Goal: Task Accomplishment & Management: Complete application form

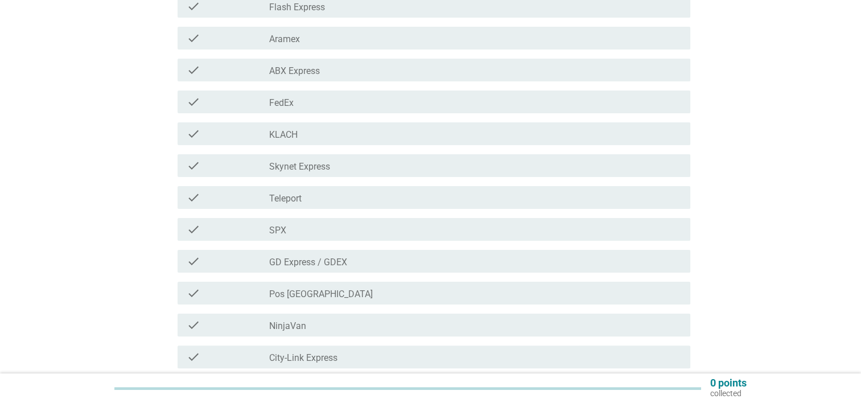
scroll to position [228, 0]
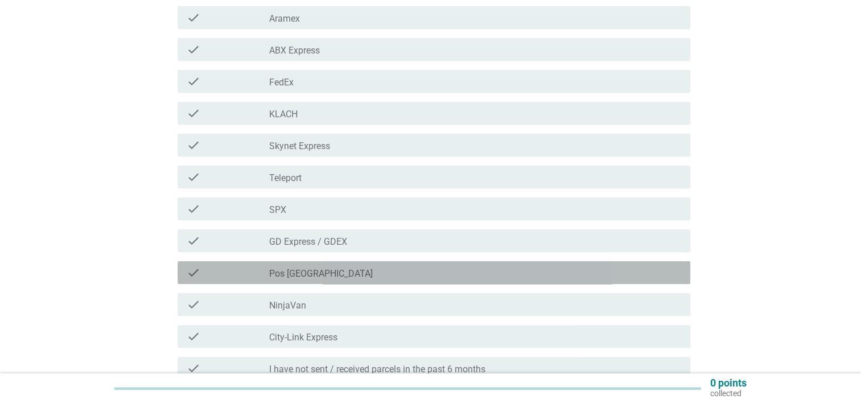
click at [360, 275] on div "check_box_outline_blank Pos [GEOGRAPHIC_DATA]" at bounding box center [475, 273] width 412 height 14
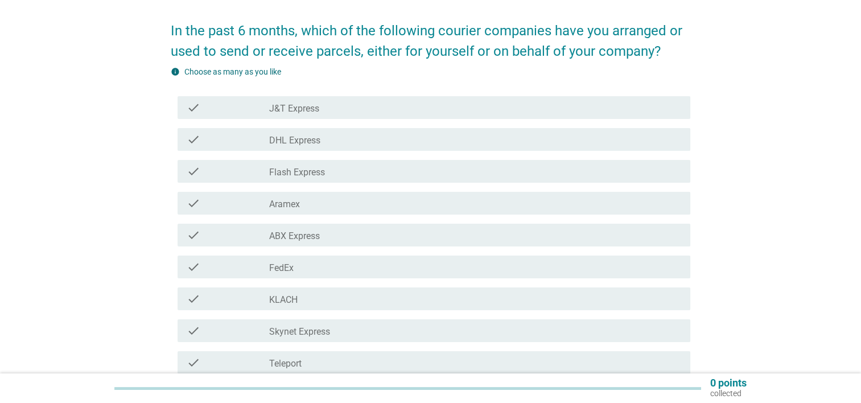
scroll to position [61, 0]
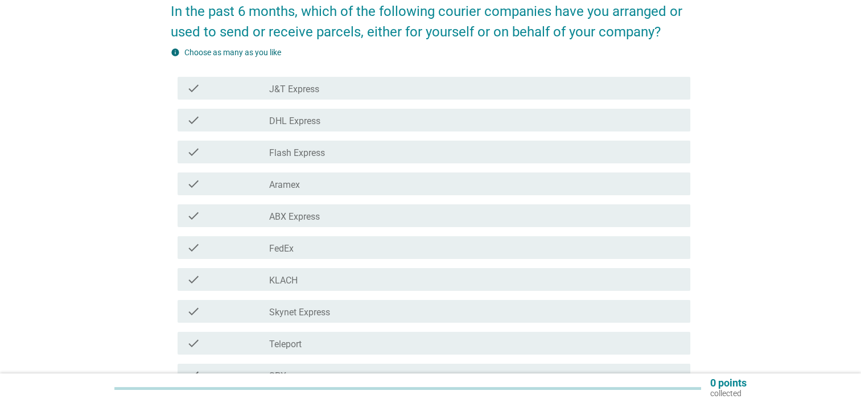
click at [368, 90] on div "check_box_outline_blank J&T Express" at bounding box center [475, 88] width 412 height 14
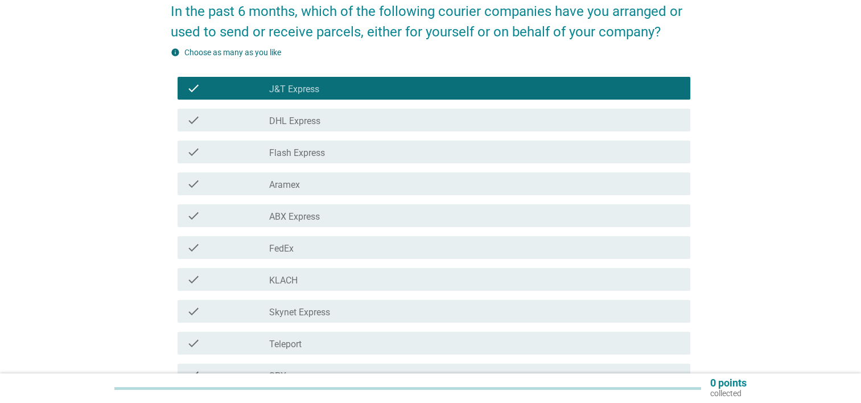
click at [357, 120] on div "check_box_outline_blank DHL Express" at bounding box center [475, 120] width 412 height 14
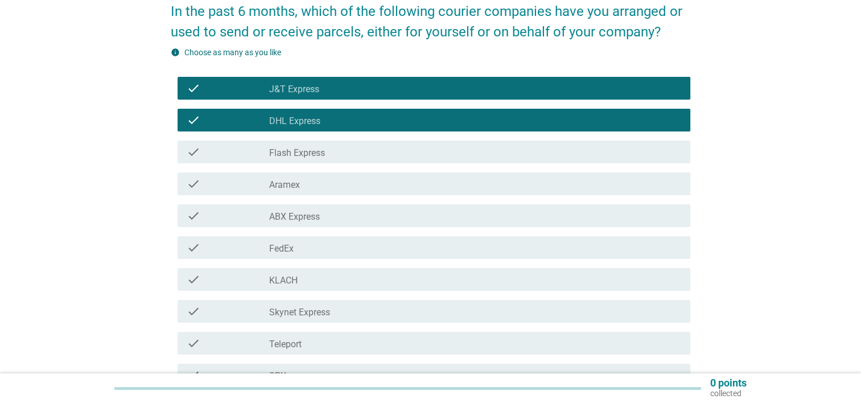
click at [334, 249] on div "check_box_outline_blank FedEx" at bounding box center [475, 248] width 412 height 14
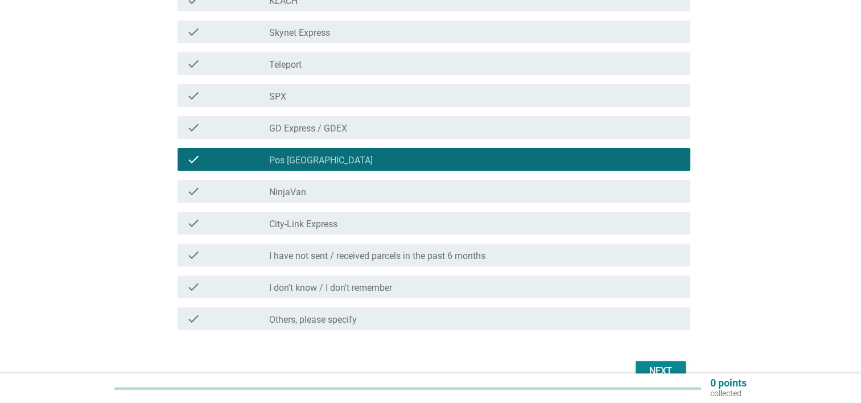
scroll to position [346, 0]
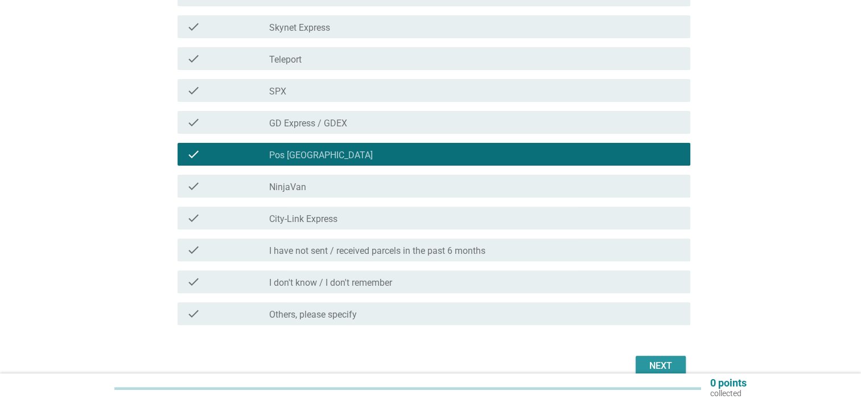
click at [670, 364] on div "Next" at bounding box center [661, 366] width 32 height 14
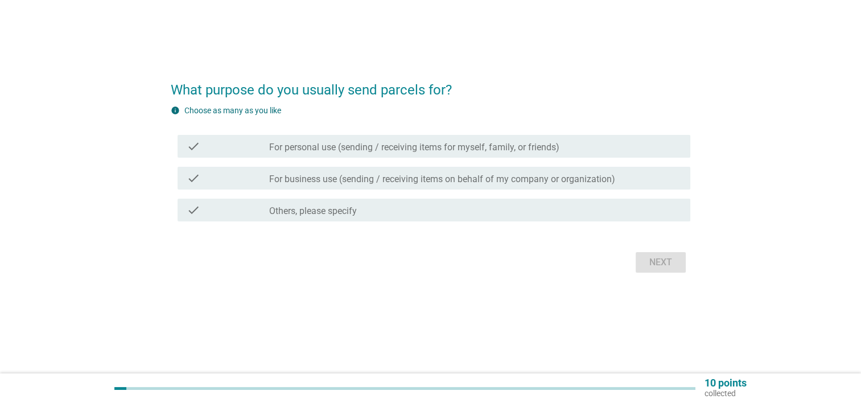
scroll to position [0, 0]
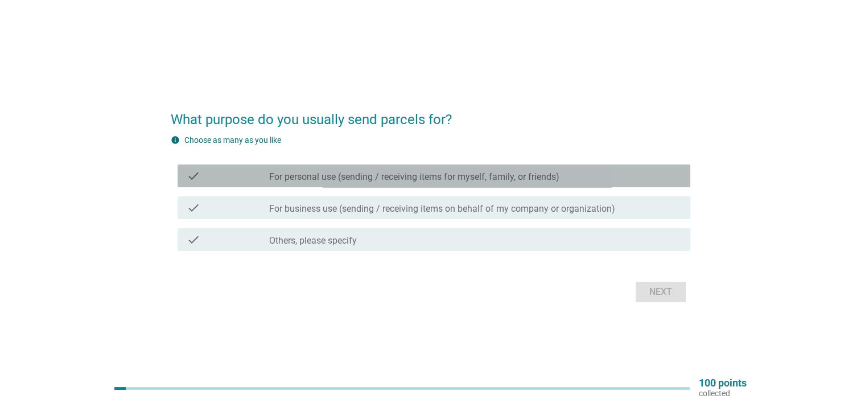
click at [410, 171] on label "For personal use (sending / receiving items for myself, family, or friends)" at bounding box center [414, 176] width 290 height 11
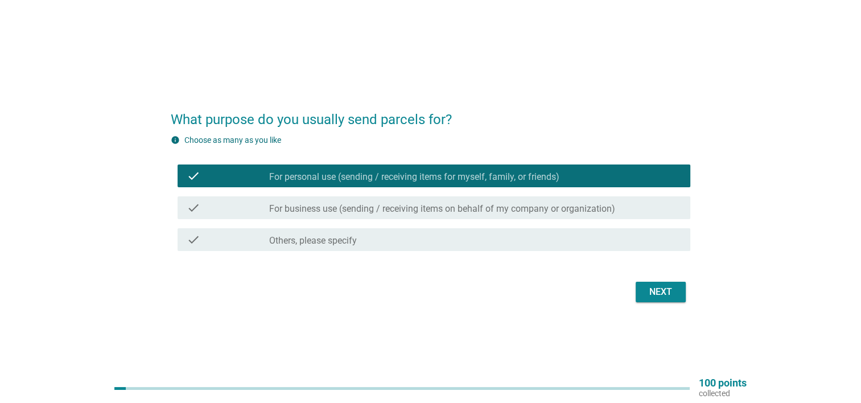
click at [677, 291] on button "Next" at bounding box center [661, 292] width 50 height 20
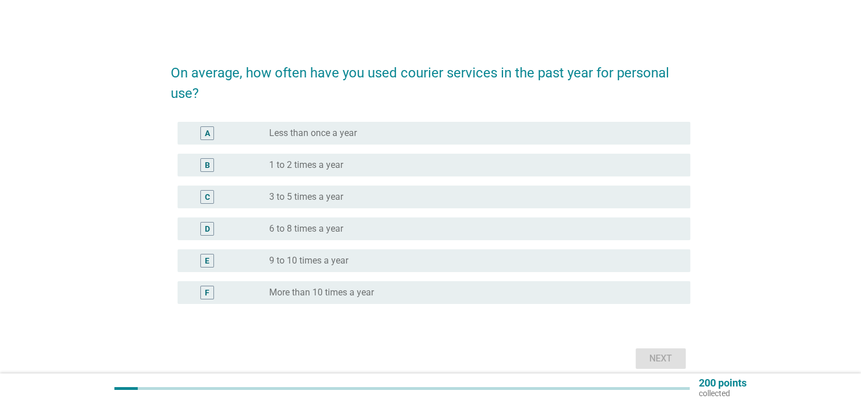
click at [339, 231] on label "6 to 8 times a year" at bounding box center [306, 228] width 74 height 11
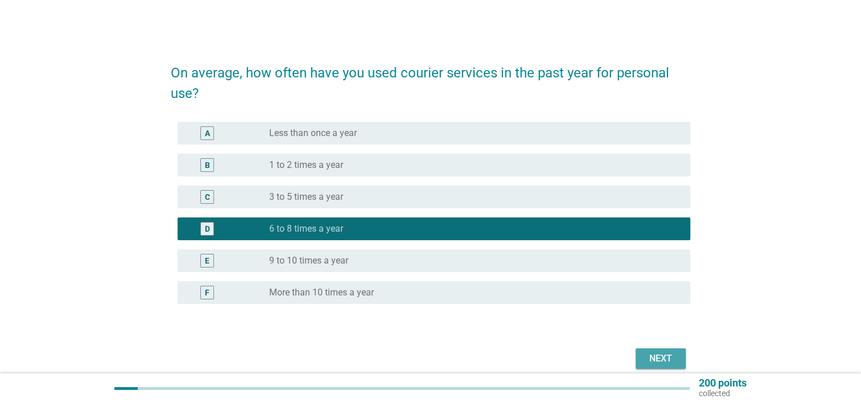
click at [658, 359] on div "Next" at bounding box center [661, 359] width 32 height 14
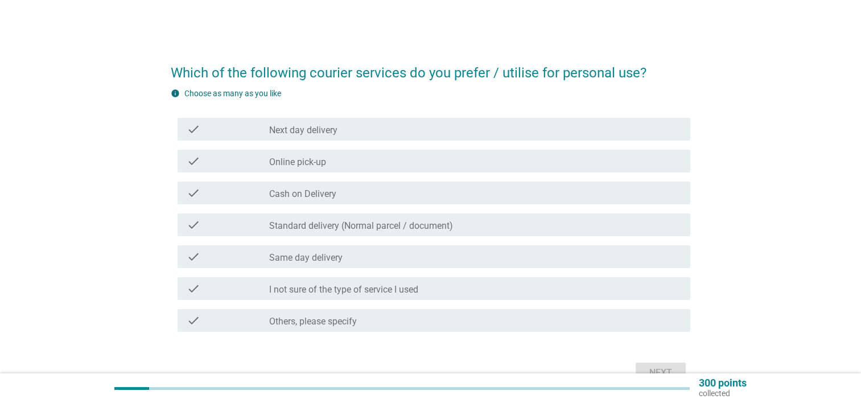
click at [349, 129] on div "check_box_outline_blank Next day delivery" at bounding box center [475, 129] width 412 height 14
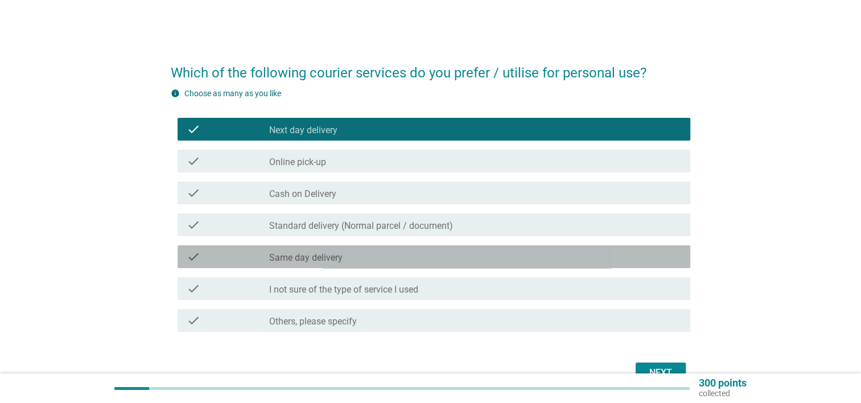
click at [519, 254] on div "check_box_outline_blank Same day delivery" at bounding box center [475, 257] width 412 height 14
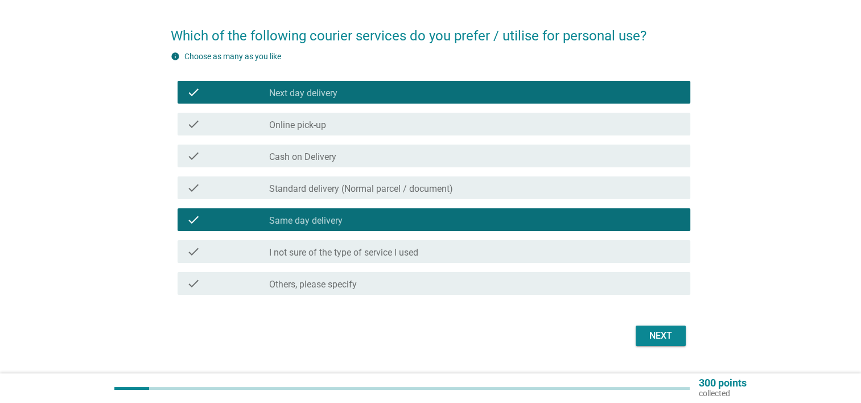
scroll to position [64, 0]
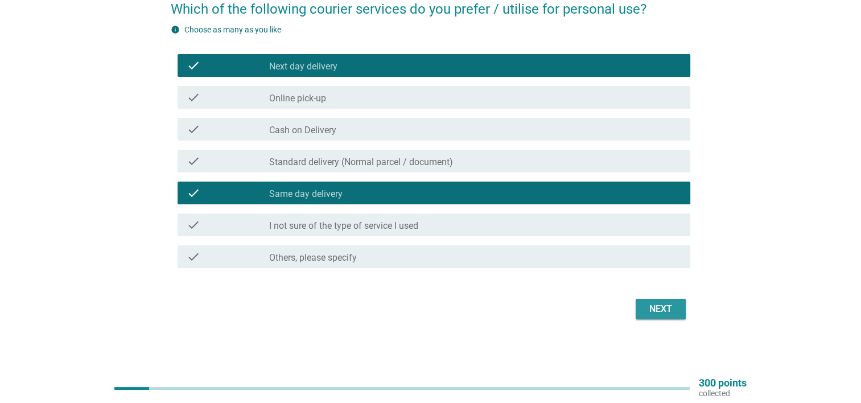
click at [658, 311] on div "Next" at bounding box center [661, 309] width 32 height 14
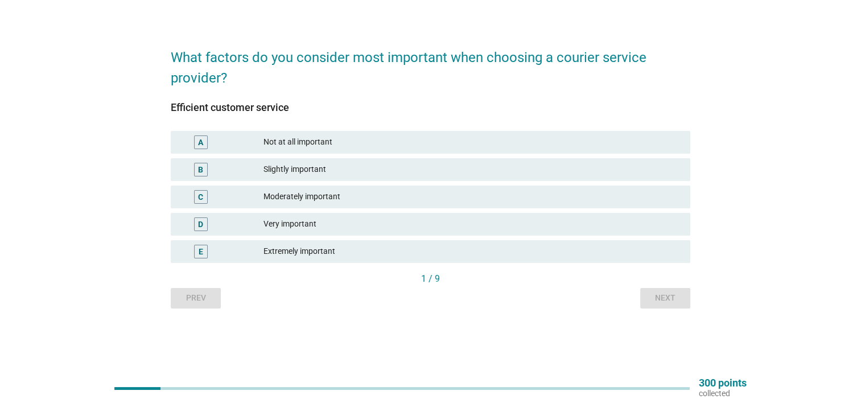
scroll to position [0, 0]
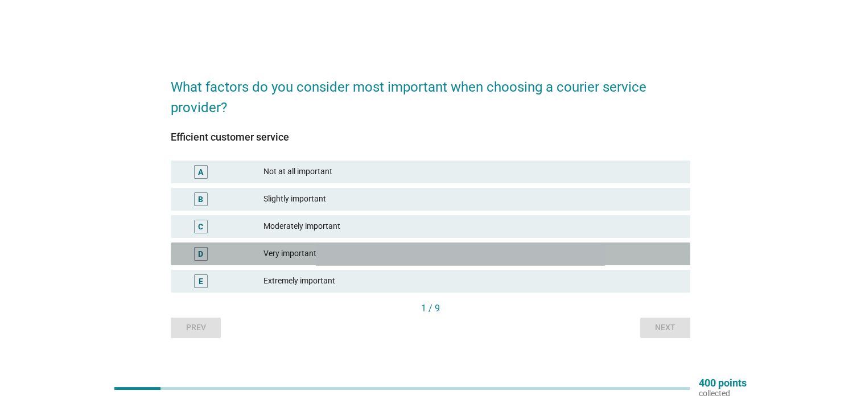
click at [312, 257] on div "Very important" at bounding box center [473, 254] width 418 height 14
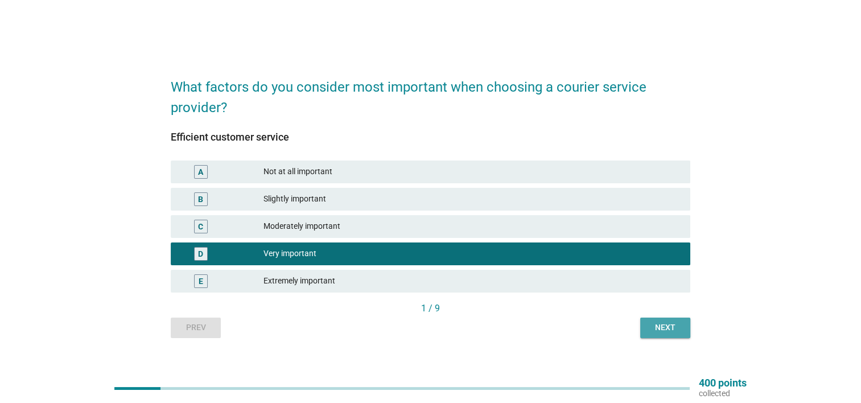
click at [662, 329] on div "Next" at bounding box center [665, 328] width 32 height 12
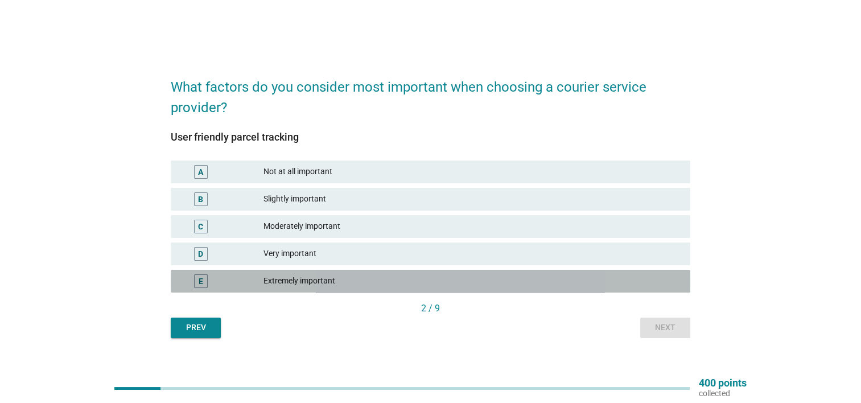
click at [357, 282] on div "Extremely important" at bounding box center [473, 281] width 418 height 14
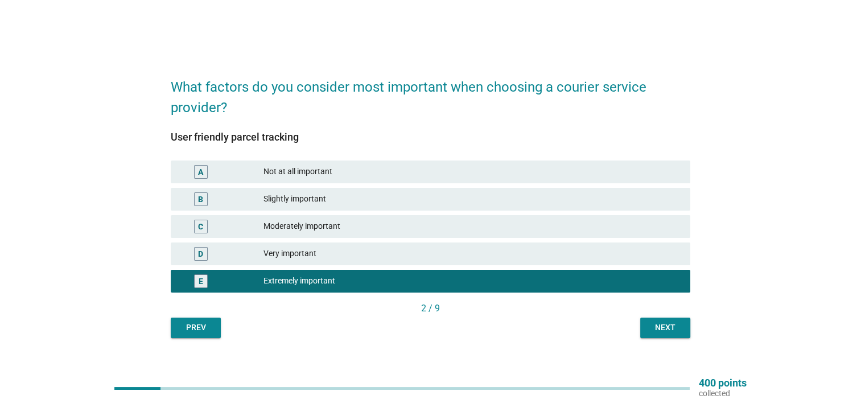
click at [653, 320] on button "Next" at bounding box center [665, 328] width 50 height 20
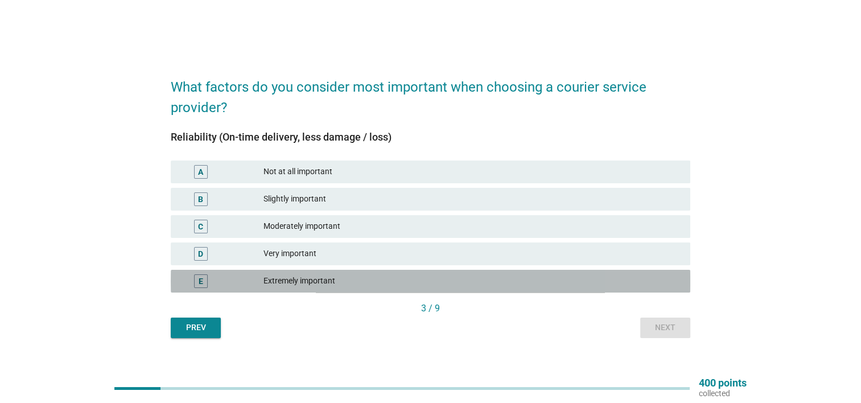
click at [410, 279] on div "Extremely important" at bounding box center [473, 281] width 418 height 14
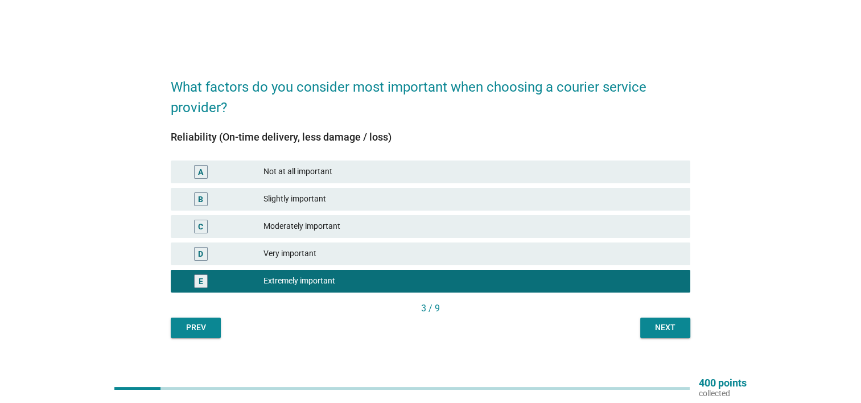
click at [669, 327] on div "Next" at bounding box center [665, 328] width 32 height 12
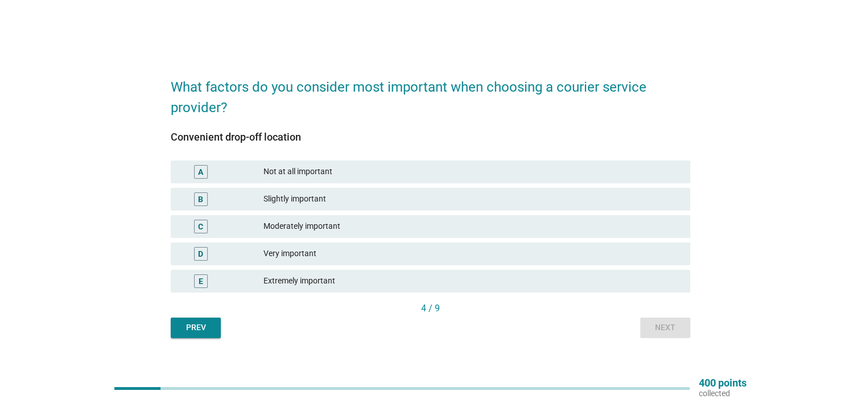
click at [339, 228] on div "Moderately important" at bounding box center [473, 227] width 418 height 14
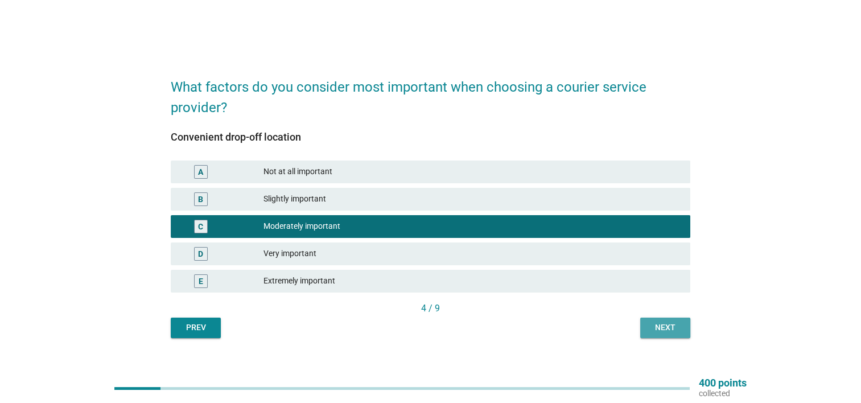
click at [676, 328] on div "Next" at bounding box center [665, 328] width 32 height 12
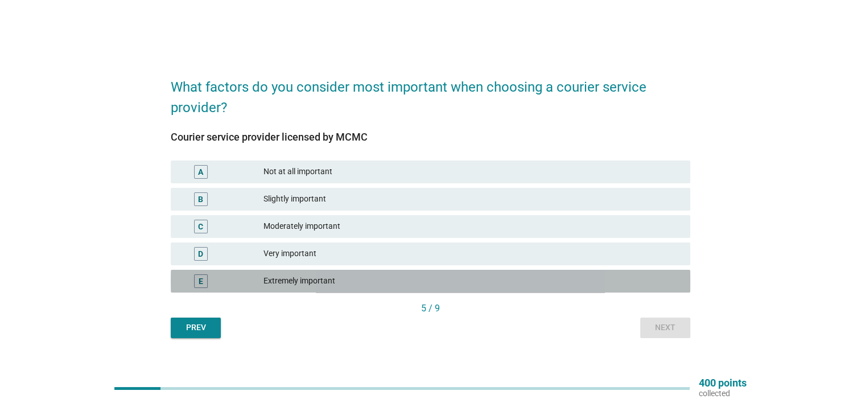
click at [389, 289] on div "E Extremely important" at bounding box center [431, 281] width 520 height 23
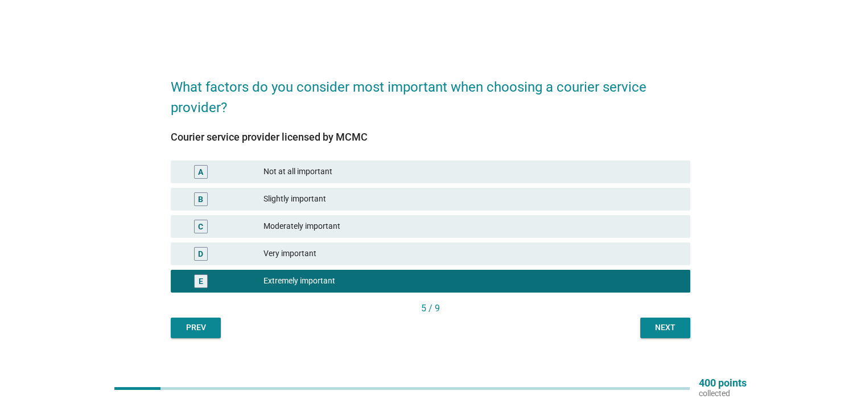
click at [656, 332] on div "Next" at bounding box center [665, 328] width 32 height 12
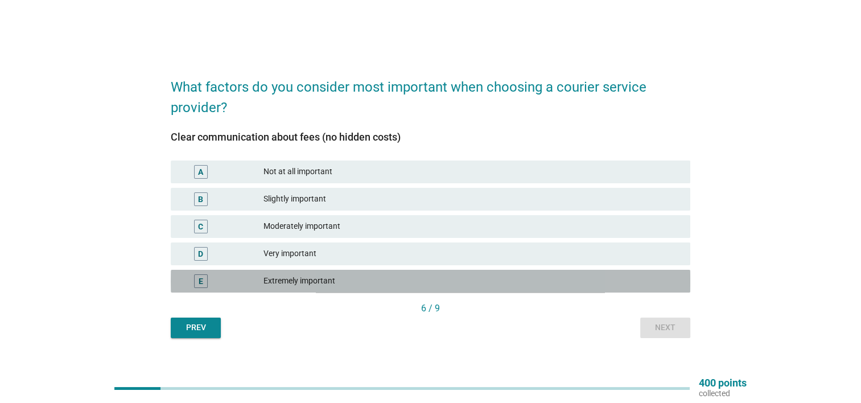
click at [316, 283] on div "Extremely important" at bounding box center [473, 281] width 418 height 14
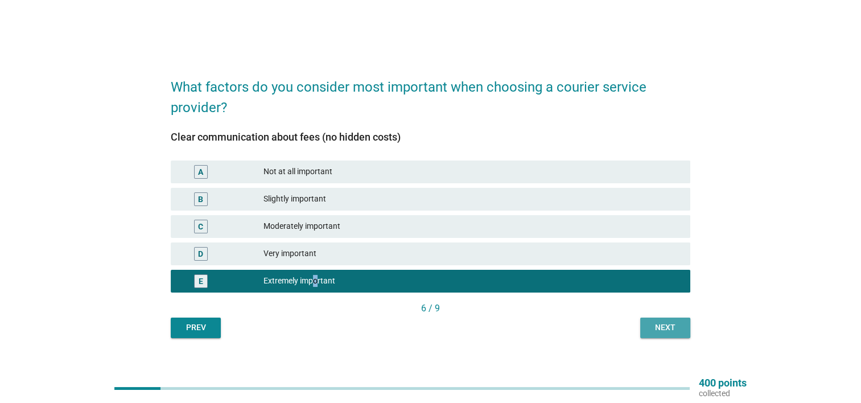
click at [662, 322] on div "Next" at bounding box center [665, 328] width 32 height 12
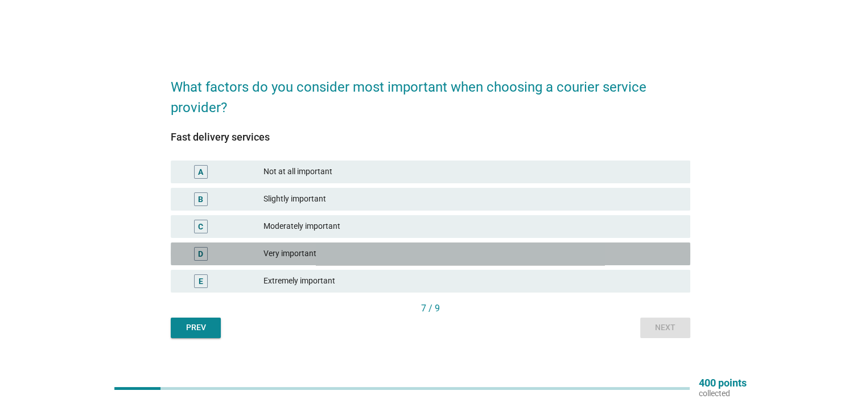
drag, startPoint x: 310, startPoint y: 254, endPoint x: 322, endPoint y: 255, distance: 12.0
click at [322, 255] on div "Very important" at bounding box center [473, 254] width 418 height 14
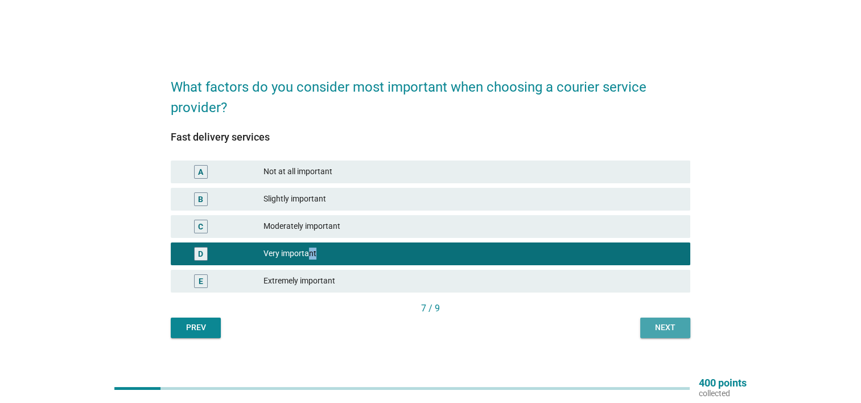
click at [681, 323] on button "Next" at bounding box center [665, 328] width 50 height 20
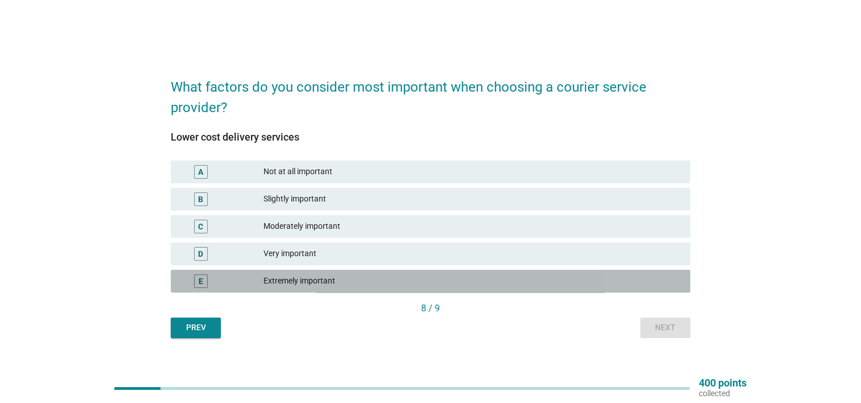
click at [314, 277] on div "Extremely important" at bounding box center [473, 281] width 418 height 14
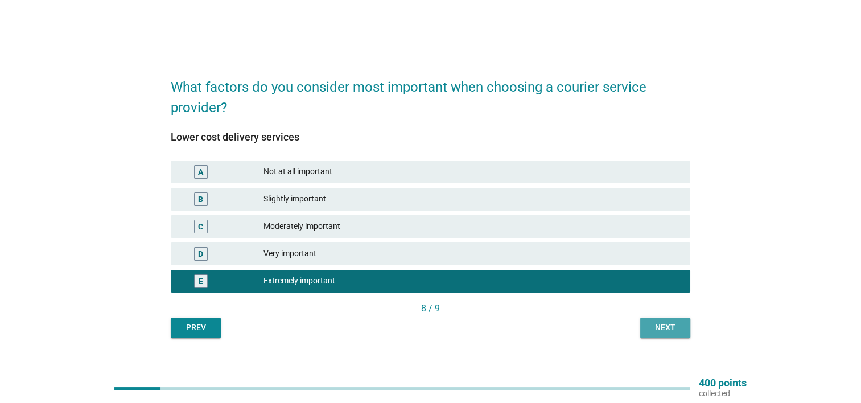
click at [662, 321] on button "Next" at bounding box center [665, 328] width 50 height 20
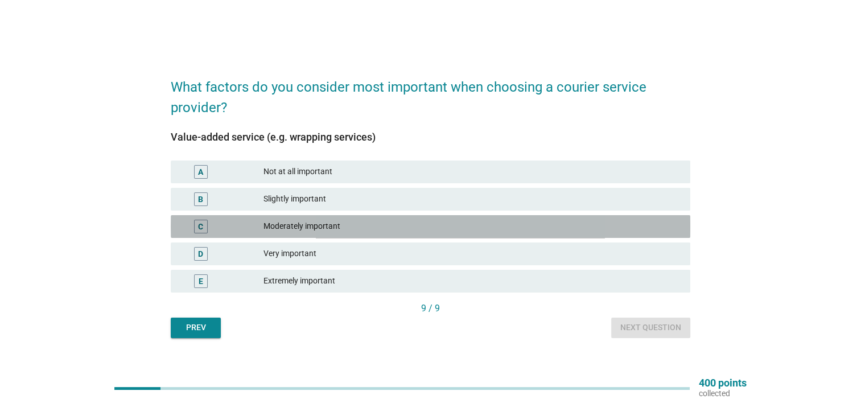
click at [347, 225] on div "Moderately important" at bounding box center [473, 227] width 418 height 14
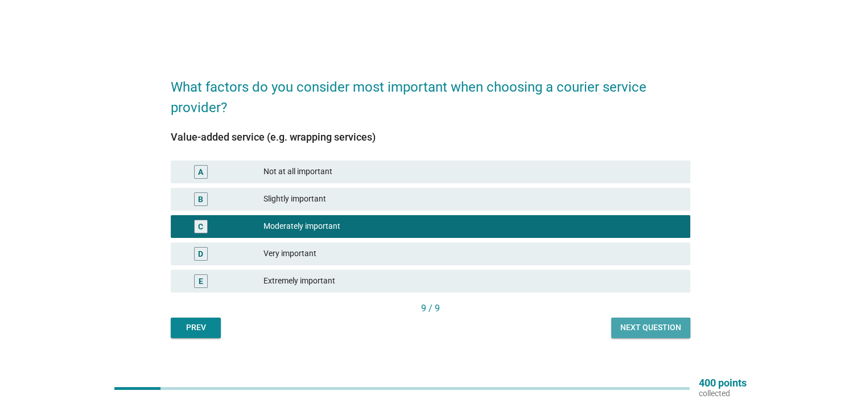
click at [635, 324] on div "Next question" at bounding box center [650, 328] width 61 height 12
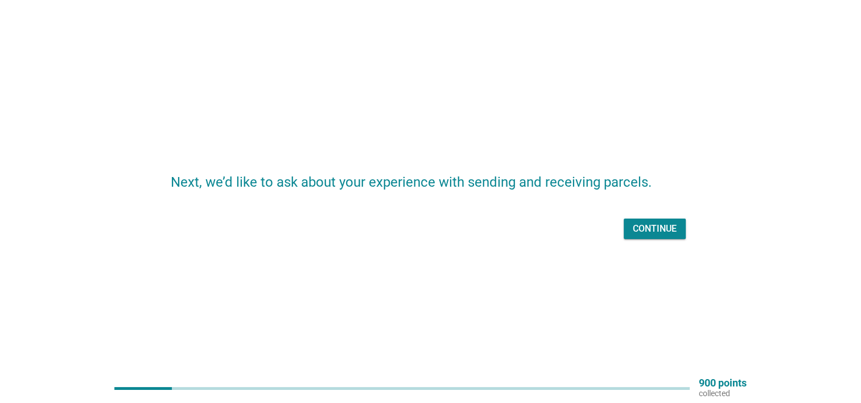
click at [635, 225] on div "Continue" at bounding box center [655, 229] width 44 height 14
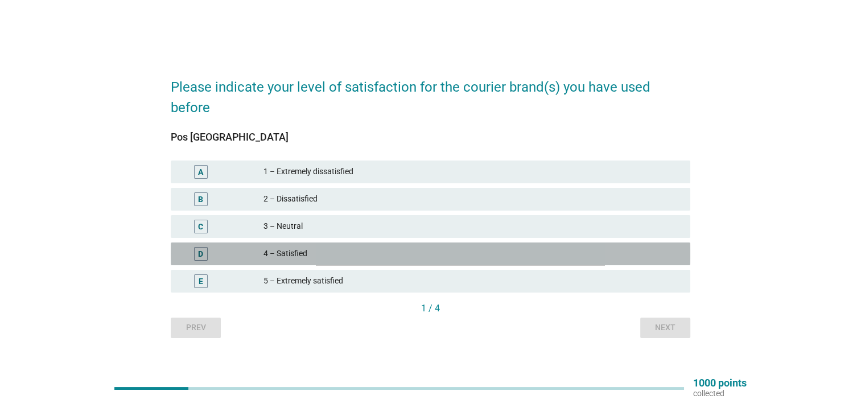
click at [368, 258] on div "4 – Satisfied" at bounding box center [473, 254] width 418 height 14
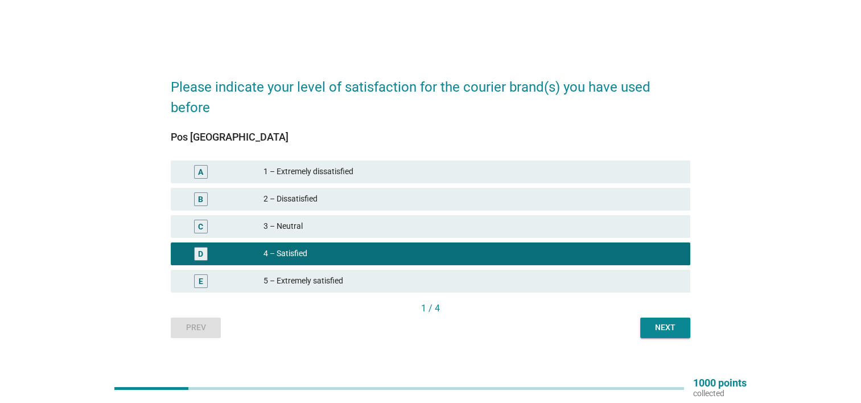
click at [345, 194] on div "2 – Dissatisfied" at bounding box center [473, 199] width 418 height 14
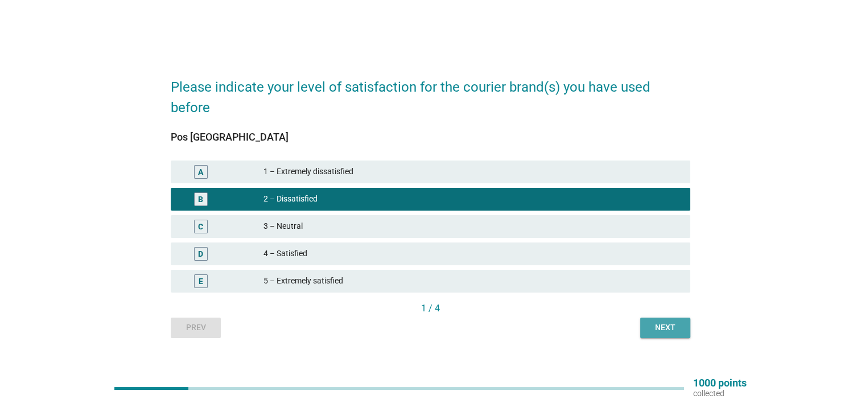
click at [665, 323] on div "Next" at bounding box center [665, 328] width 32 height 12
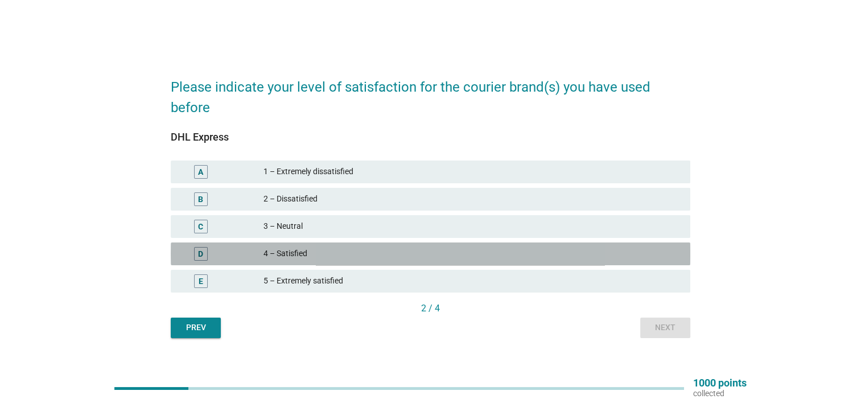
drag, startPoint x: 326, startPoint y: 256, endPoint x: 462, endPoint y: 282, distance: 139.0
click at [327, 255] on div "4 – Satisfied" at bounding box center [473, 254] width 418 height 14
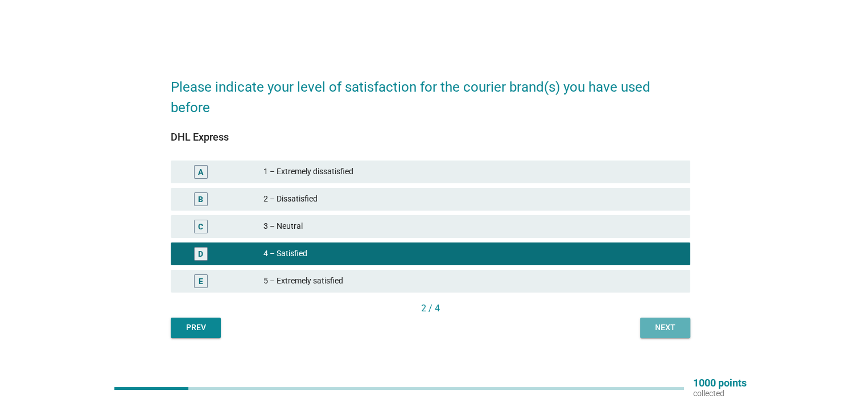
drag, startPoint x: 680, startPoint y: 330, endPoint x: 658, endPoint y: 315, distance: 25.9
click at [678, 327] on div "Next" at bounding box center [665, 328] width 32 height 12
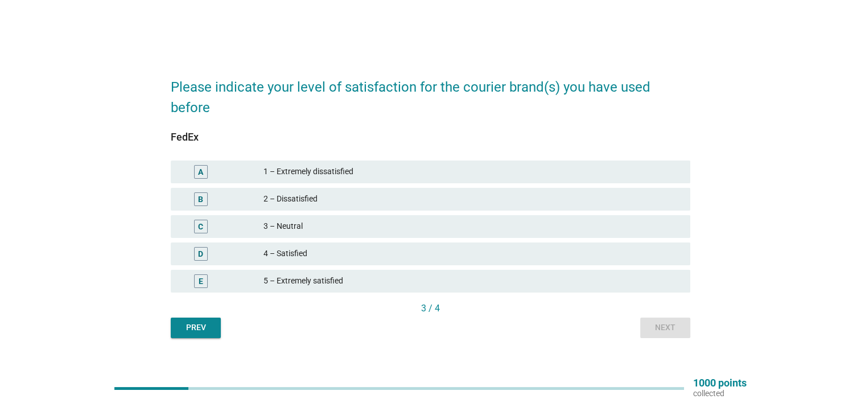
drag, startPoint x: 335, startPoint y: 264, endPoint x: 341, endPoint y: 260, distance: 7.7
click at [338, 262] on div "D 4 – Satisfied" at bounding box center [431, 253] width 520 height 23
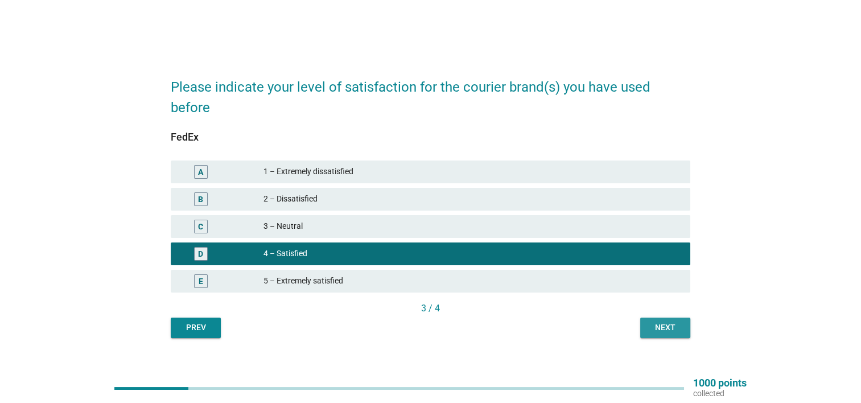
click at [675, 334] on button "Next" at bounding box center [665, 328] width 50 height 20
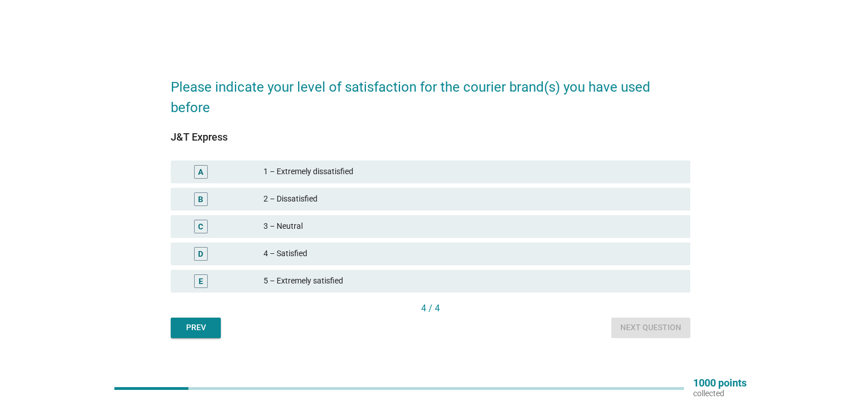
click at [397, 228] on div "3 – Neutral" at bounding box center [473, 227] width 418 height 14
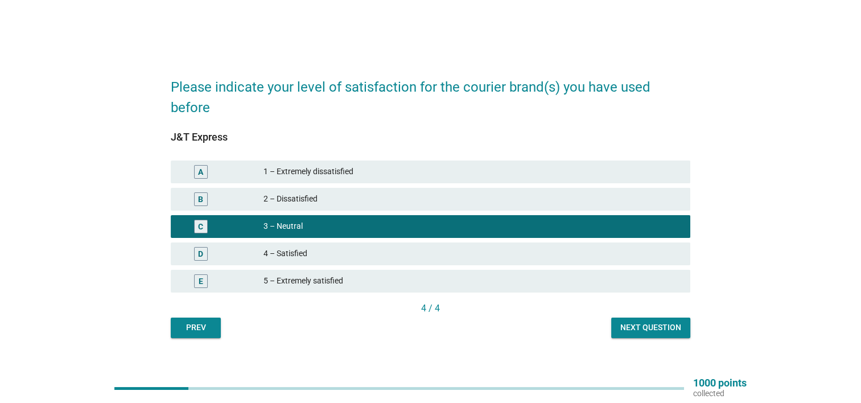
click at [652, 326] on div "Next question" at bounding box center [650, 328] width 61 height 12
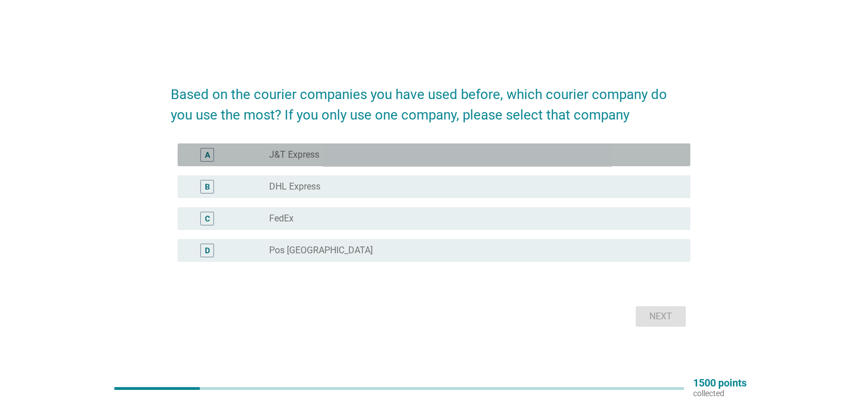
click at [367, 149] on div "radio_button_unchecked J&T Express" at bounding box center [470, 154] width 403 height 11
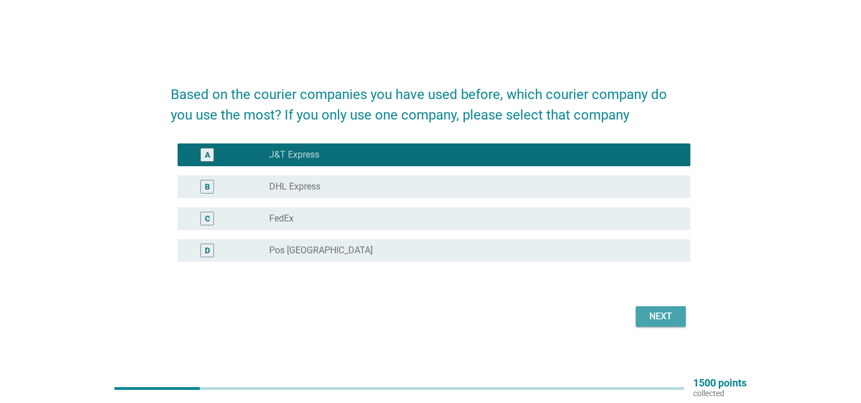
click at [662, 312] on div "Next" at bounding box center [661, 317] width 32 height 14
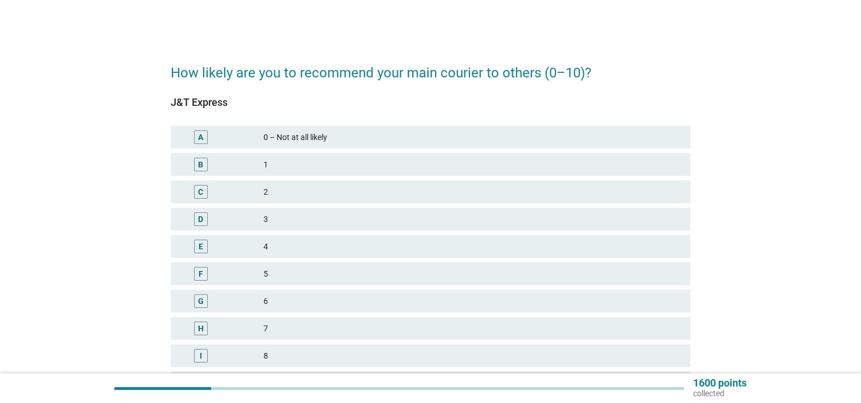
click at [504, 278] on div "5" at bounding box center [473, 274] width 418 height 14
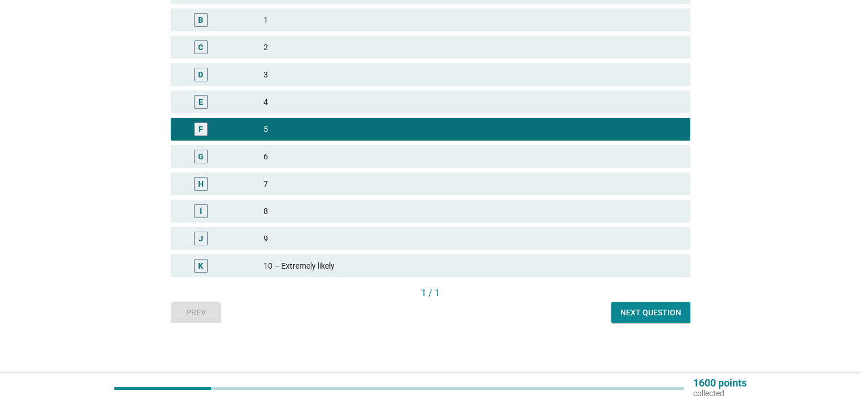
scroll to position [145, 0]
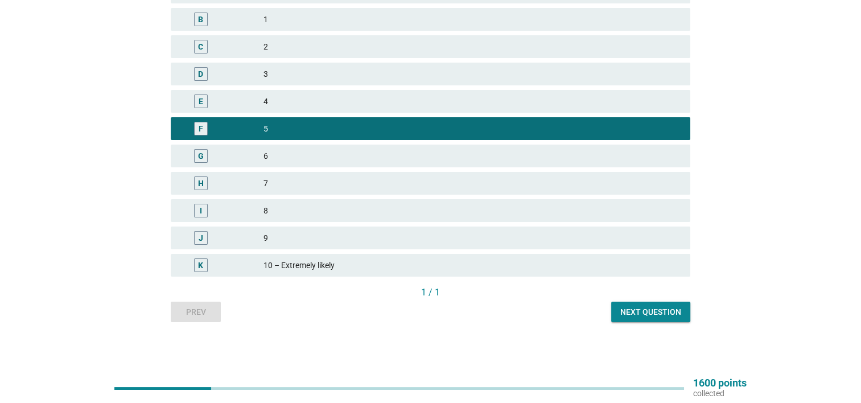
click at [652, 316] on div "Next question" at bounding box center [650, 312] width 61 height 12
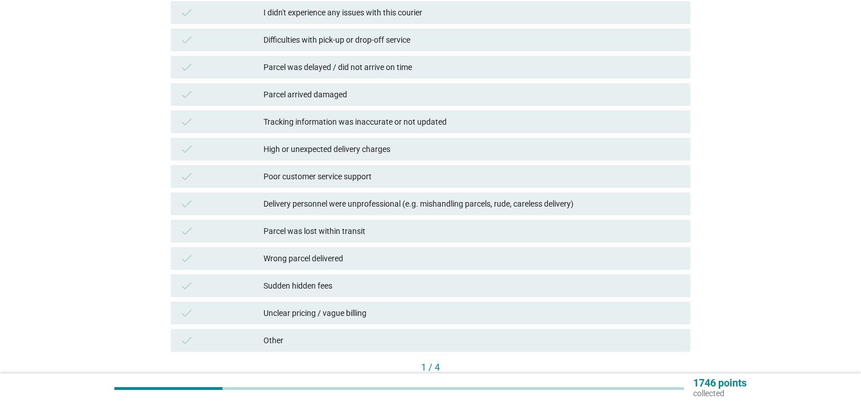
scroll to position [0, 0]
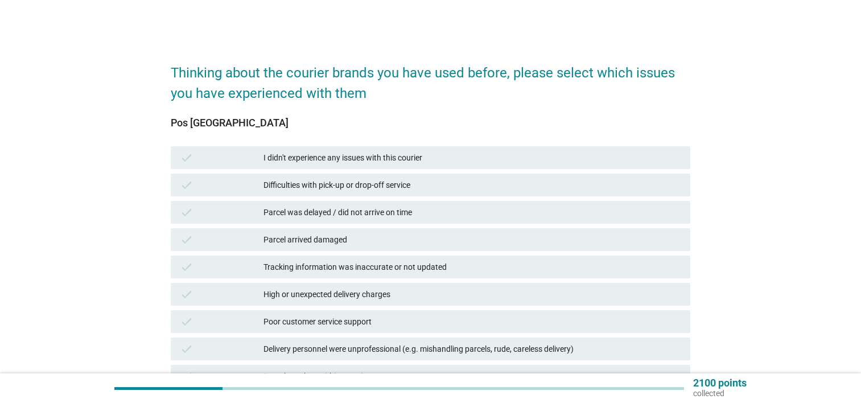
click at [467, 178] on div "Difficulties with pick-up or drop-off service" at bounding box center [473, 185] width 418 height 14
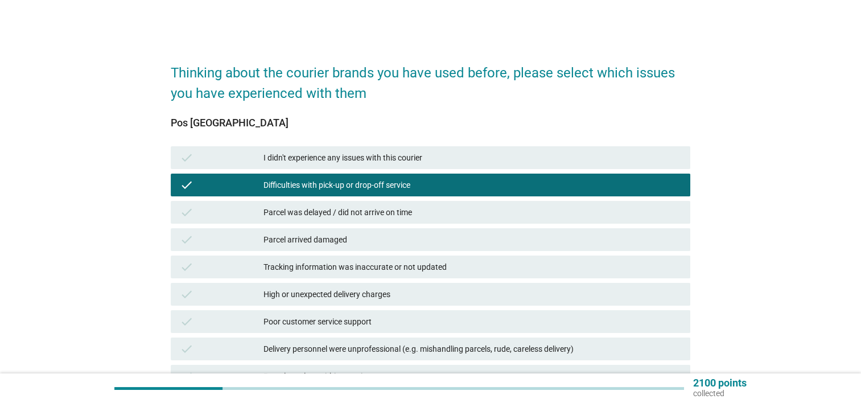
click at [449, 211] on div "Parcel was delayed / did not arrive on time" at bounding box center [473, 212] width 418 height 14
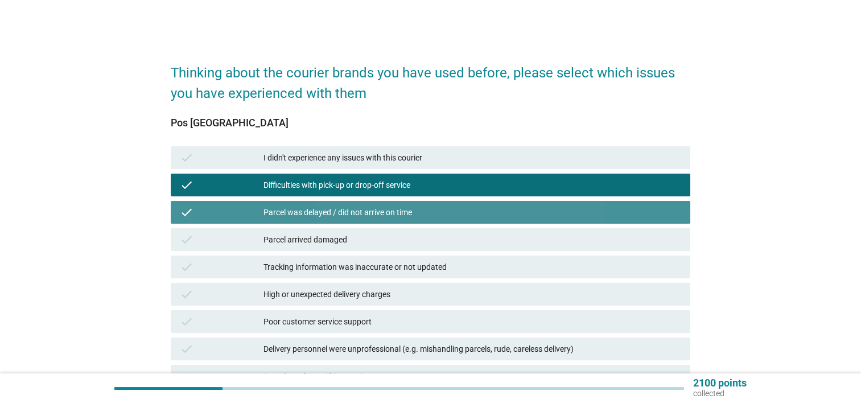
click at [450, 209] on div "Parcel was delayed / did not arrive on time" at bounding box center [473, 212] width 418 height 14
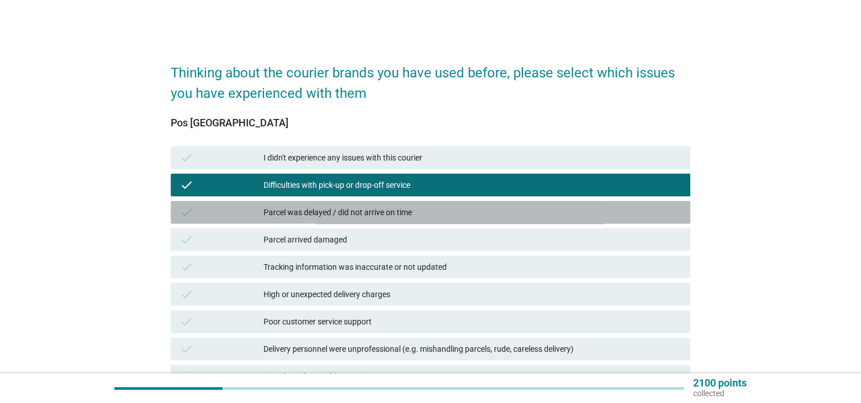
click at [450, 209] on div "Parcel was delayed / did not arrive on time" at bounding box center [473, 212] width 418 height 14
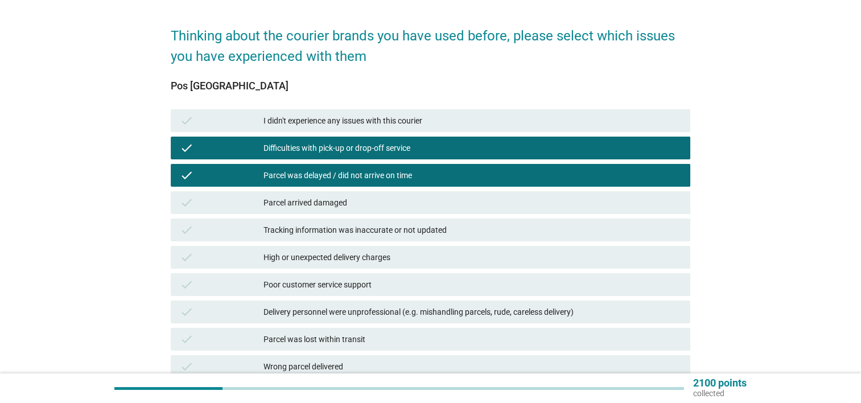
scroll to position [57, 0]
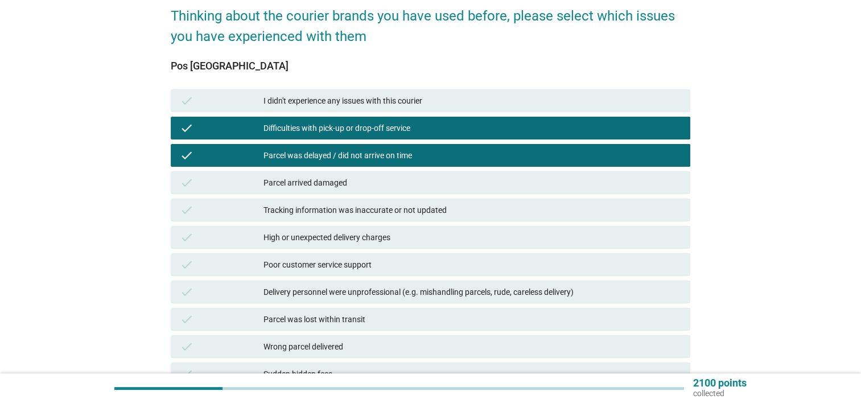
click at [427, 262] on div "Poor customer service support" at bounding box center [473, 265] width 418 height 14
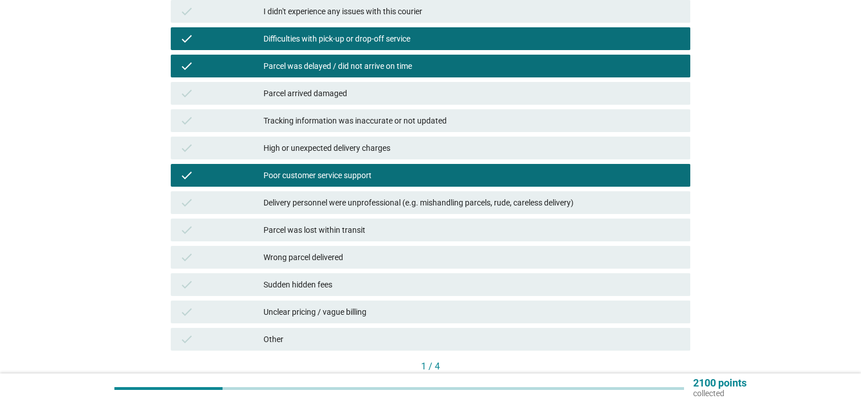
scroll to position [171, 0]
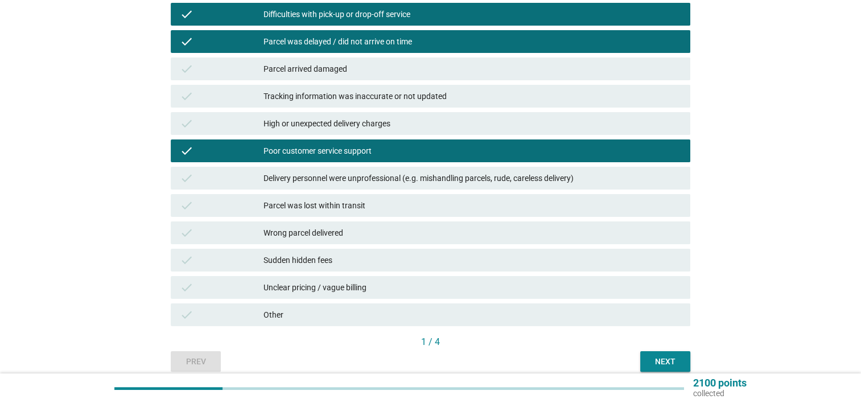
click at [381, 176] on div "Delivery personnel were unprofessional (e.g. mishandling parcels, rude, careles…" at bounding box center [473, 178] width 418 height 14
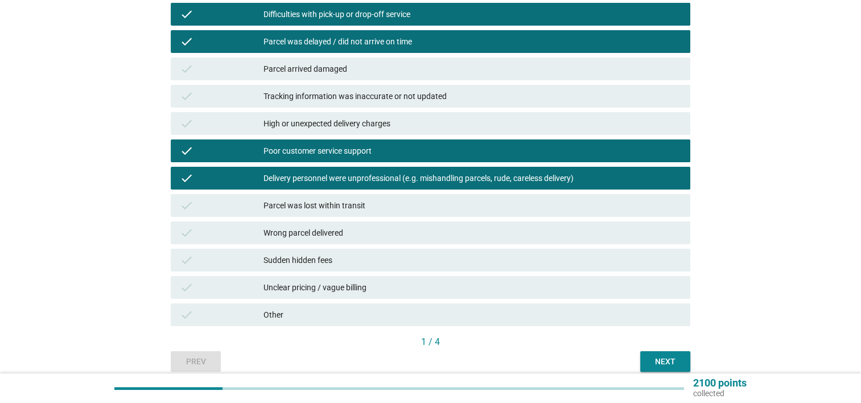
click at [661, 361] on div "Next" at bounding box center [665, 362] width 32 height 12
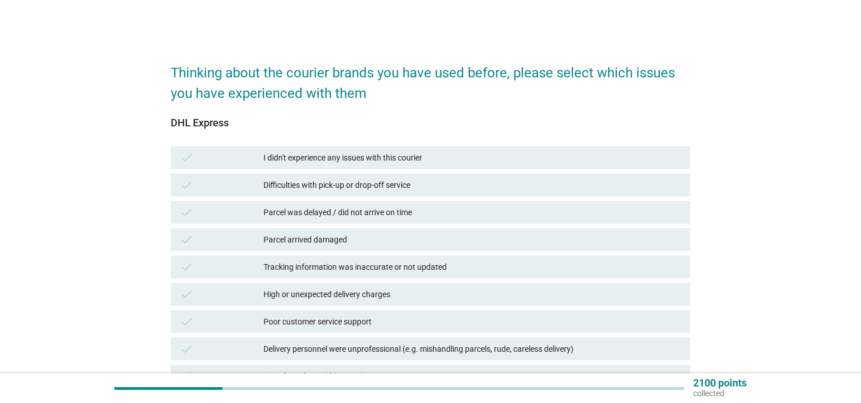
click at [469, 166] on div "check I didn't experience any issues with this courier" at bounding box center [431, 157] width 520 height 23
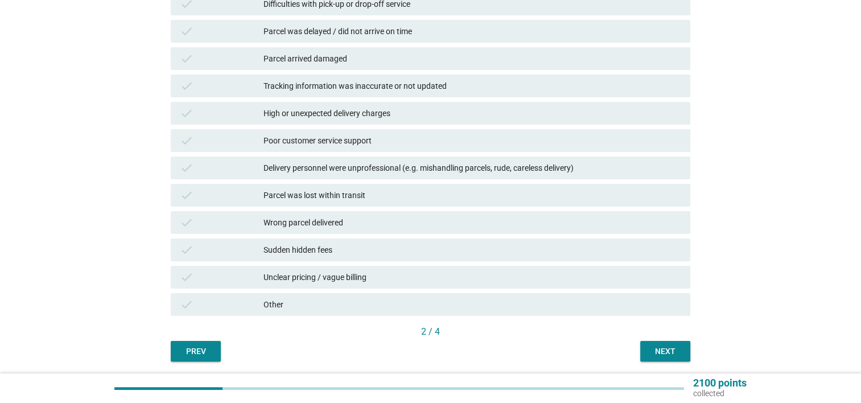
scroll to position [220, 0]
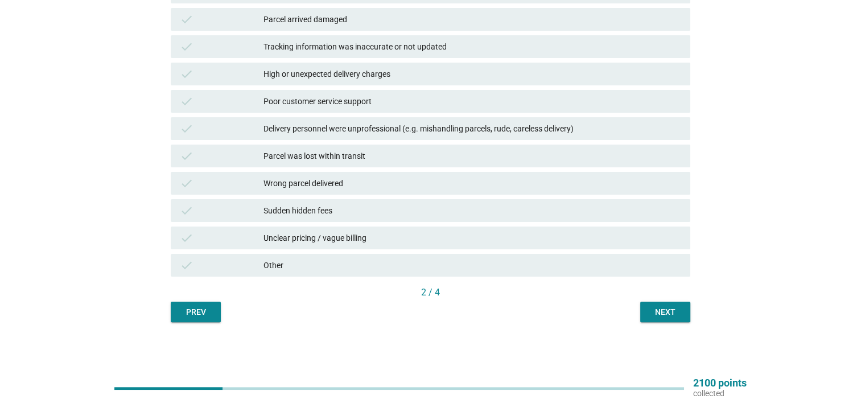
click at [649, 302] on button "Next" at bounding box center [665, 312] width 50 height 20
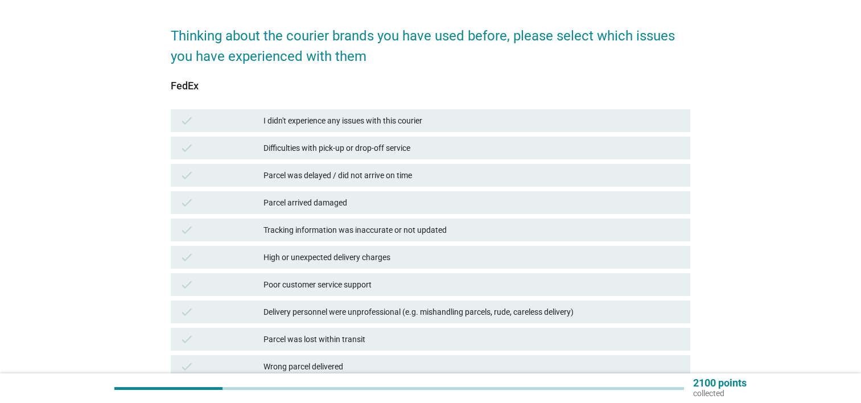
scroll to position [57, 0]
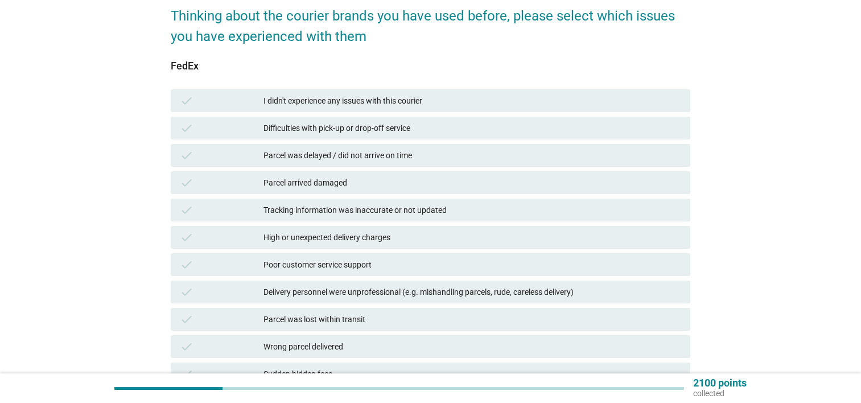
click at [403, 93] on div "check I didn't experience any issues with this courier" at bounding box center [431, 100] width 520 height 23
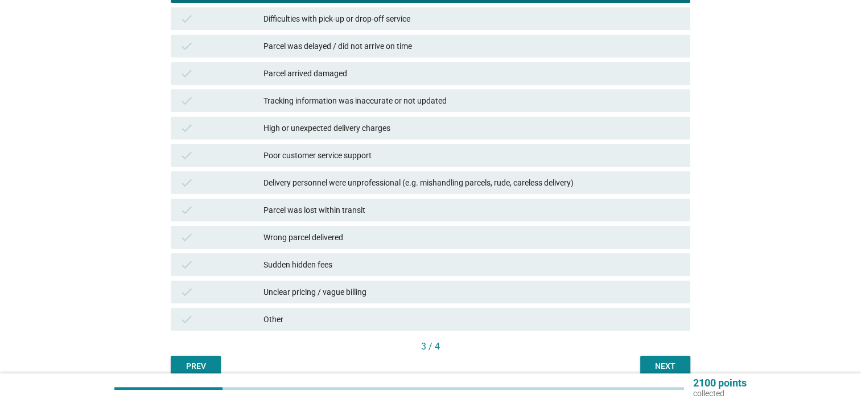
scroll to position [171, 0]
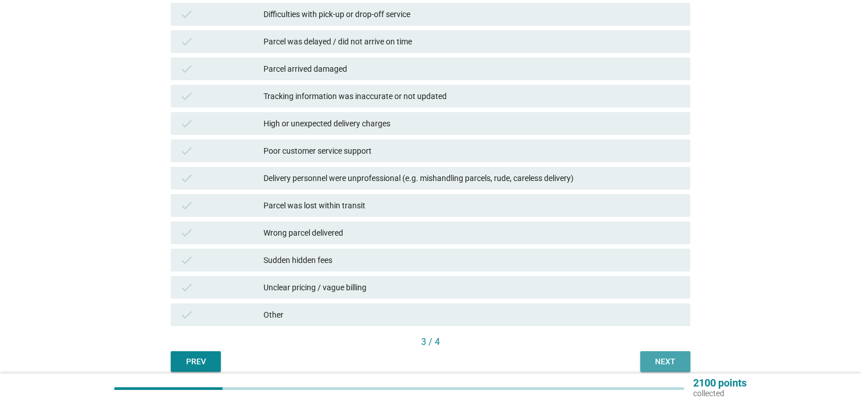
click at [649, 356] on div "Next" at bounding box center [665, 362] width 32 height 12
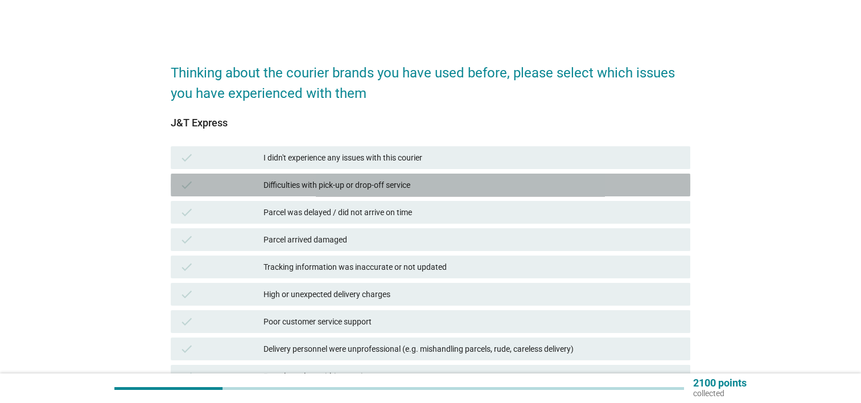
click at [426, 187] on div "Difficulties with pick-up or drop-off service" at bounding box center [473, 185] width 418 height 14
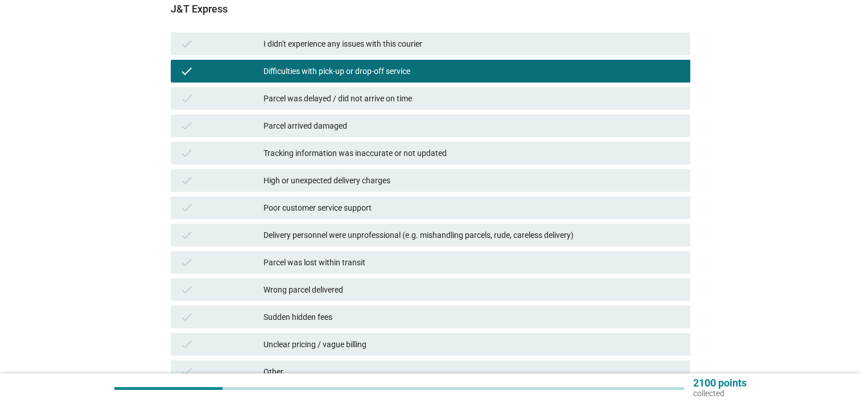
scroll to position [171, 0]
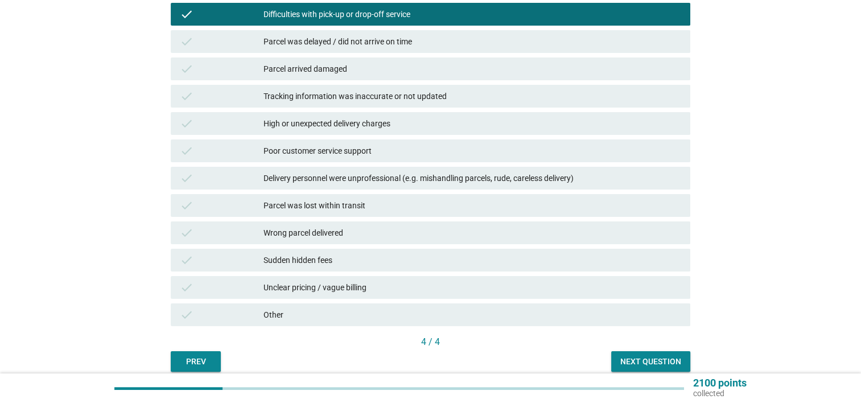
click at [406, 149] on div "Poor customer service support" at bounding box center [473, 151] width 418 height 14
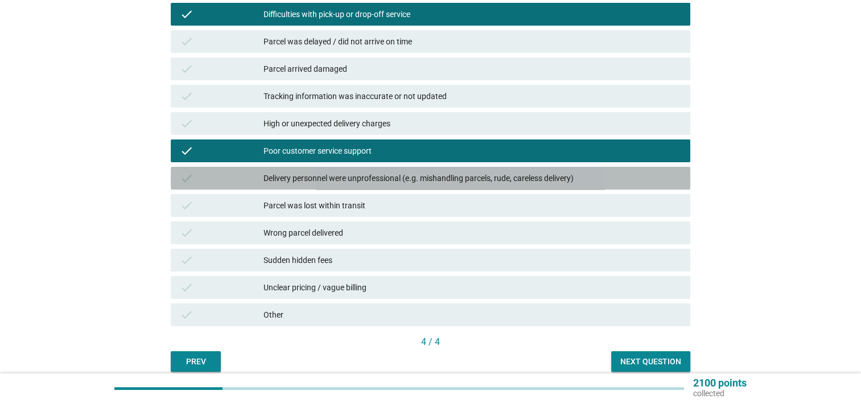
click at [609, 172] on div "Delivery personnel were unprofessional (e.g. mishandling parcels, rude, careles…" at bounding box center [473, 178] width 418 height 14
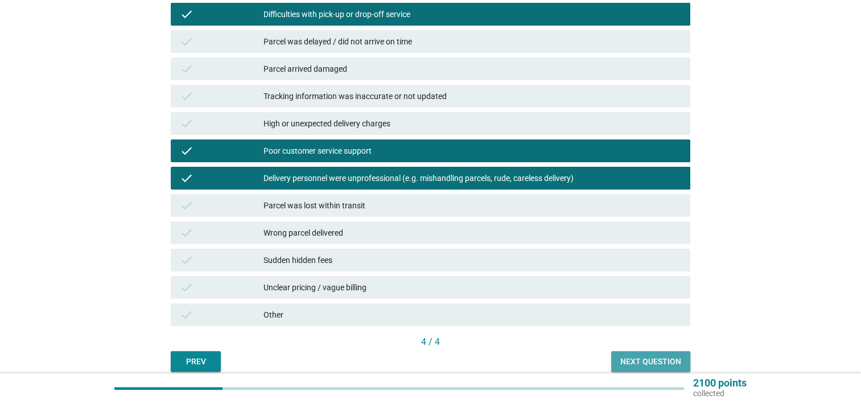
click at [647, 360] on div "Next question" at bounding box center [650, 362] width 61 height 12
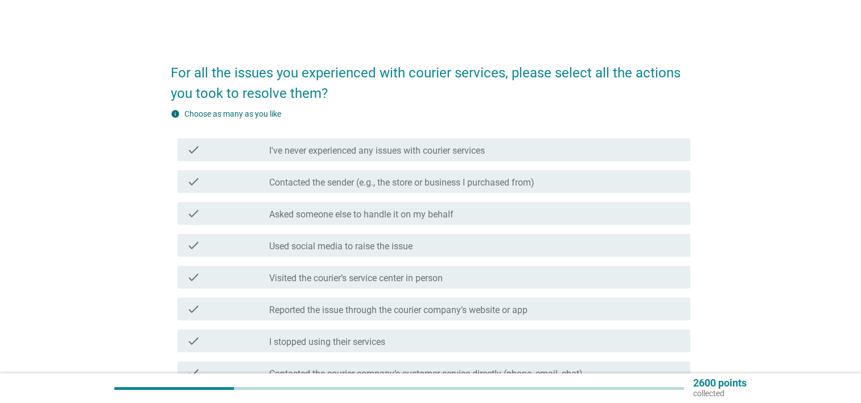
scroll to position [57, 0]
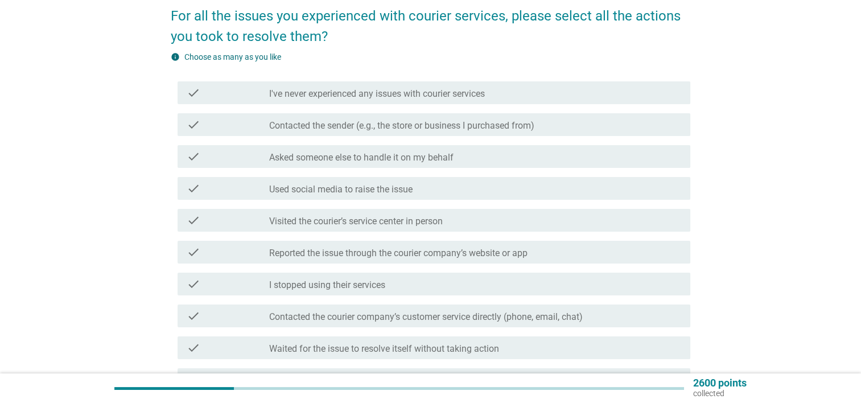
click at [352, 225] on label "Visited the courier’s service center in person" at bounding box center [356, 221] width 174 height 11
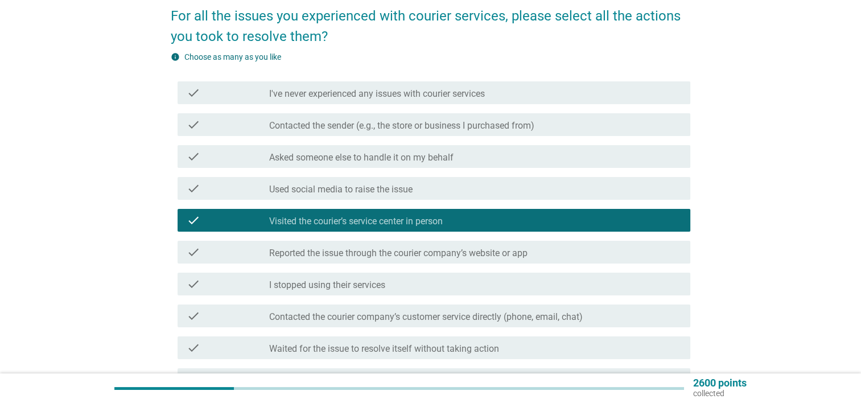
scroll to position [114, 0]
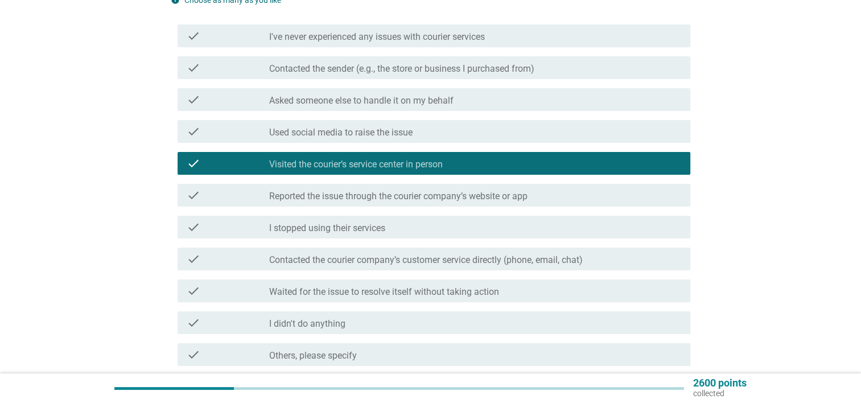
click at [368, 226] on label "I stopped using their services" at bounding box center [327, 228] width 116 height 11
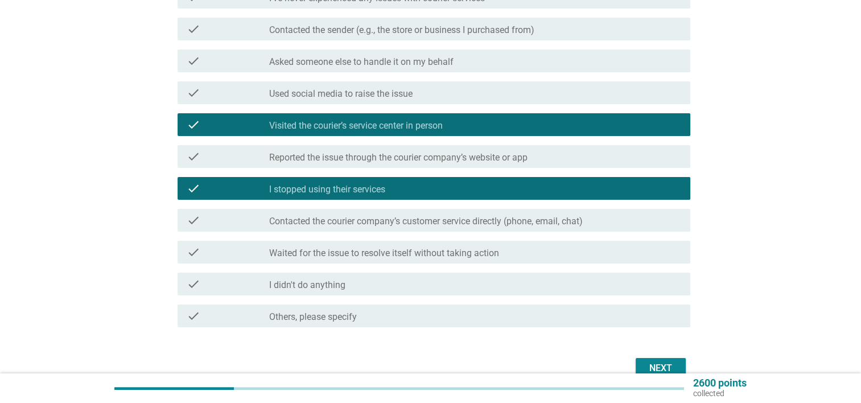
scroll to position [171, 0]
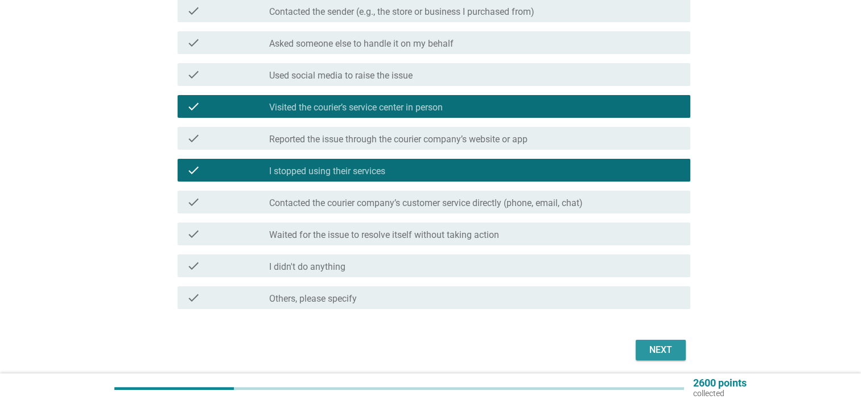
click at [659, 351] on div "Next" at bounding box center [661, 350] width 32 height 14
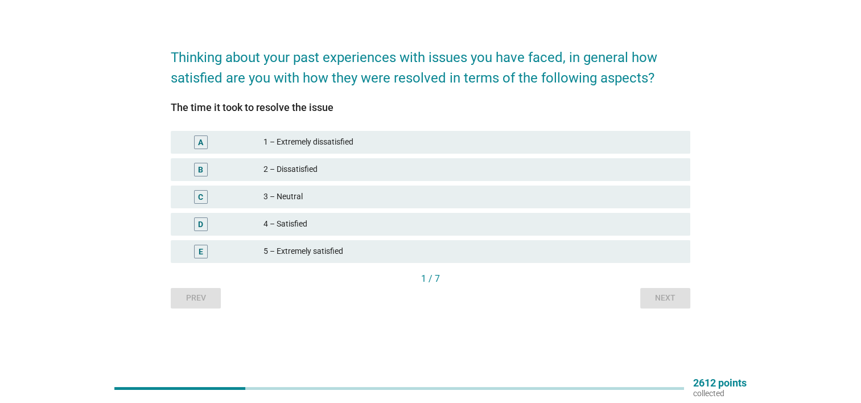
scroll to position [0, 0]
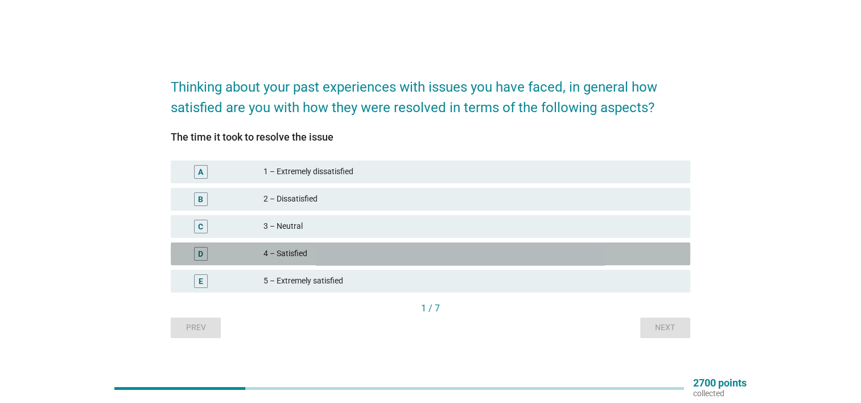
click at [334, 259] on div "4 – Satisfied" at bounding box center [473, 254] width 418 height 14
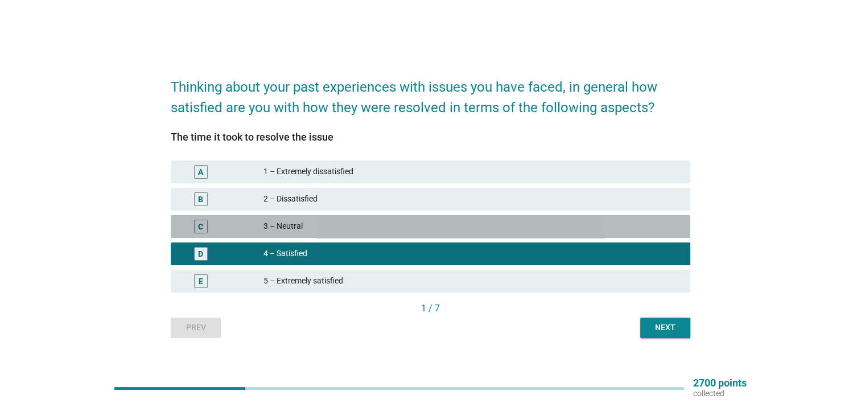
click at [349, 228] on div "3 – Neutral" at bounding box center [473, 227] width 418 height 14
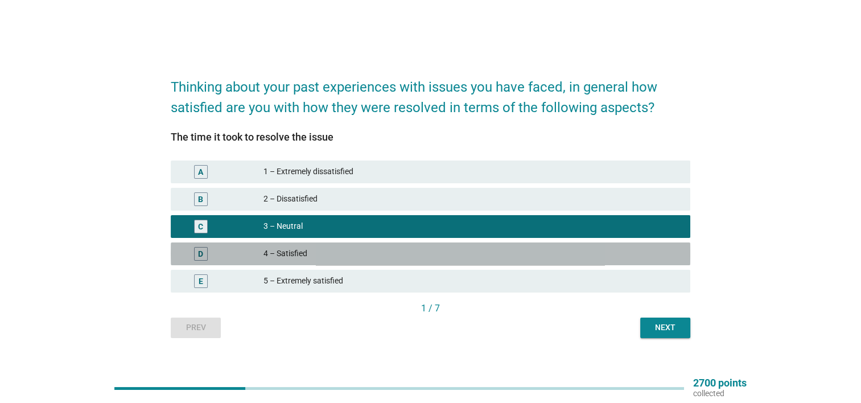
click at [341, 252] on div "4 – Satisfied" at bounding box center [473, 254] width 418 height 14
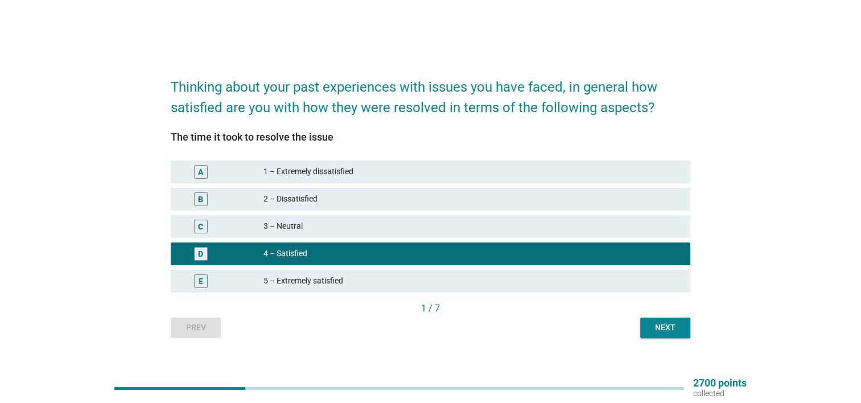
click at [382, 178] on div "A 1 – Extremely dissatisfied" at bounding box center [431, 171] width 520 height 23
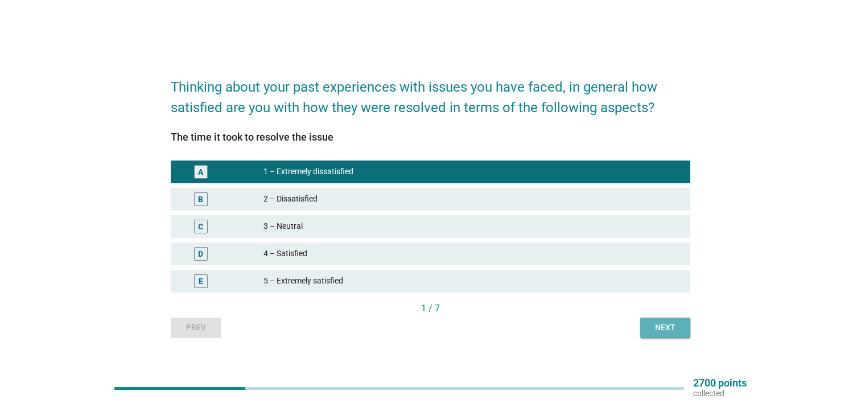
click at [669, 328] on div "Next" at bounding box center [665, 328] width 32 height 12
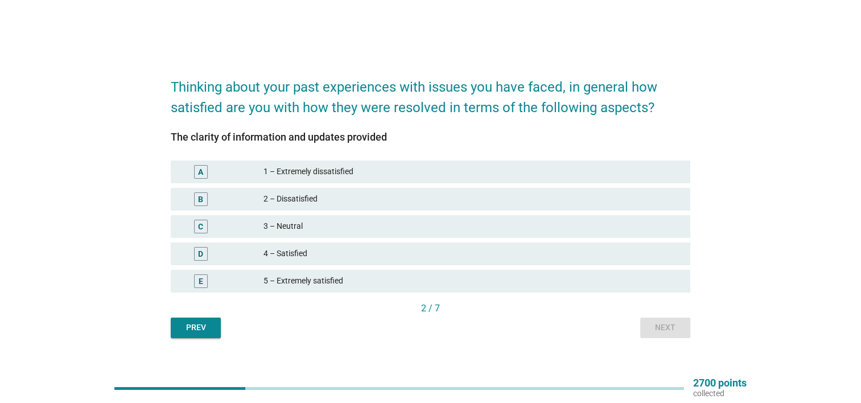
click at [321, 197] on div "2 – Dissatisfied" at bounding box center [473, 199] width 418 height 14
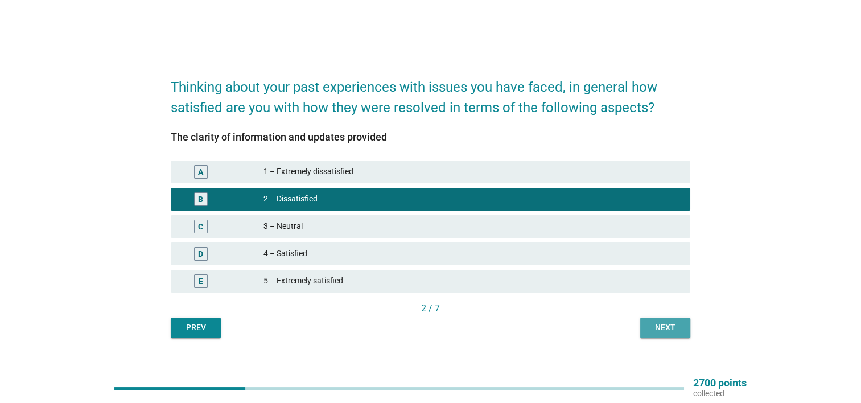
click at [656, 324] on div "Next" at bounding box center [665, 328] width 32 height 12
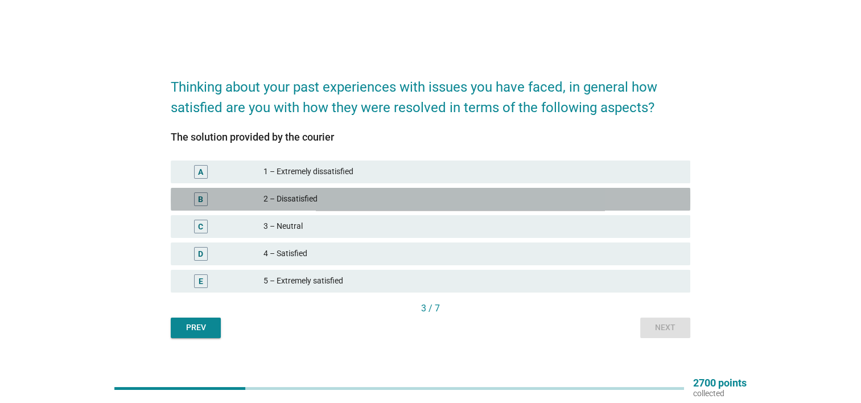
click at [314, 200] on div "2 – Dissatisfied" at bounding box center [473, 199] width 418 height 14
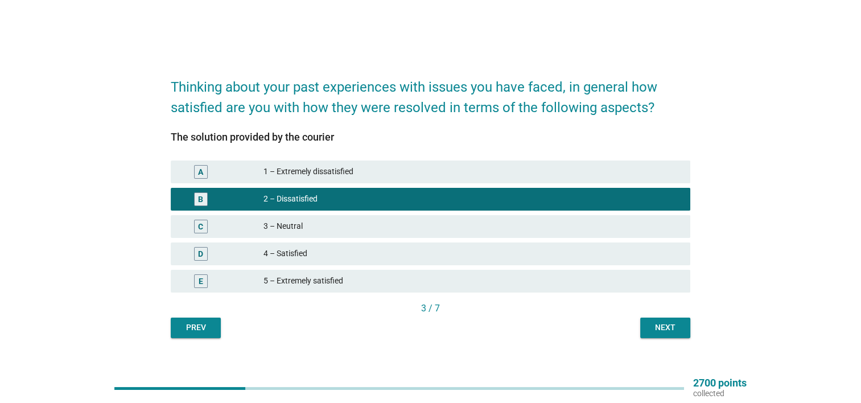
click at [664, 333] on div "Next" at bounding box center [665, 328] width 32 height 12
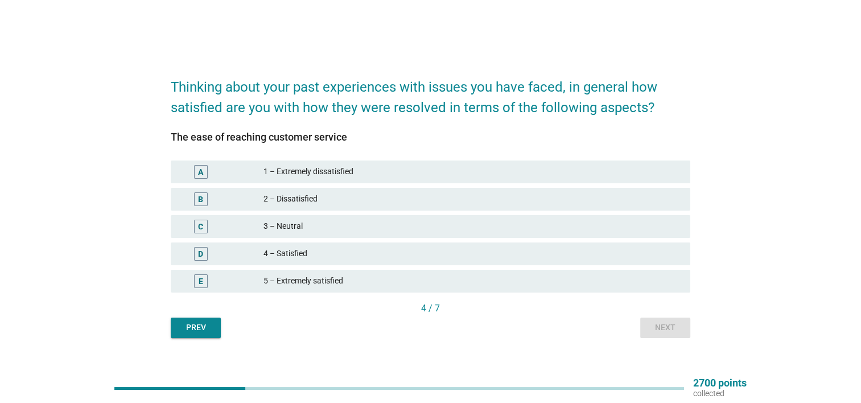
click at [299, 197] on div "2 – Dissatisfied" at bounding box center [473, 199] width 418 height 14
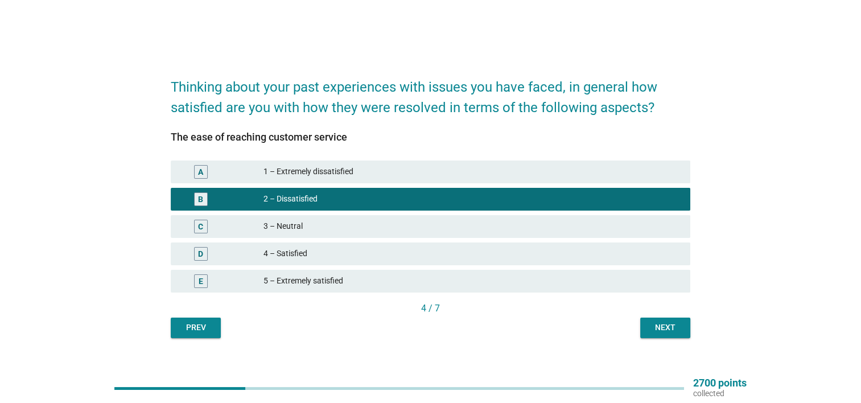
click at [604, 240] on div "D 4 – Satisfied" at bounding box center [430, 253] width 524 height 27
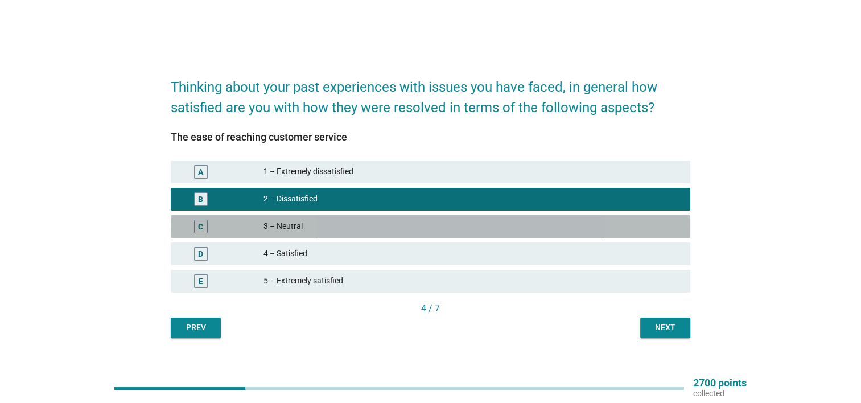
click at [615, 234] on div "C 3 – Neutral" at bounding box center [431, 226] width 520 height 23
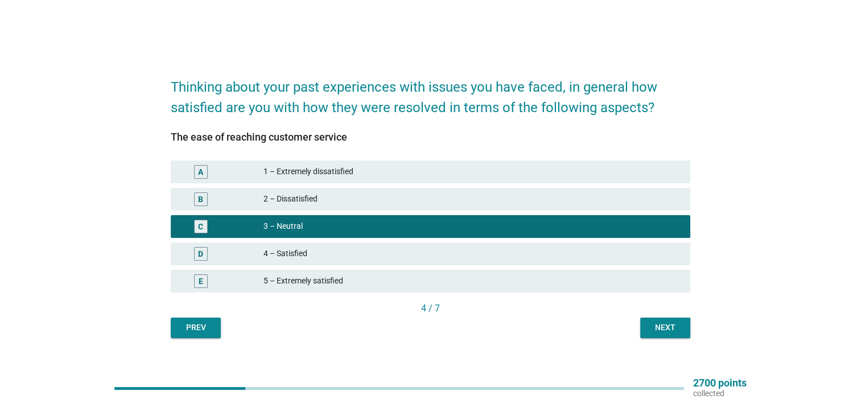
click at [651, 316] on div "4 / 7" at bounding box center [431, 310] width 520 height 16
click at [649, 318] on button "Next" at bounding box center [665, 328] width 50 height 20
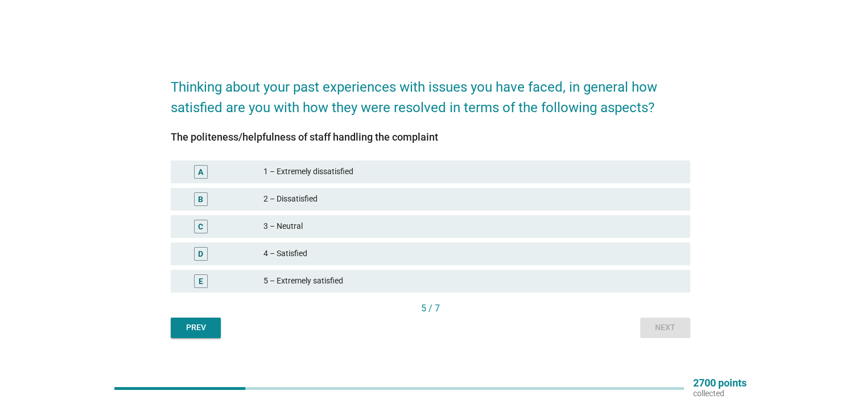
click at [339, 192] on div "2 – Dissatisfied" at bounding box center [473, 199] width 418 height 14
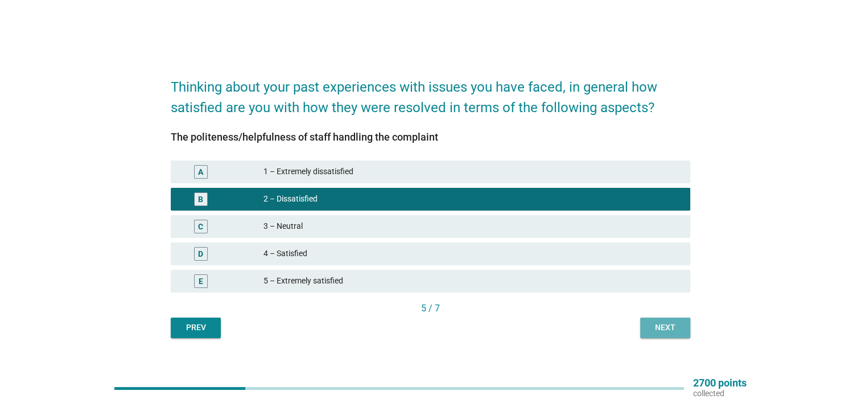
click at [661, 323] on div "Next" at bounding box center [665, 328] width 32 height 12
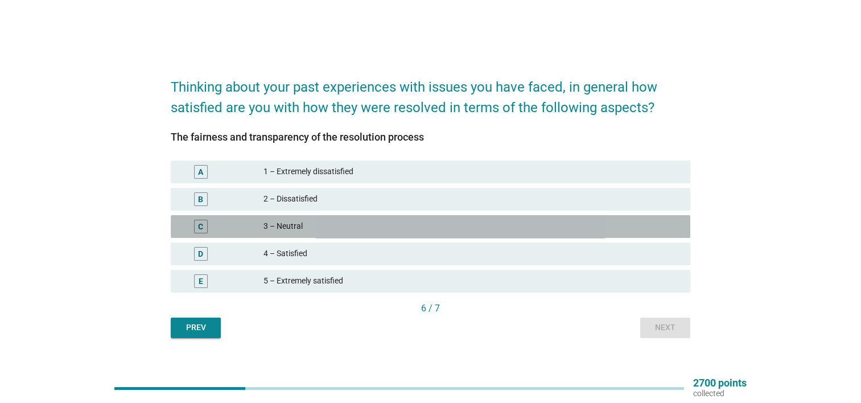
click at [304, 223] on div "3 – Neutral" at bounding box center [473, 227] width 418 height 14
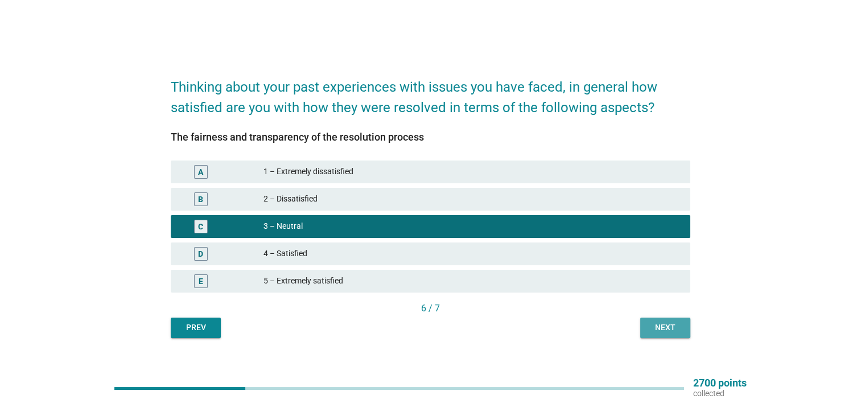
click at [666, 328] on div "Next" at bounding box center [665, 328] width 32 height 12
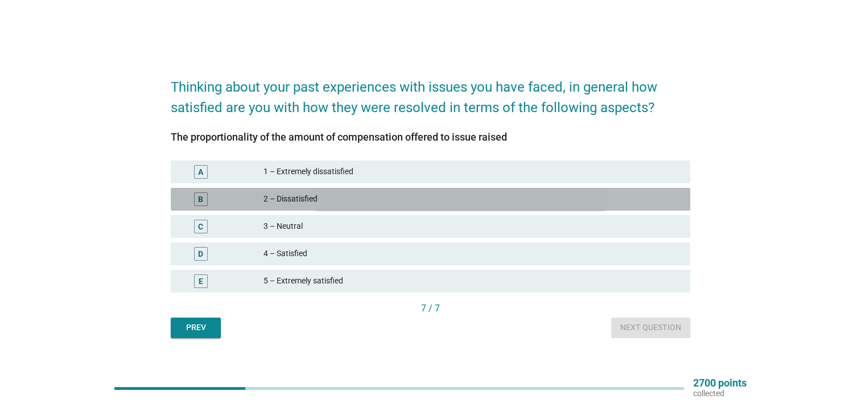
click at [355, 196] on div "2 – Dissatisfied" at bounding box center [473, 199] width 418 height 14
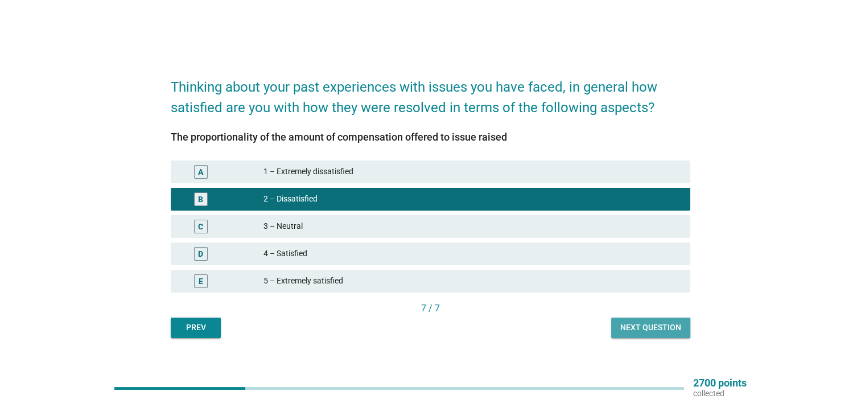
click at [657, 328] on div "Next question" at bounding box center [650, 328] width 61 height 12
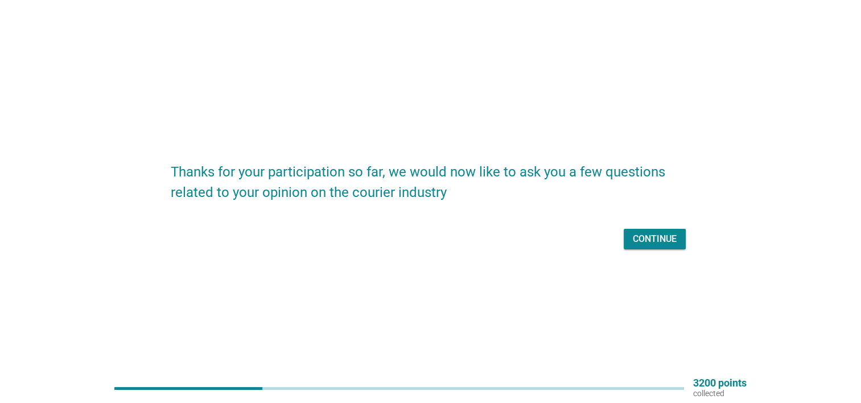
click at [660, 250] on div "Continue" at bounding box center [431, 238] width 520 height 27
drag, startPoint x: 651, startPoint y: 238, endPoint x: 646, endPoint y: 233, distance: 6.4
click at [649, 237] on div "Continue" at bounding box center [655, 239] width 44 height 14
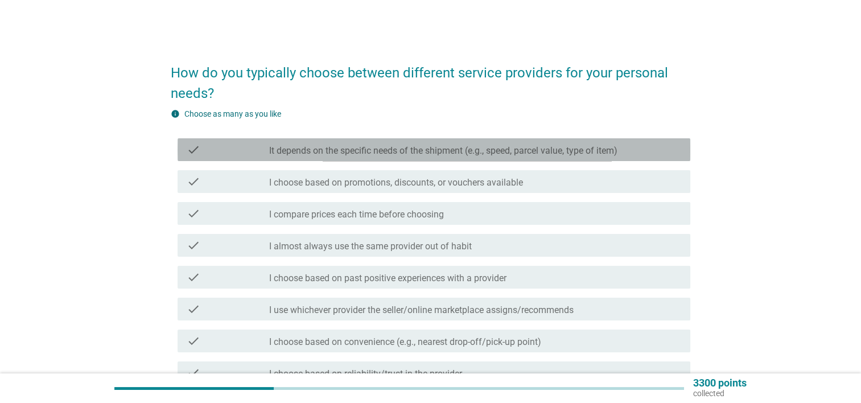
click at [388, 147] on div "check_box_outline_blank It depends on the specific needs of the shipment (e.g.,…" at bounding box center [475, 150] width 412 height 14
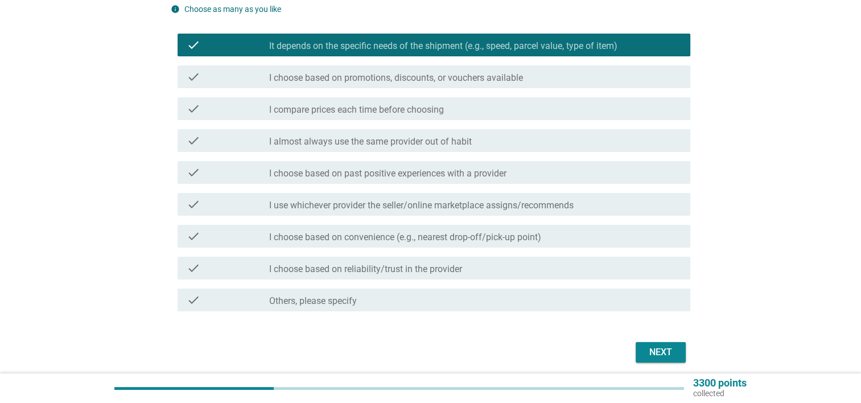
scroll to position [114, 0]
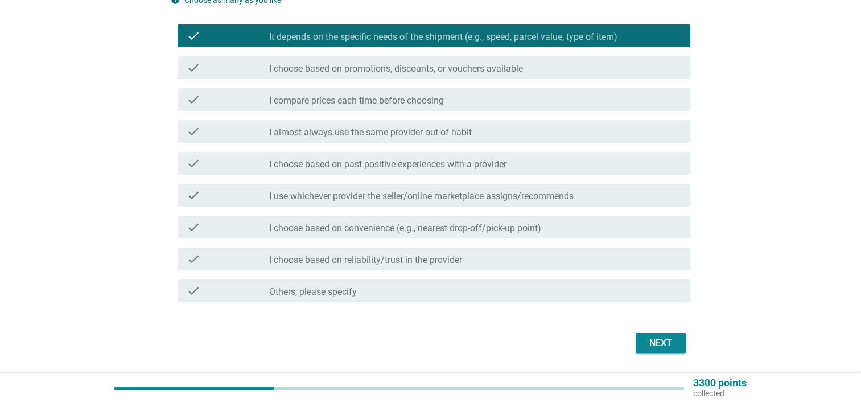
click at [388, 170] on label "I choose based on past positive experiences with a provider" at bounding box center [387, 164] width 237 height 11
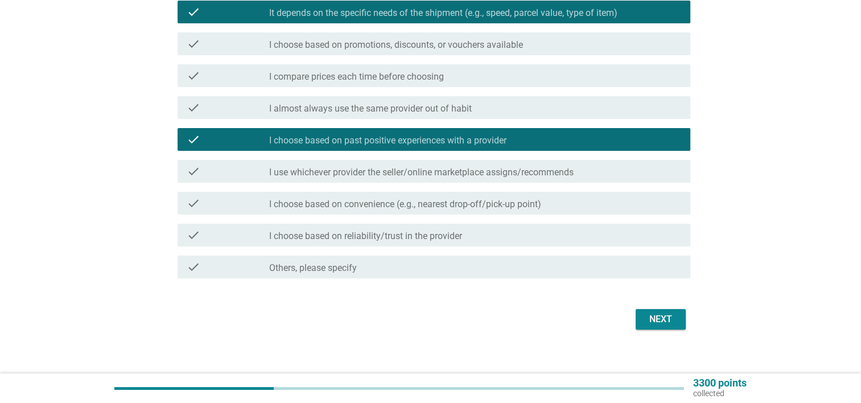
scroll to position [148, 0]
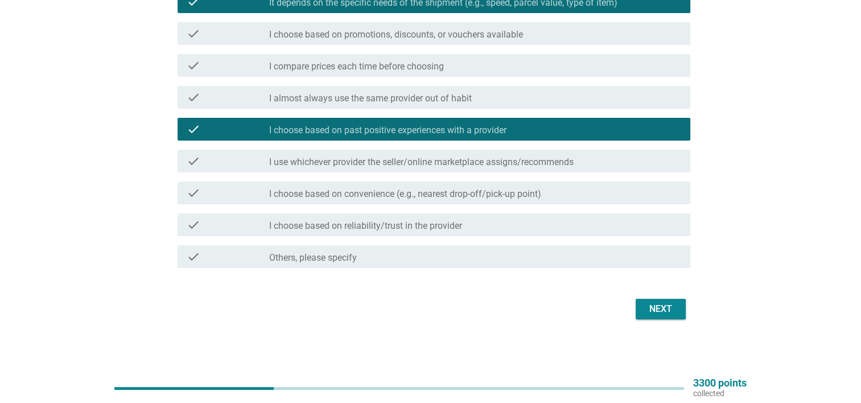
click at [381, 68] on label "I compare prices each time before choosing" at bounding box center [356, 66] width 175 height 11
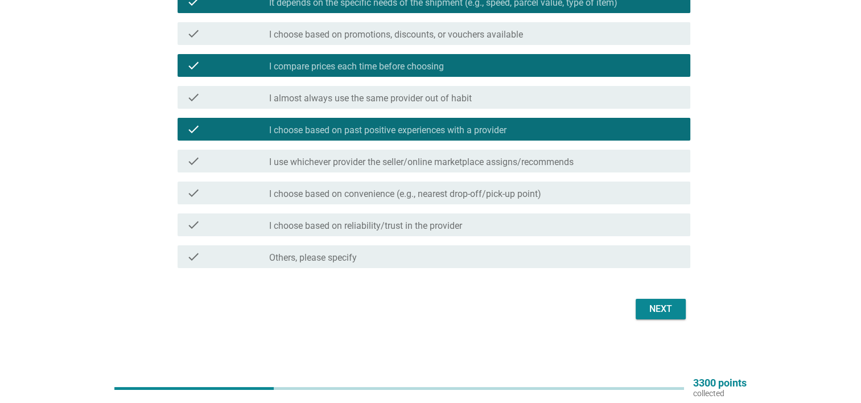
click at [641, 305] on button "Next" at bounding box center [661, 309] width 50 height 20
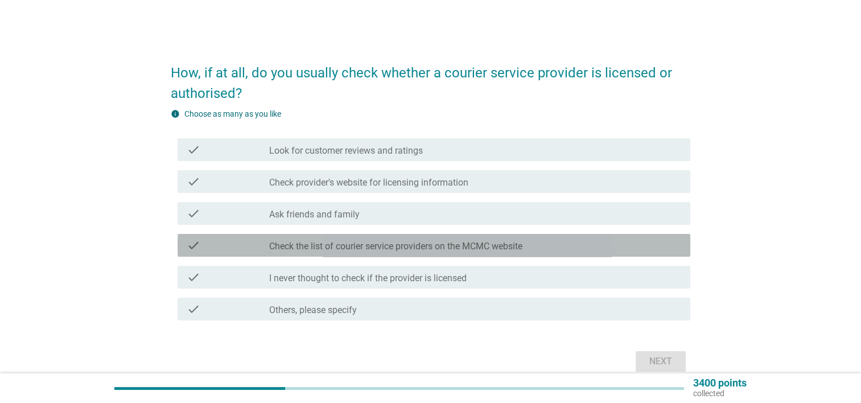
click at [348, 249] on label "Check the list of courier service providers on the MCMC website" at bounding box center [395, 246] width 253 height 11
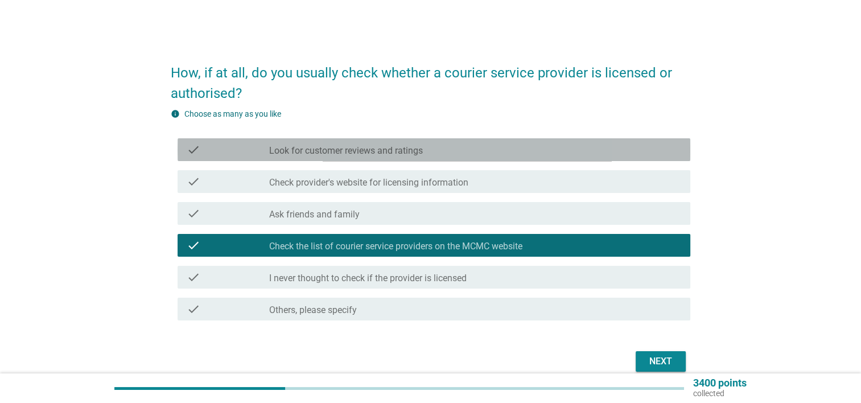
click at [369, 159] on div "check check_box_outline_blank Look for customer reviews and ratings" at bounding box center [434, 149] width 513 height 23
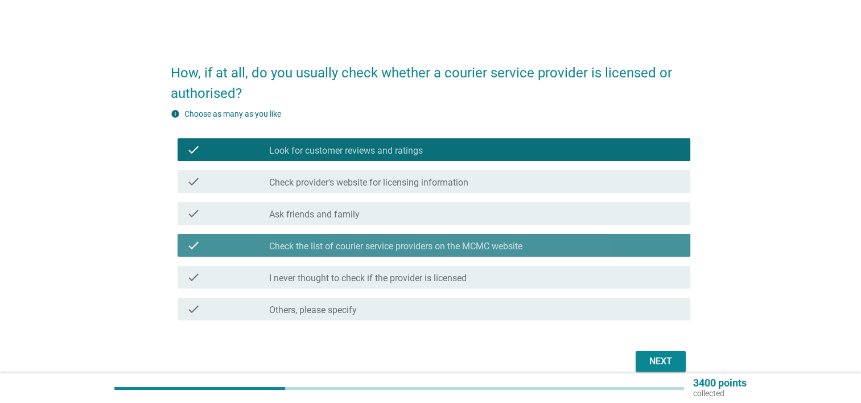
drag, startPoint x: 364, startPoint y: 244, endPoint x: 359, endPoint y: 208, distance: 35.7
click at [364, 244] on label "Check the list of courier service providers on the MCMC website" at bounding box center [395, 246] width 253 height 11
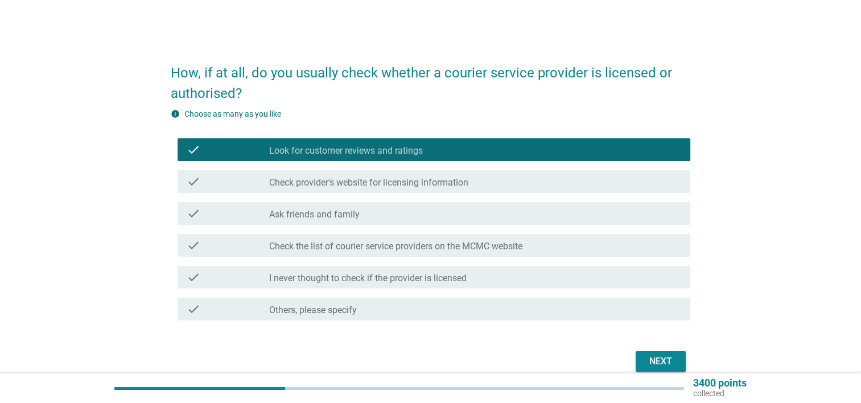
click at [361, 183] on label "Check provider's website for licensing information" at bounding box center [368, 182] width 199 height 11
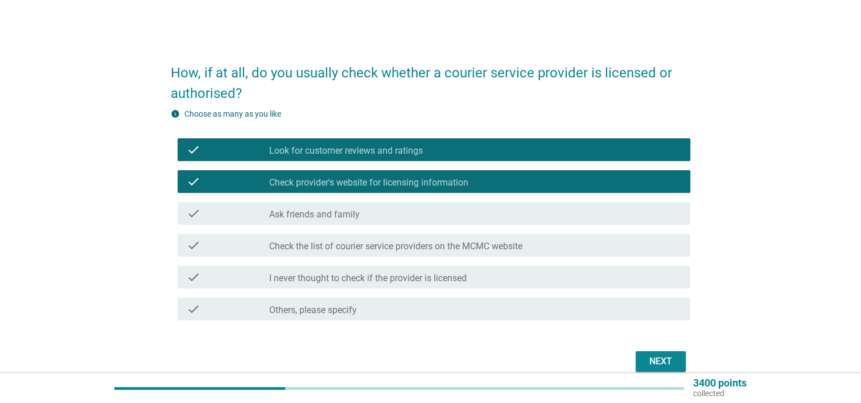
click at [660, 357] on div "Next" at bounding box center [661, 362] width 32 height 14
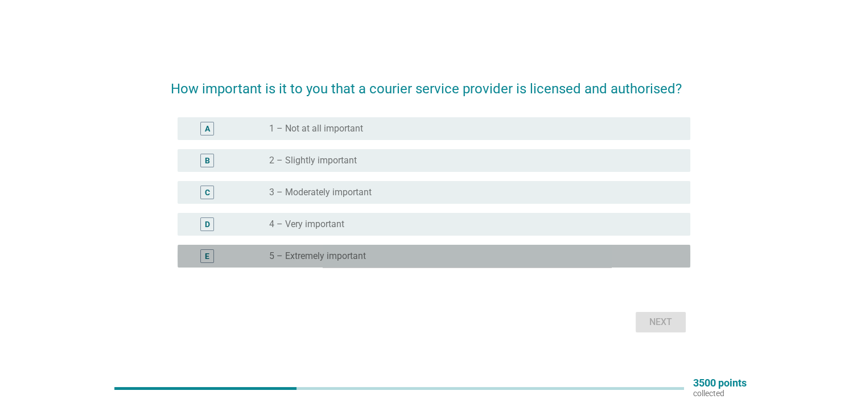
click at [349, 250] on label "5 – Extremely important" at bounding box center [317, 255] width 97 height 11
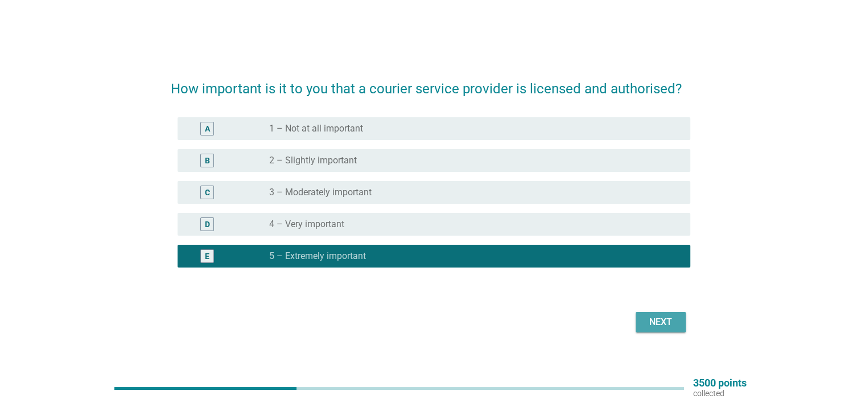
click at [661, 326] on div "Next" at bounding box center [661, 322] width 32 height 14
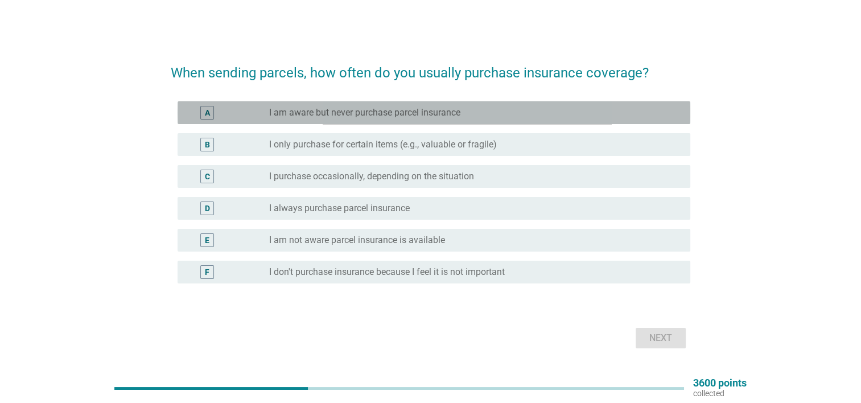
click at [386, 120] on div "A radio_button_unchecked I am aware but never purchase parcel insurance" at bounding box center [434, 112] width 513 height 23
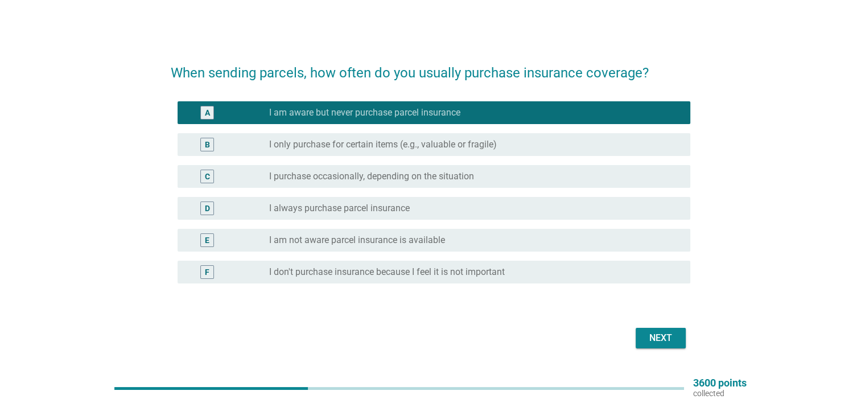
click at [640, 337] on button "Next" at bounding box center [661, 338] width 50 height 20
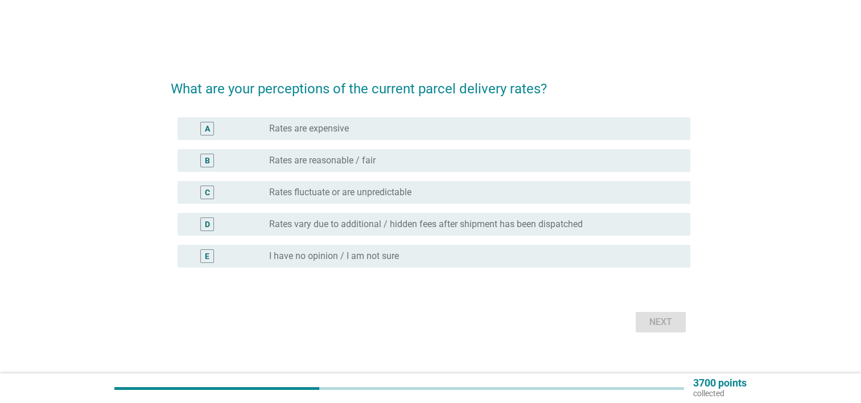
click at [262, 167] on div "B" at bounding box center [228, 161] width 83 height 14
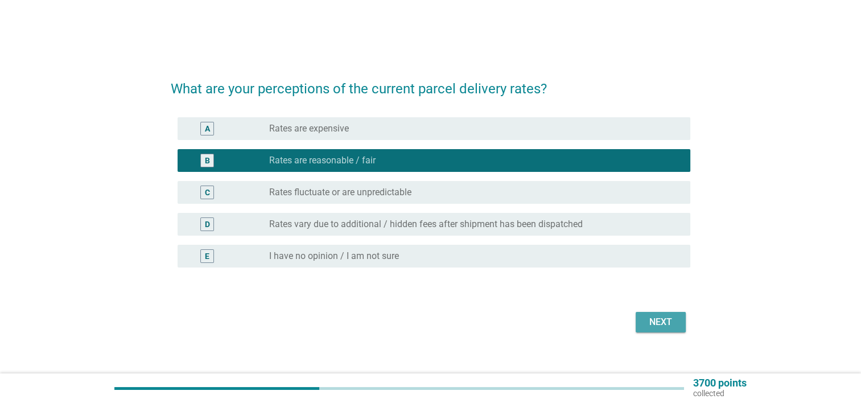
click at [672, 324] on div "Next" at bounding box center [661, 322] width 32 height 14
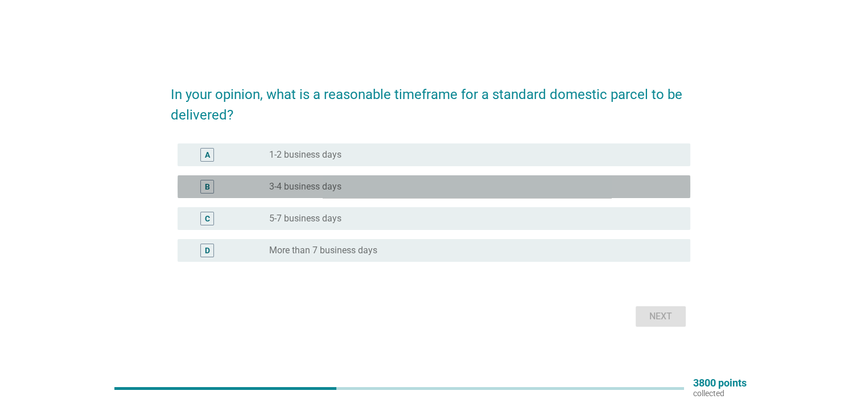
click at [384, 186] on div "radio_button_unchecked 3-4 business days" at bounding box center [470, 186] width 403 height 11
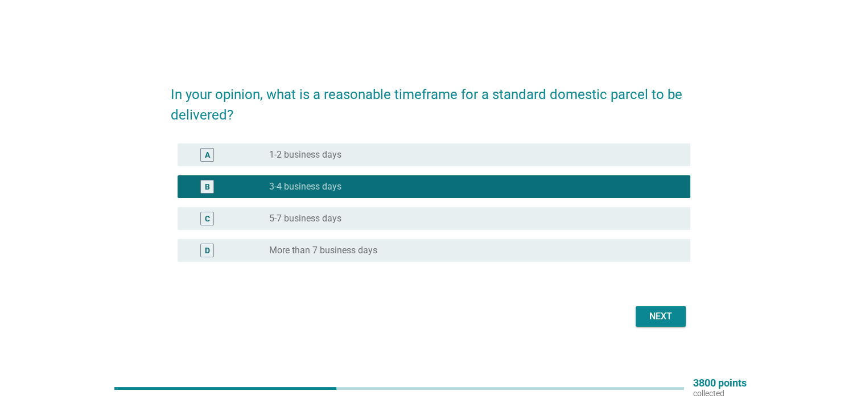
click at [399, 154] on div "radio_button_unchecked 1-2 business days" at bounding box center [470, 154] width 403 height 11
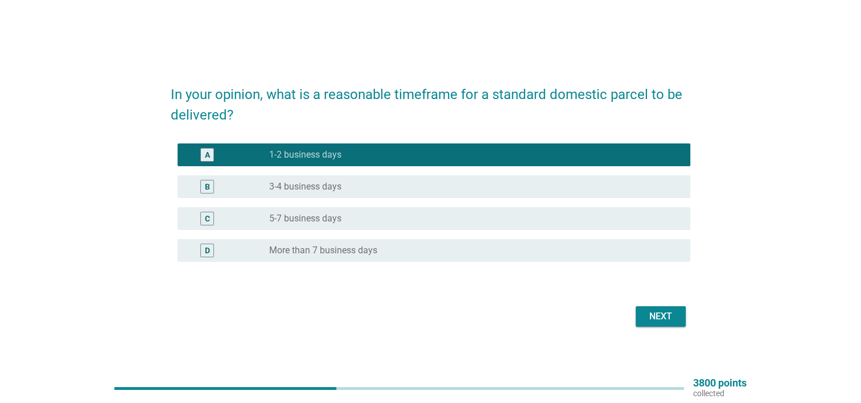
drag, startPoint x: 663, startPoint y: 328, endPoint x: 664, endPoint y: 320, distance: 7.5
click at [664, 321] on div "Next" at bounding box center [431, 316] width 520 height 27
click at [658, 317] on div "Next" at bounding box center [661, 317] width 32 height 14
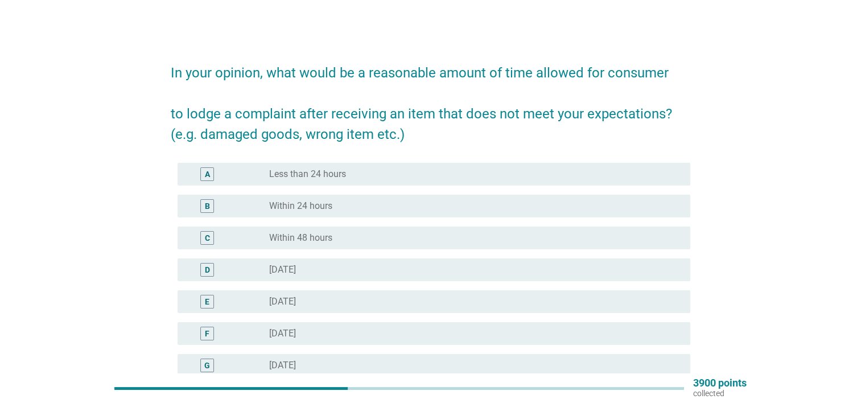
click at [357, 203] on div "radio_button_unchecked Within 24 hours" at bounding box center [470, 205] width 403 height 11
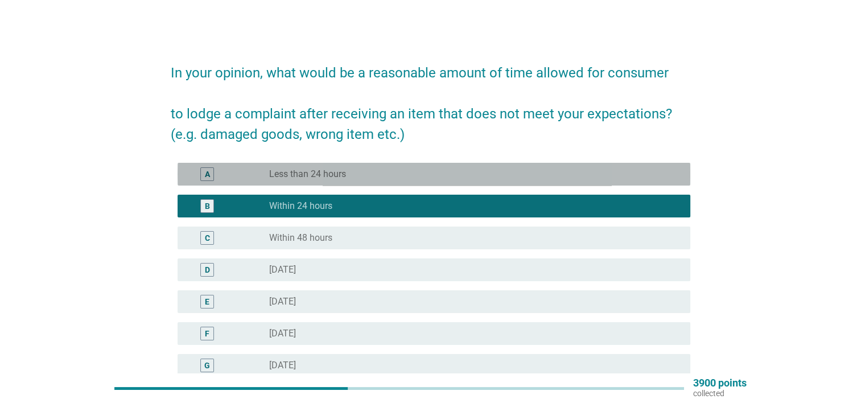
click at [552, 166] on div "A radio_button_unchecked Less than 24 hours" at bounding box center [434, 174] width 513 height 23
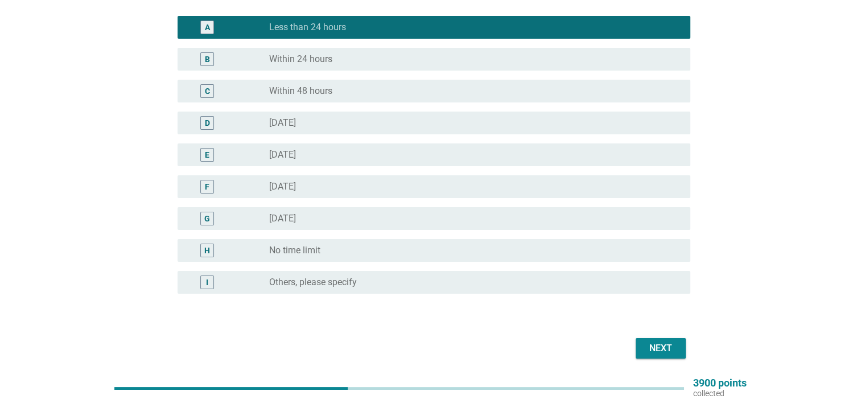
scroll to position [187, 0]
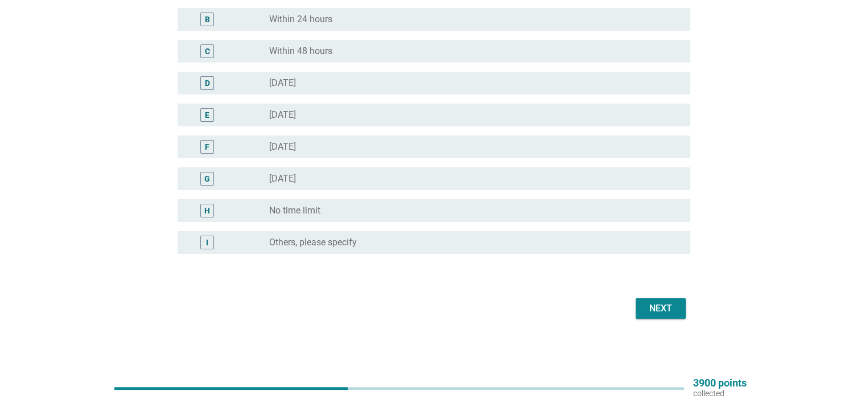
click at [667, 313] on div "Next" at bounding box center [661, 309] width 32 height 14
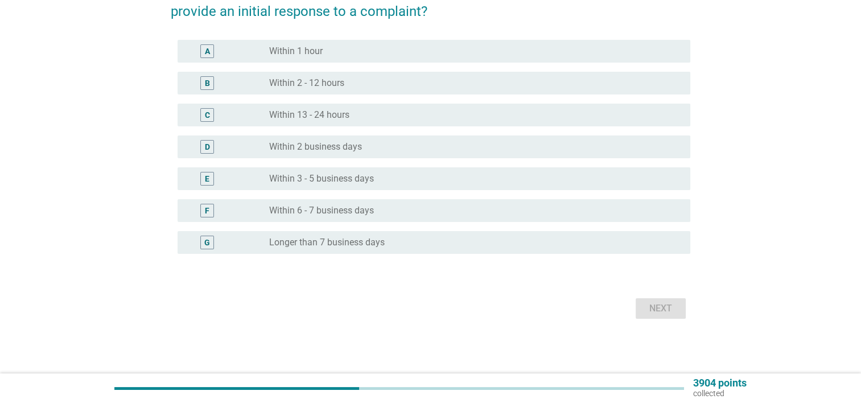
scroll to position [0, 0]
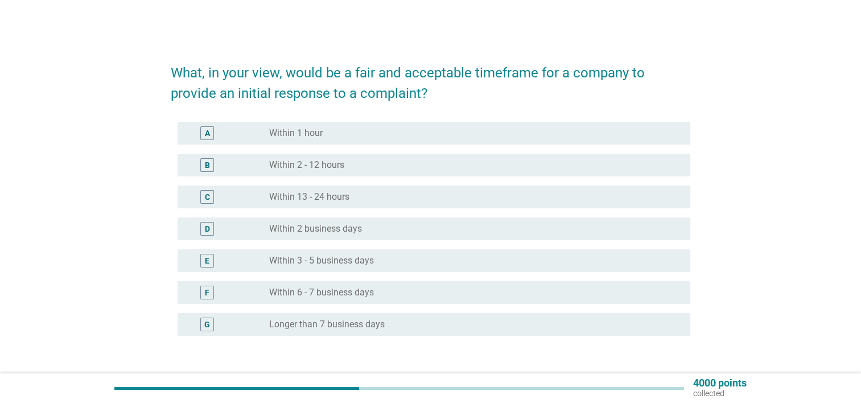
click at [373, 173] on div "B radio_button_unchecked Within 2 - 12 hours" at bounding box center [434, 165] width 513 height 23
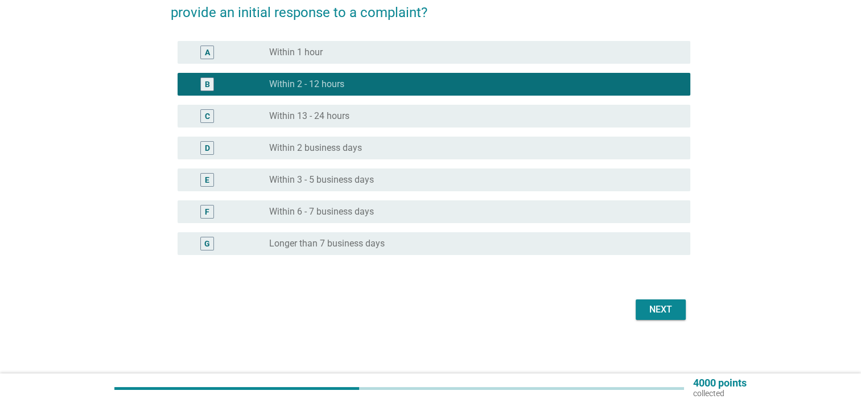
scroll to position [82, 0]
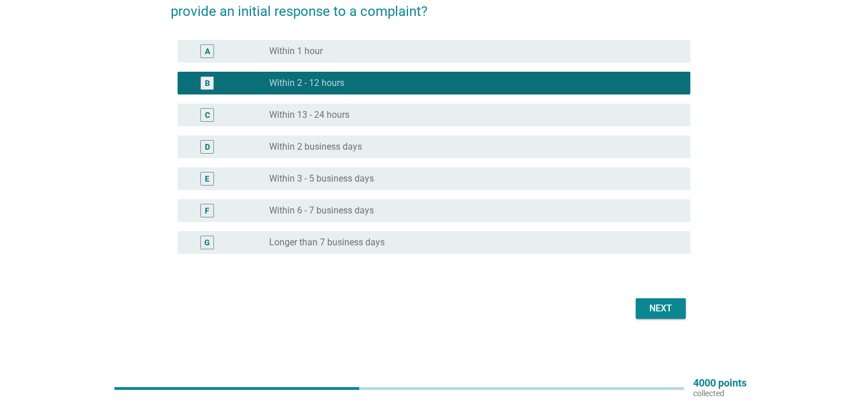
click at [647, 311] on div "Next" at bounding box center [661, 309] width 32 height 14
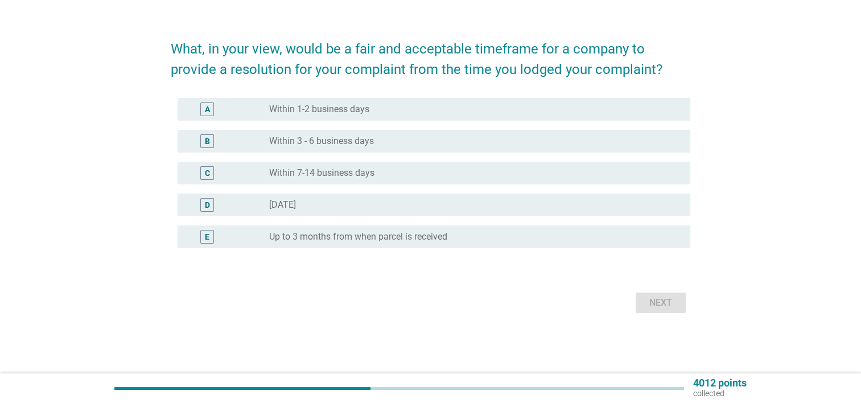
scroll to position [0, 0]
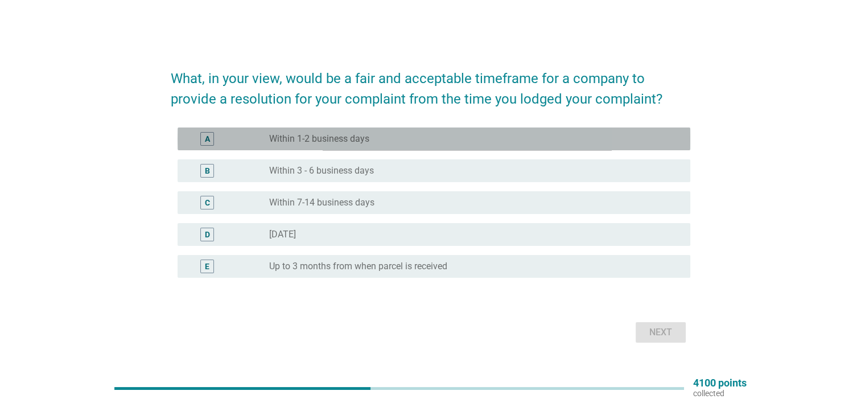
click at [396, 141] on div "radio_button_unchecked Within 1-2 business days" at bounding box center [470, 138] width 403 height 11
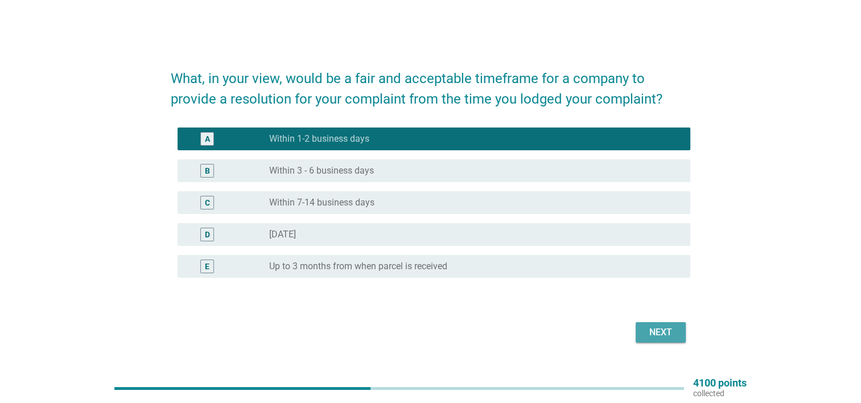
click at [651, 329] on div "Next" at bounding box center [661, 333] width 32 height 14
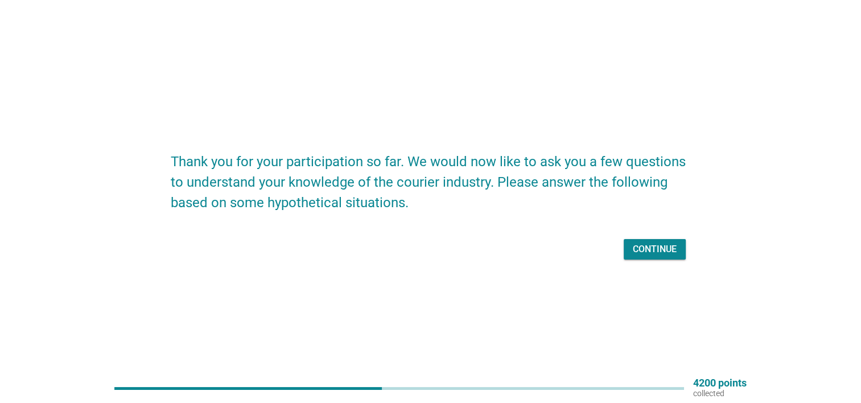
drag, startPoint x: 634, startPoint y: 233, endPoint x: 633, endPoint y: 250, distance: 17.1
click at [633, 250] on form "Thank you for your participation so far. We would now like to ask you a few que…" at bounding box center [431, 201] width 520 height 123
click at [633, 250] on div "Continue" at bounding box center [655, 249] width 44 height 14
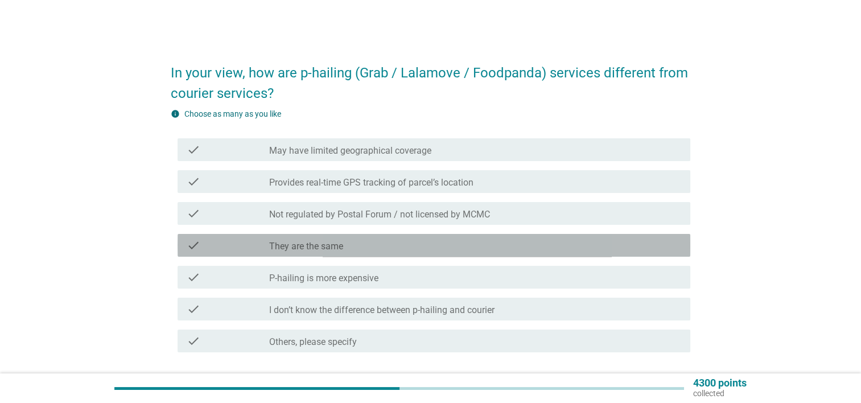
click at [402, 244] on div "check_box_outline_blank They are the same" at bounding box center [475, 245] width 412 height 14
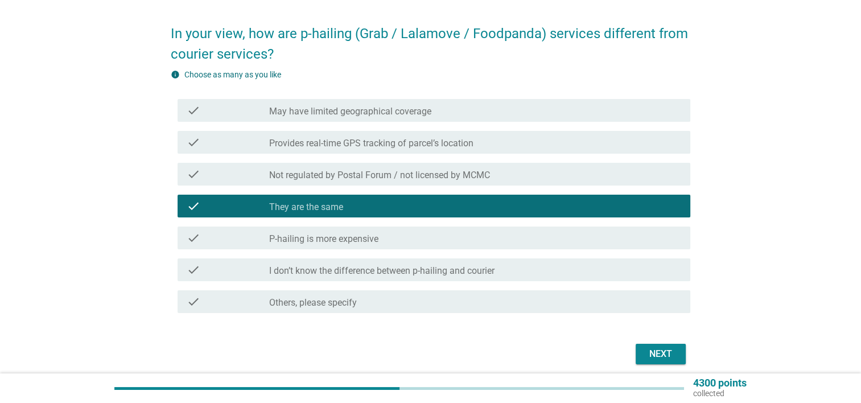
scroll to position [57, 0]
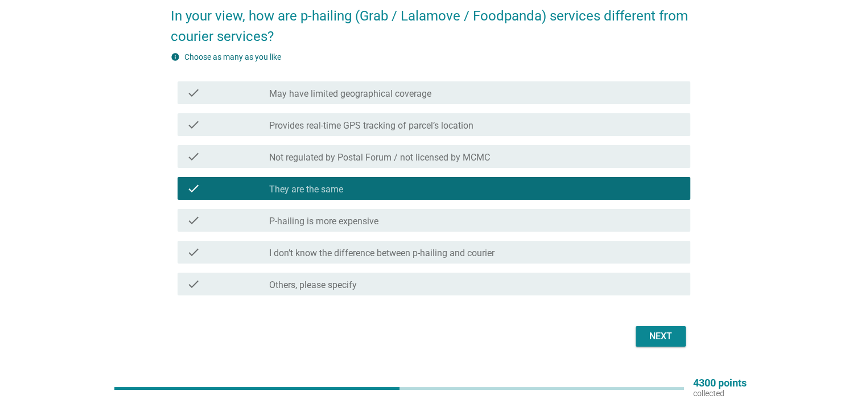
click at [422, 228] on div "check check_box_outline_blank P-hailing is more expensive" at bounding box center [434, 220] width 513 height 23
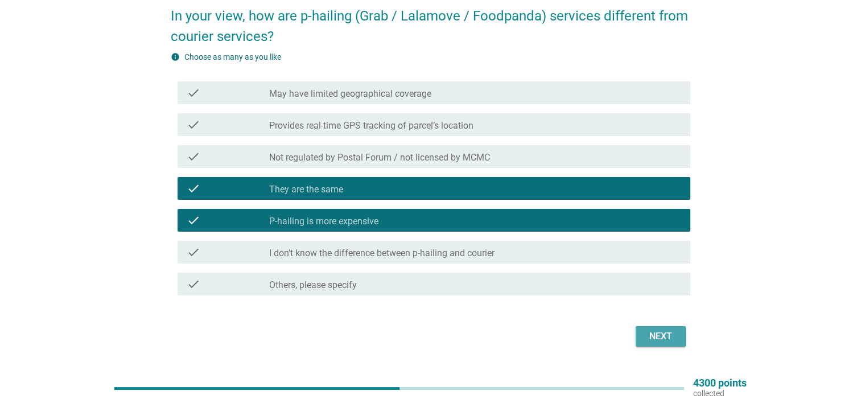
click at [650, 335] on div "Next" at bounding box center [661, 337] width 32 height 14
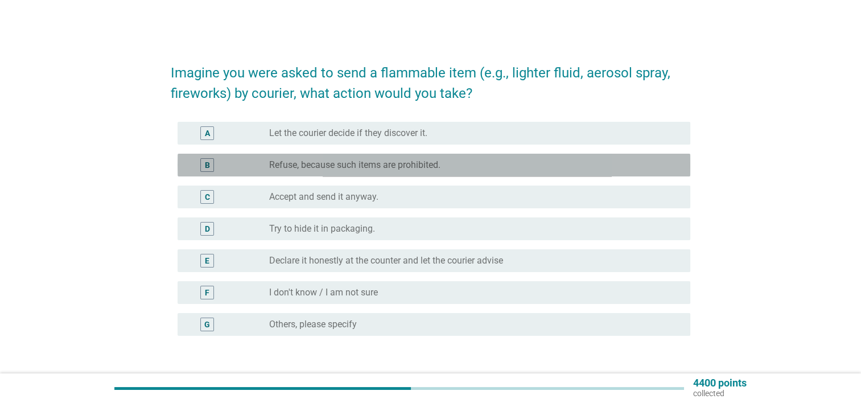
click at [453, 166] on div "radio_button_unchecked Refuse, because such items are prohibited." at bounding box center [470, 164] width 403 height 11
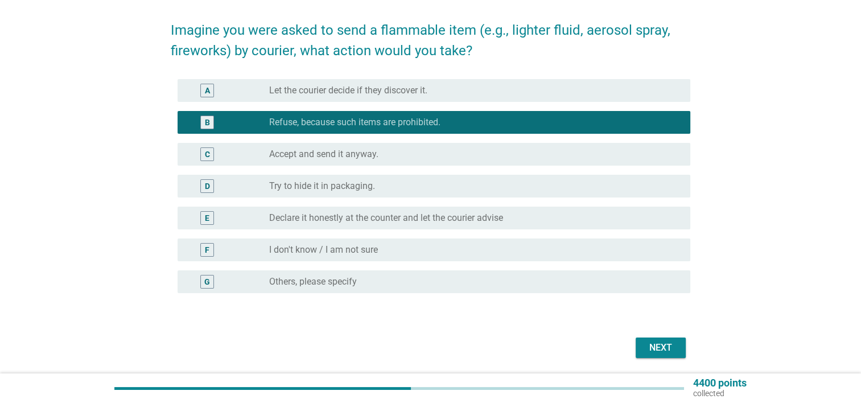
scroll to position [82, 0]
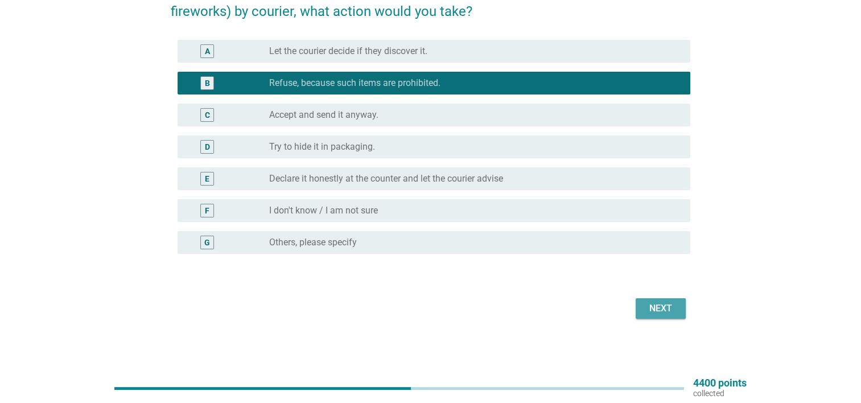
click at [644, 309] on button "Next" at bounding box center [661, 308] width 50 height 20
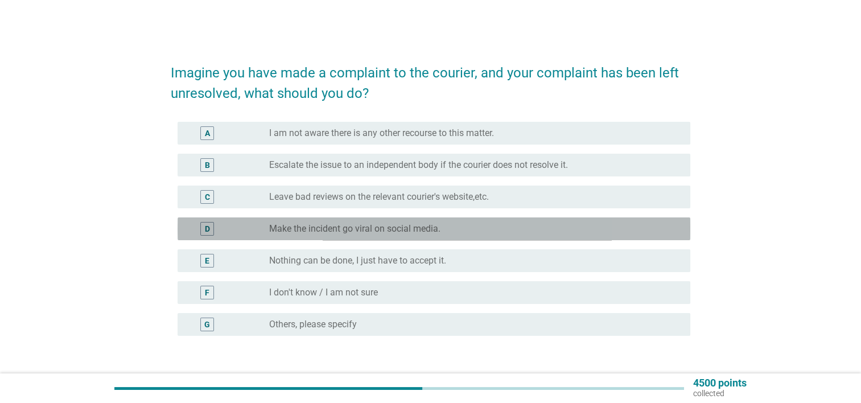
click at [460, 233] on div "radio_button_unchecked Make the incident go viral on social media." at bounding box center [470, 228] width 403 height 11
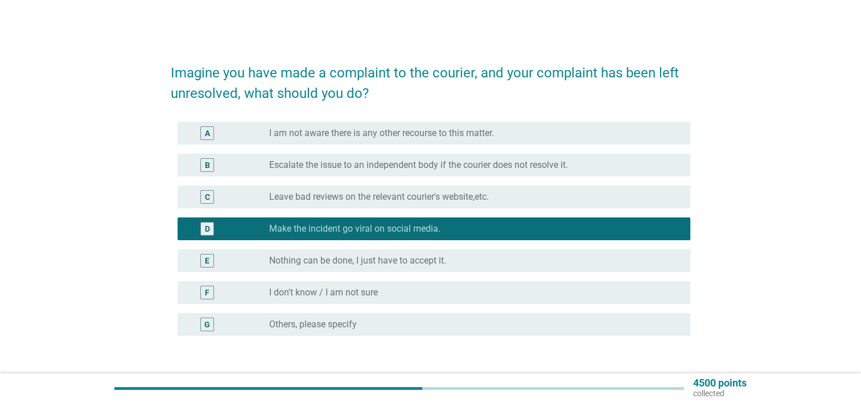
click at [460, 233] on div "radio_button_checked Make the incident go viral on social media." at bounding box center [470, 228] width 403 height 11
click at [456, 252] on div "E radio_button_unchecked Nothing can be done, I just have to accept it." at bounding box center [434, 260] width 513 height 23
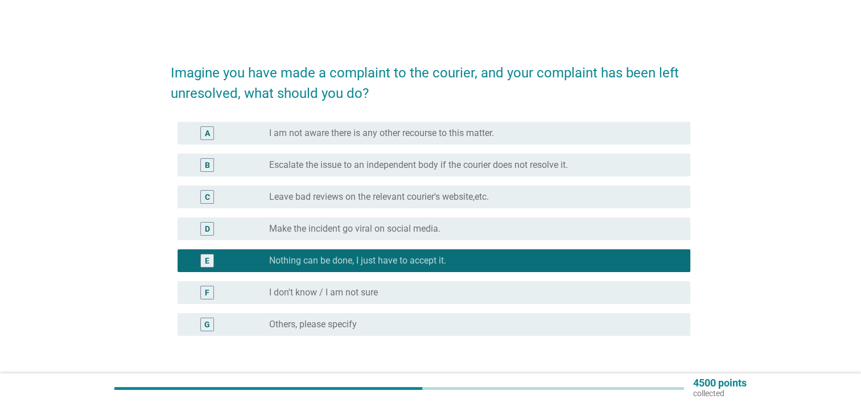
click at [459, 201] on label "Leave bad reviews on the relevant courier's website,etc." at bounding box center [379, 196] width 220 height 11
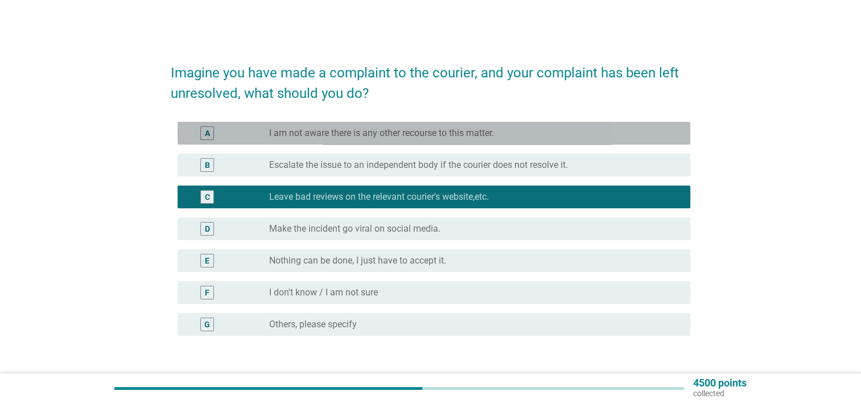
click at [462, 137] on label "I am not aware there is any other recourse to this matter." at bounding box center [381, 132] width 225 height 11
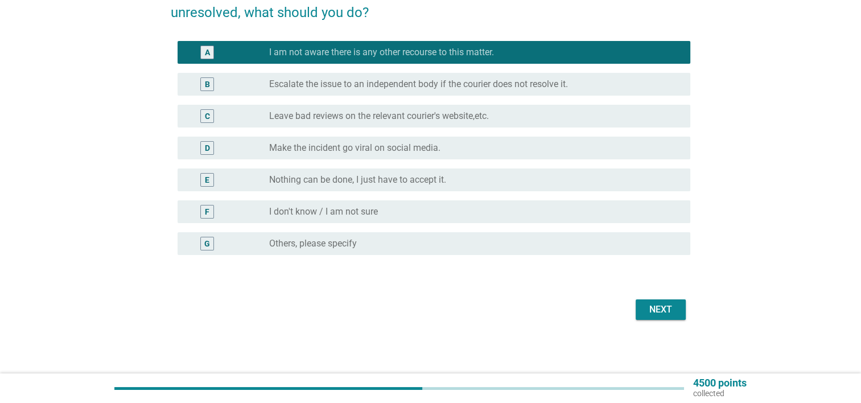
scroll to position [82, 0]
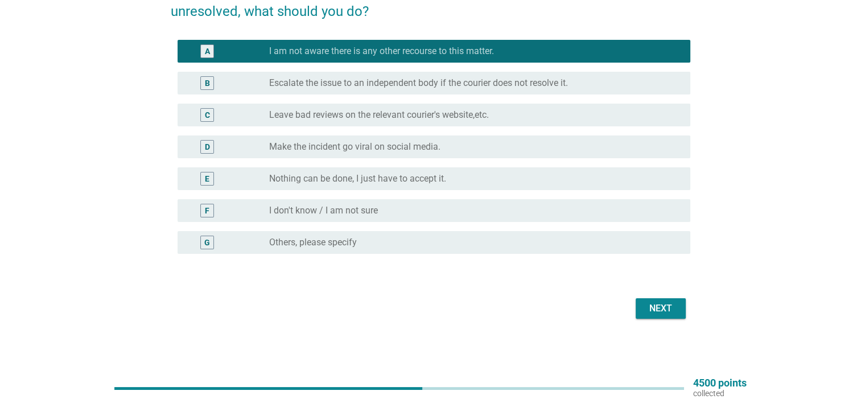
click at [656, 326] on div "Imagine you have made a complaint to the courier, and your complaint has been l…" at bounding box center [431, 145] width 538 height 371
click at [655, 318] on button "Next" at bounding box center [661, 308] width 50 height 20
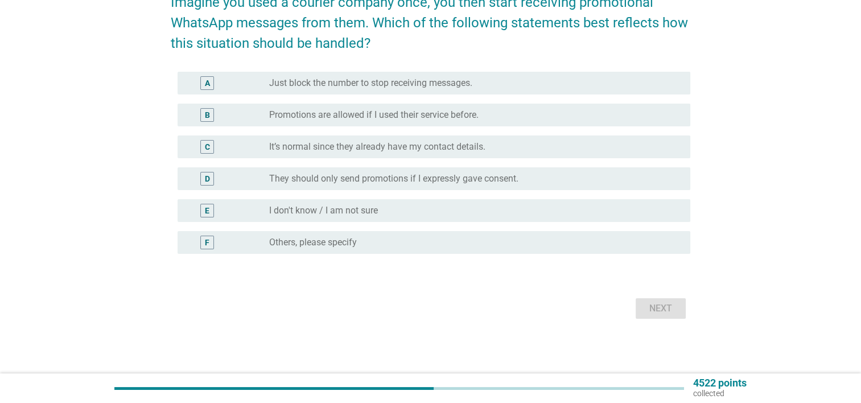
scroll to position [0, 0]
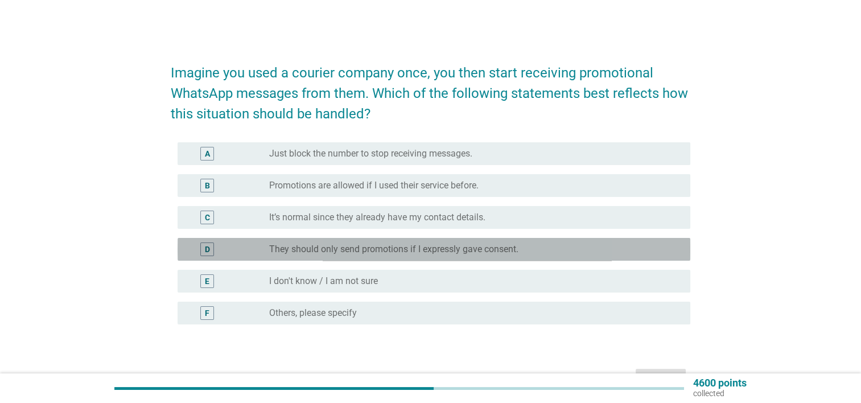
click at [526, 252] on div "radio_button_unchecked They should only send promotions if I expressly gave con…" at bounding box center [470, 249] width 403 height 11
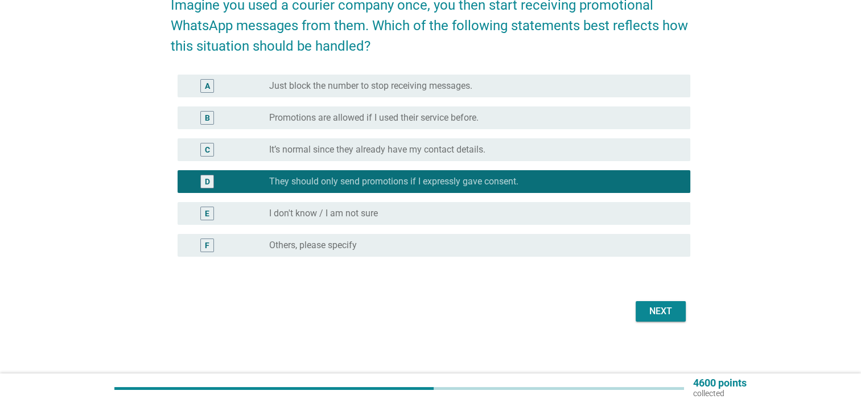
scroll to position [71, 0]
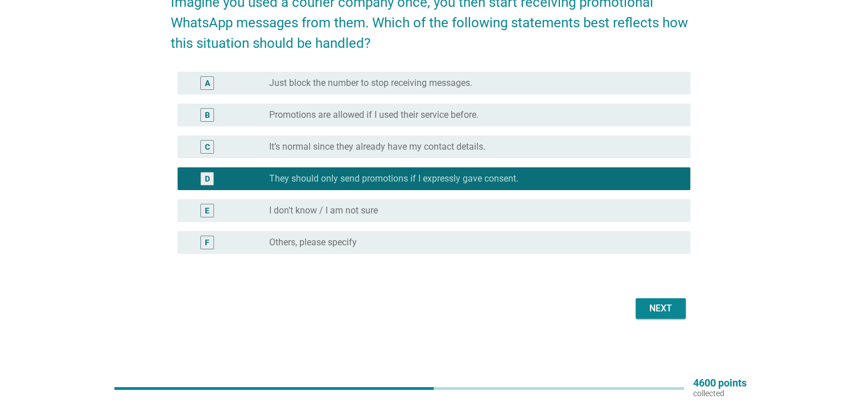
click at [665, 302] on div "Next" at bounding box center [661, 309] width 32 height 14
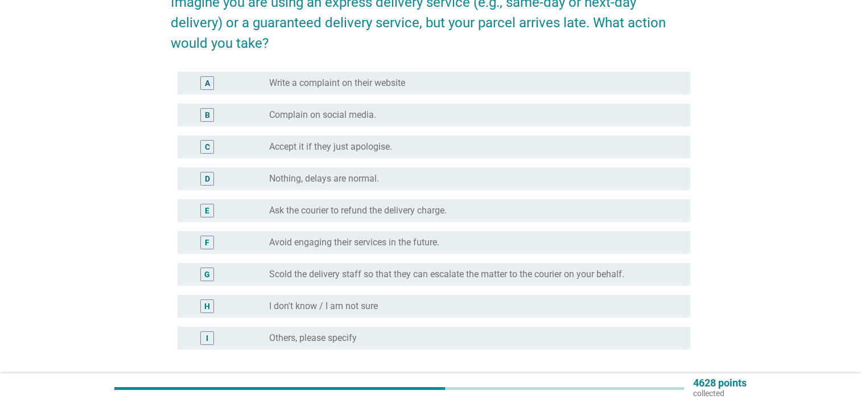
scroll to position [0, 0]
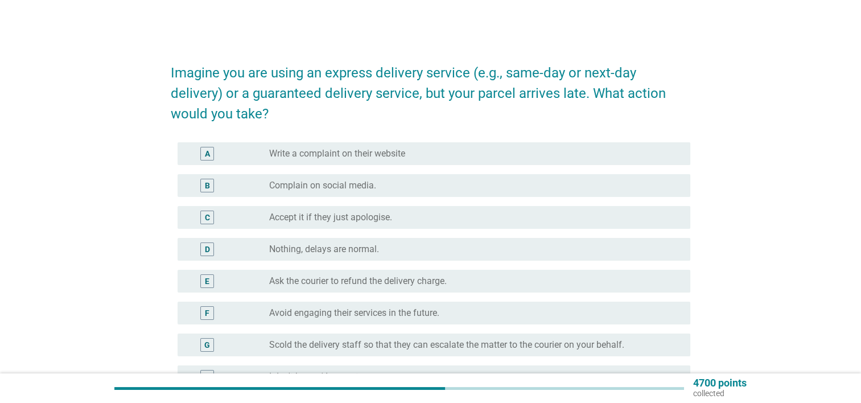
click at [416, 159] on div "radio_button_unchecked Write a complaint on their website" at bounding box center [470, 153] width 403 height 11
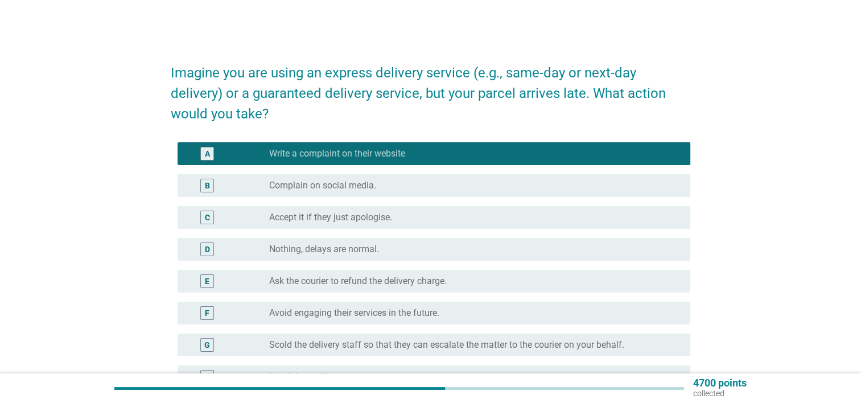
click at [407, 270] on div "E radio_button_unchecked Ask the courier to refund the delivery charge." at bounding box center [434, 281] width 513 height 23
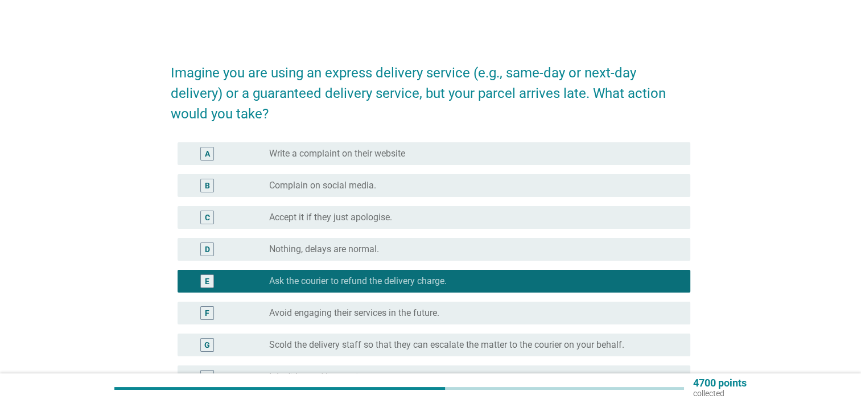
click at [421, 132] on form "Imagine you are using an express delivery service (e.g., same-day or next-day d…" at bounding box center [431, 269] width 520 height 437
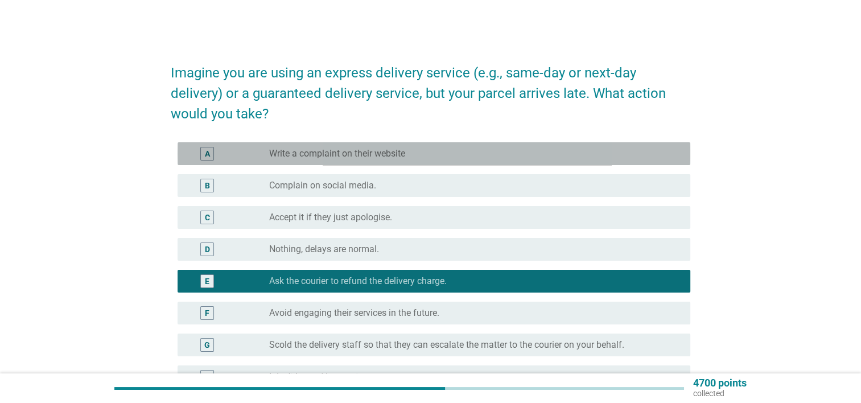
click at [420, 143] on div "A radio_button_unchecked Write a complaint on their website" at bounding box center [434, 153] width 513 height 23
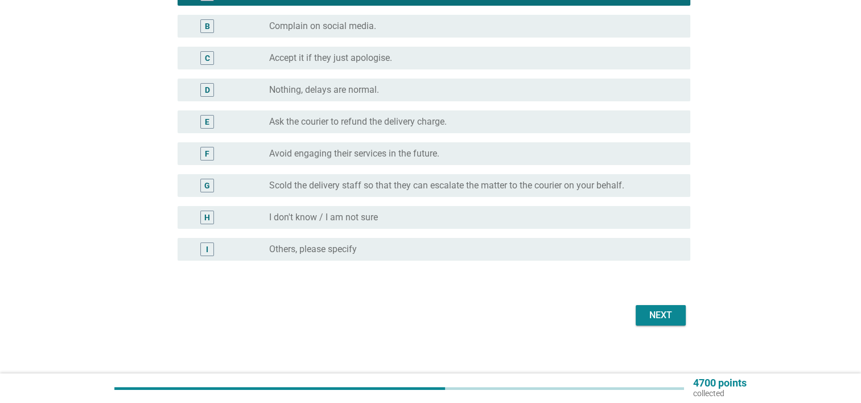
scroll to position [166, 0]
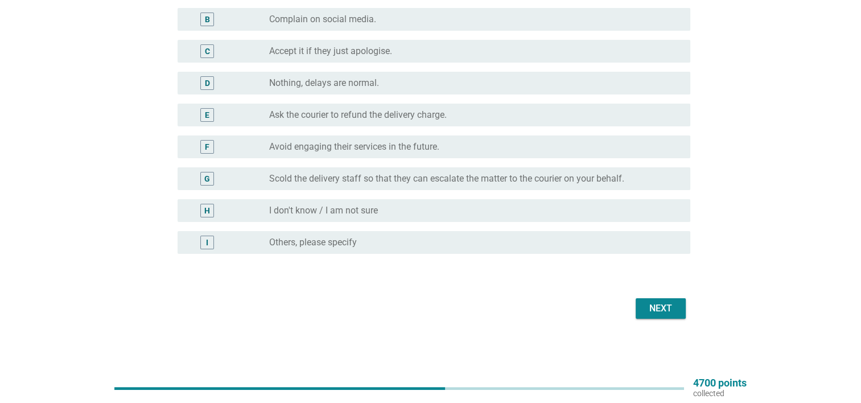
click at [680, 318] on div "Next" at bounding box center [431, 308] width 520 height 27
click at [677, 314] on button "Next" at bounding box center [661, 308] width 50 height 20
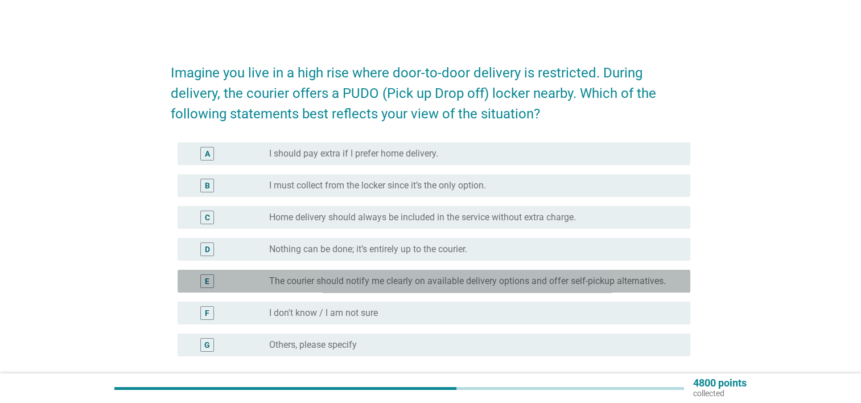
click at [372, 286] on label "The courier should notify me clearly on available delivery options and offer se…" at bounding box center [467, 280] width 397 height 11
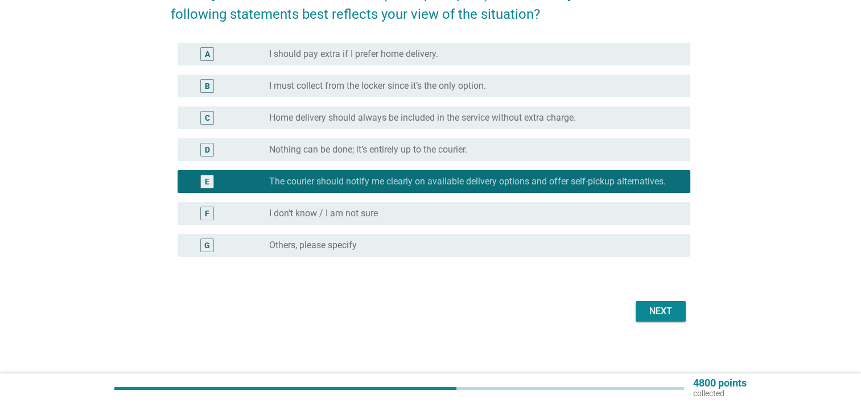
scroll to position [102, 0]
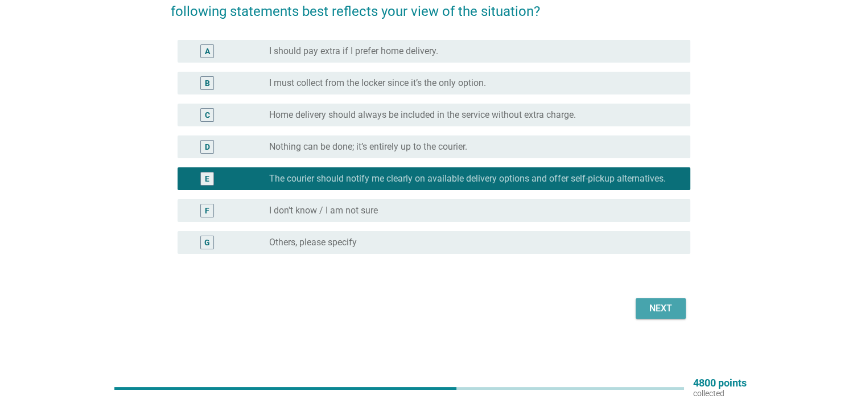
click at [638, 300] on button "Next" at bounding box center [661, 308] width 50 height 20
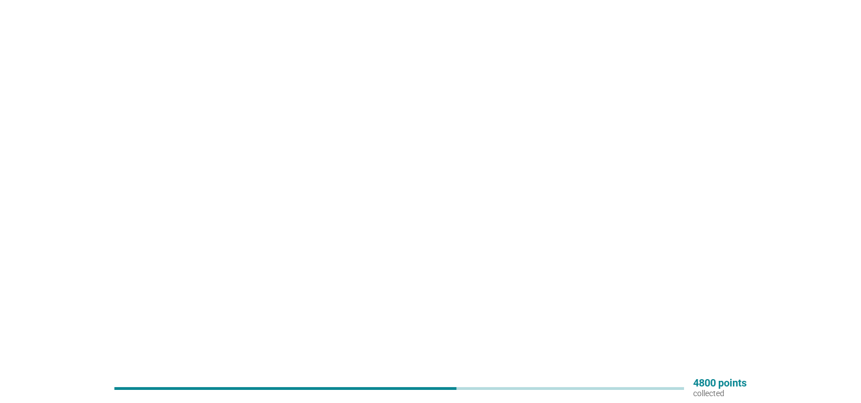
scroll to position [0, 0]
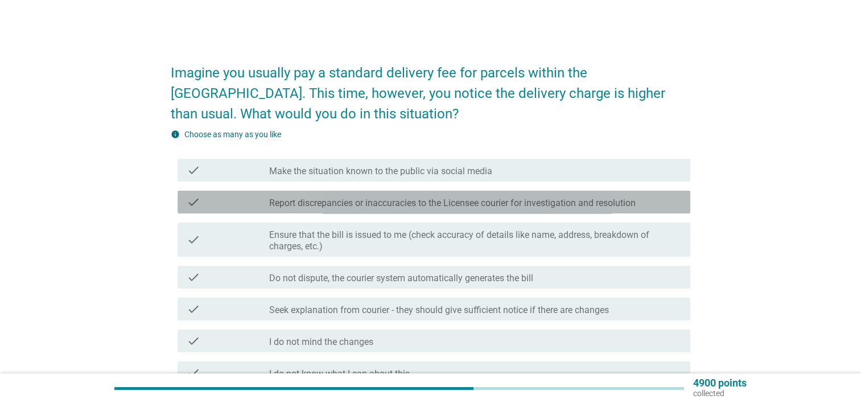
click at [381, 207] on label "Report discrepancies or inaccuracies to the Licensee courier for investigation …" at bounding box center [452, 202] width 367 height 11
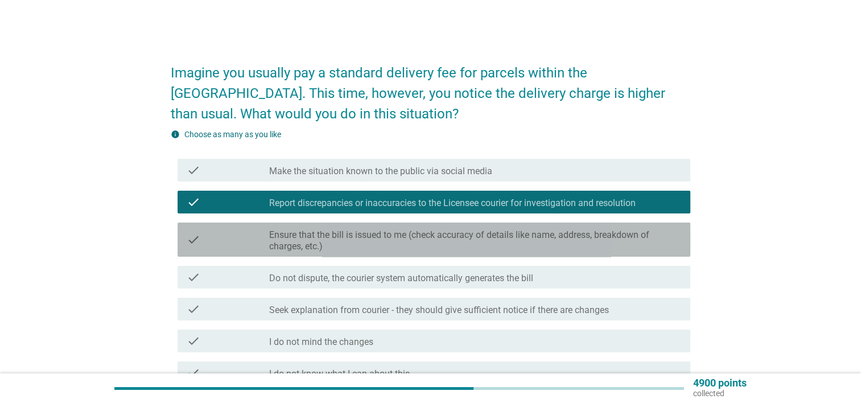
click at [417, 240] on label "Ensure that the bill is issued to me (check accuracy of details like name, addr…" at bounding box center [475, 240] width 412 height 23
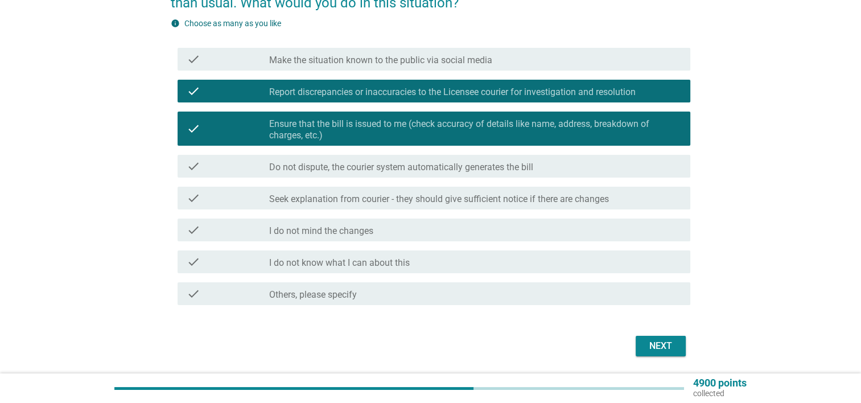
scroll to position [114, 0]
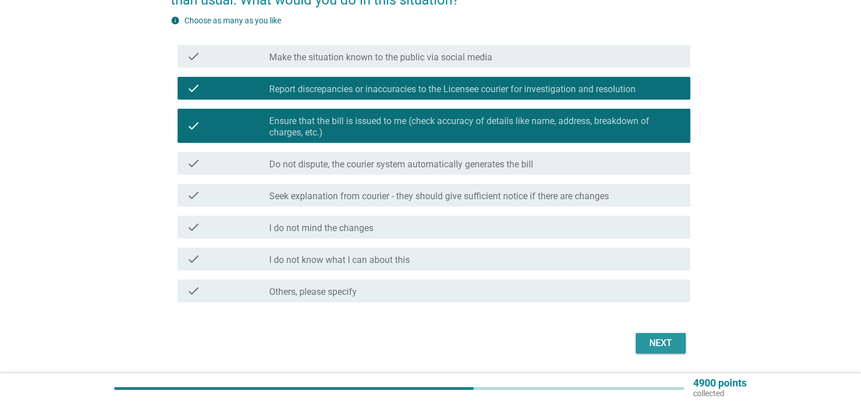
click at [639, 337] on button "Next" at bounding box center [661, 343] width 50 height 20
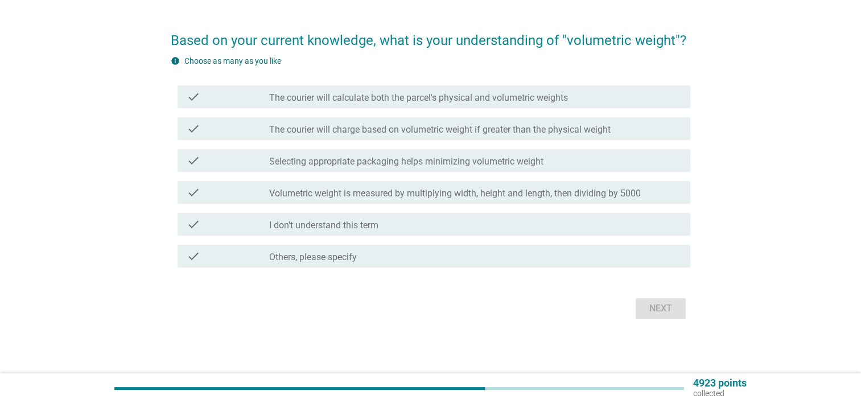
scroll to position [0, 0]
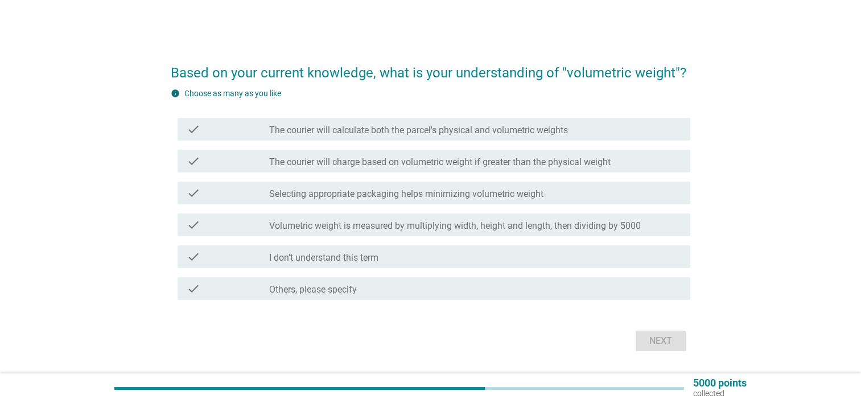
drag, startPoint x: 398, startPoint y: 126, endPoint x: 420, endPoint y: 134, distance: 23.3
click at [399, 127] on label "The courier will calculate both the parcel's physical and volumetric weights" at bounding box center [418, 130] width 299 height 11
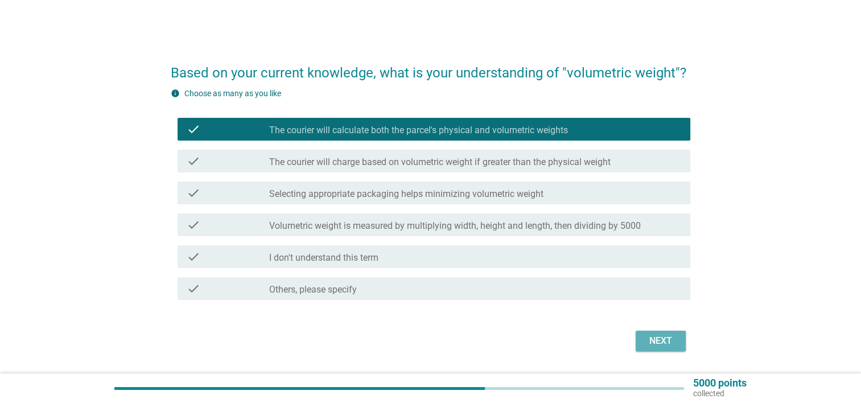
click at [660, 340] on div "Next" at bounding box center [661, 341] width 32 height 14
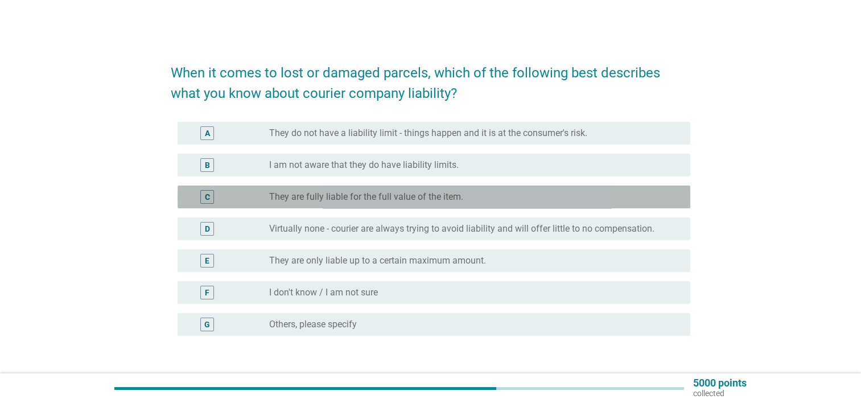
click at [360, 197] on label "They are fully liable for the full value of the item." at bounding box center [366, 196] width 194 height 11
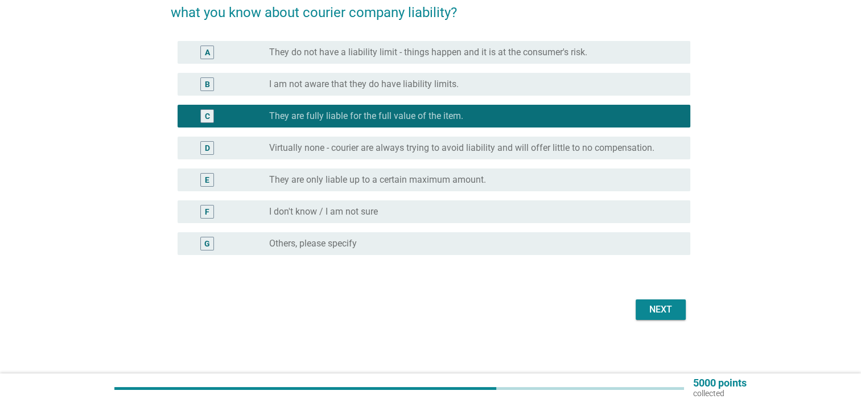
scroll to position [82, 0]
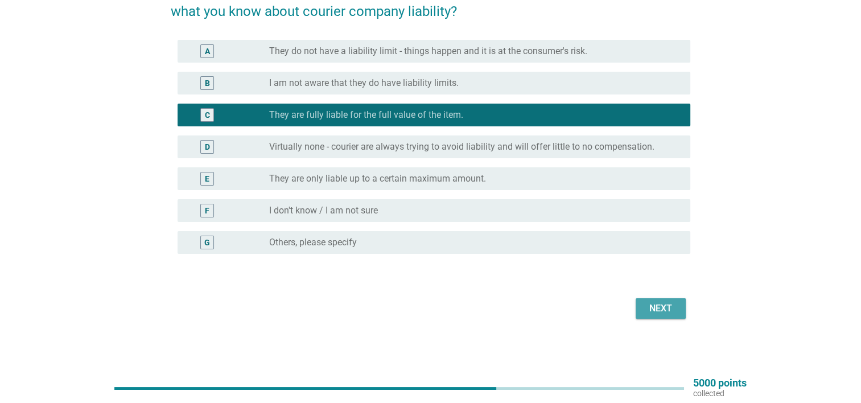
click at [649, 316] on button "Next" at bounding box center [661, 308] width 50 height 20
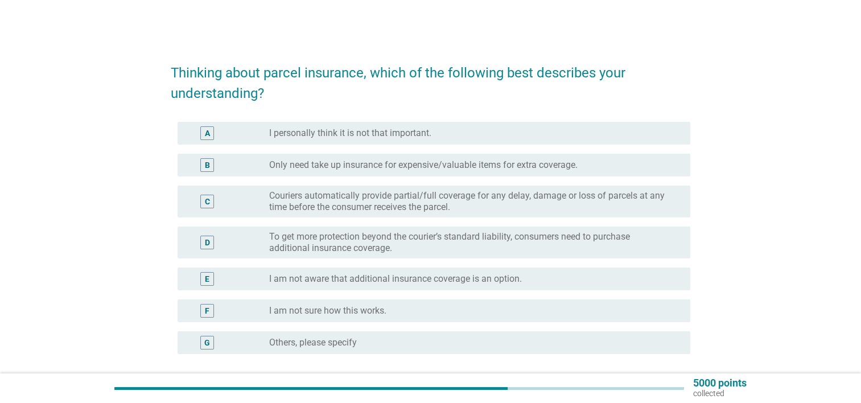
click at [518, 298] on div "F radio_button_unchecked I am not sure how this works." at bounding box center [431, 311] width 520 height 32
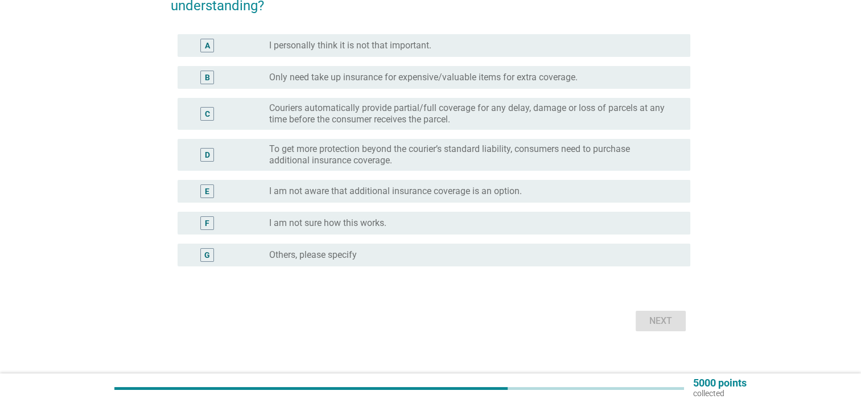
scroll to position [100, 0]
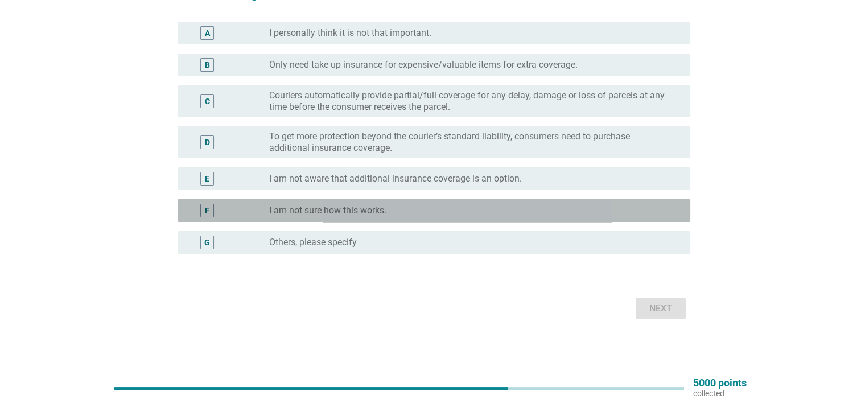
drag, startPoint x: 500, startPoint y: 219, endPoint x: 542, endPoint y: 229, distance: 43.2
click at [501, 219] on div "F radio_button_unchecked I am not sure how this works." at bounding box center [434, 210] width 513 height 23
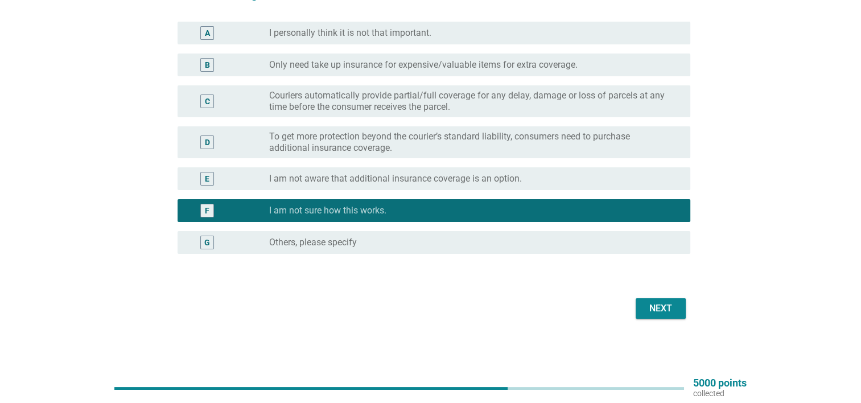
drag, startPoint x: 621, startPoint y: 308, endPoint x: 631, endPoint y: 311, distance: 9.9
click at [628, 311] on div "Next" at bounding box center [431, 308] width 520 height 27
click at [649, 311] on div "Next" at bounding box center [661, 309] width 32 height 14
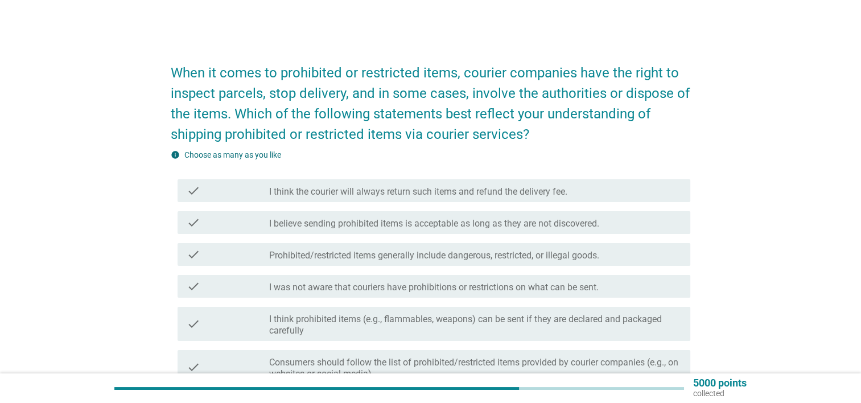
click at [500, 269] on div "check check_box_outline_blank Prohibited/restricted items generally include dan…" at bounding box center [431, 254] width 520 height 32
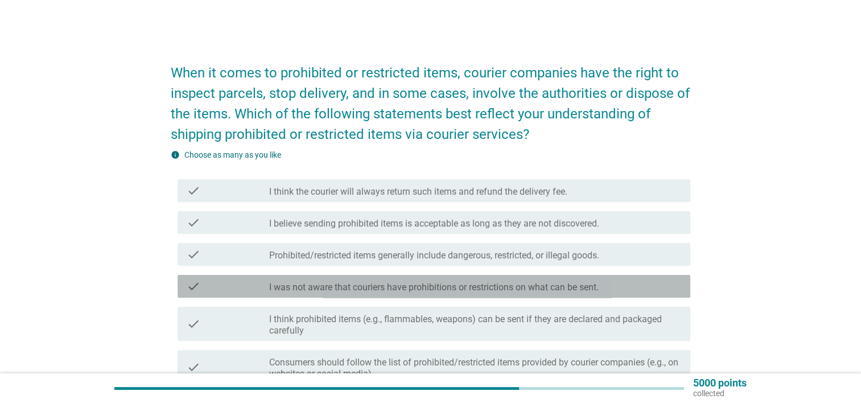
click at [514, 278] on div "check check_box_outline_blank I was not aware that couriers have prohibitions o…" at bounding box center [434, 286] width 513 height 23
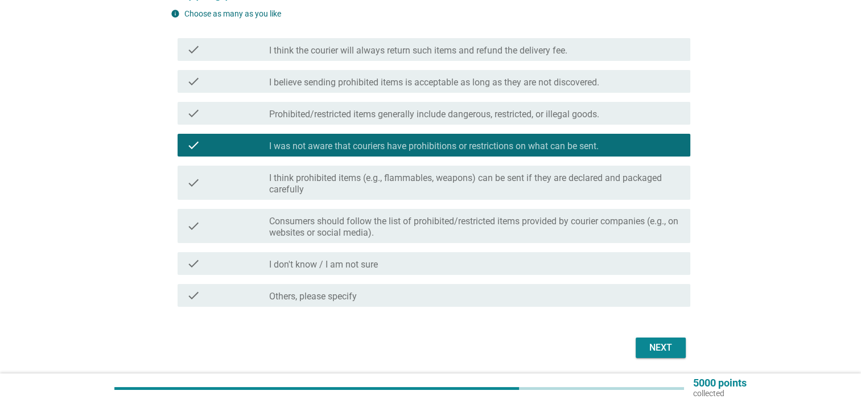
scroll to position [171, 0]
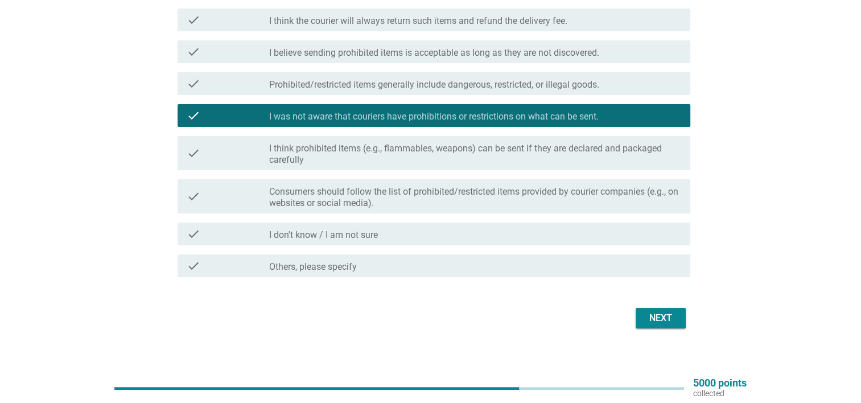
click at [643, 314] on button "Next" at bounding box center [661, 318] width 50 height 20
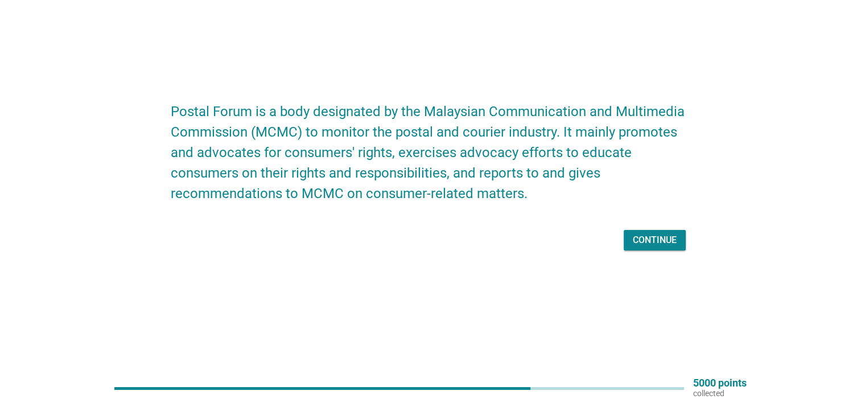
scroll to position [0, 0]
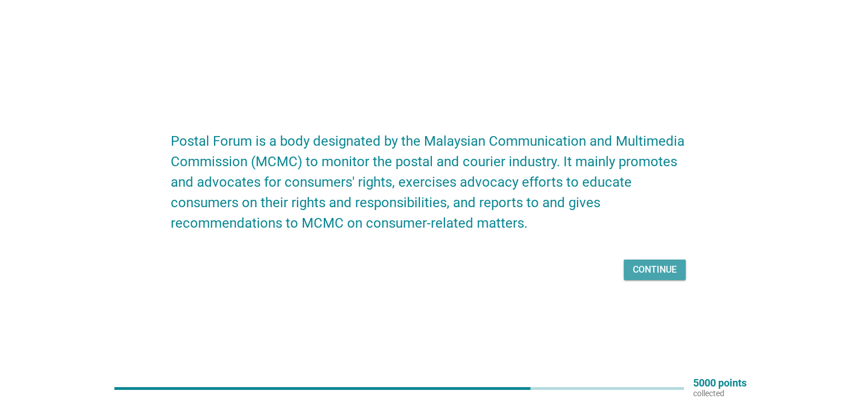
click at [635, 278] on button "Continue" at bounding box center [655, 270] width 62 height 20
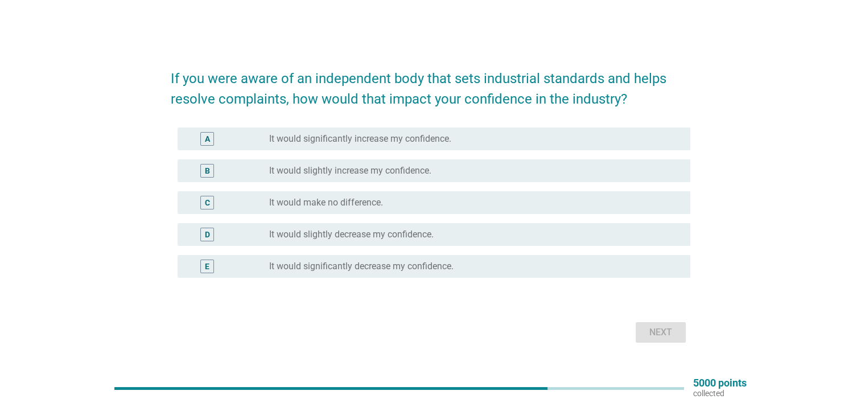
click at [627, 252] on div "E radio_button_unchecked It would significantly decrease my confidence." at bounding box center [431, 266] width 520 height 32
click at [557, 187] on div "A radio_button_unchecked It would significantly increase my confidence. B radio…" at bounding box center [431, 202] width 520 height 159
drag, startPoint x: 557, startPoint y: 187, endPoint x: 505, endPoint y: 215, distance: 58.6
click at [505, 215] on div "C radio_button_unchecked It would make no difference." at bounding box center [431, 203] width 520 height 32
click at [511, 196] on div "radio_button_unchecked It would make no difference." at bounding box center [475, 203] width 412 height 14
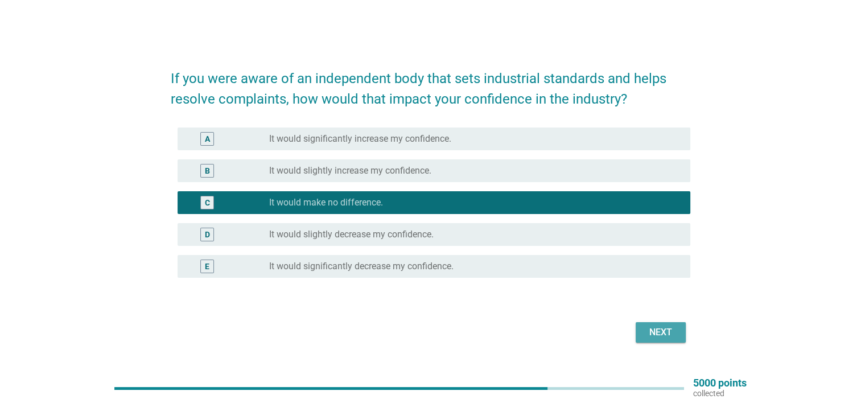
click at [637, 326] on button "Next" at bounding box center [661, 332] width 50 height 20
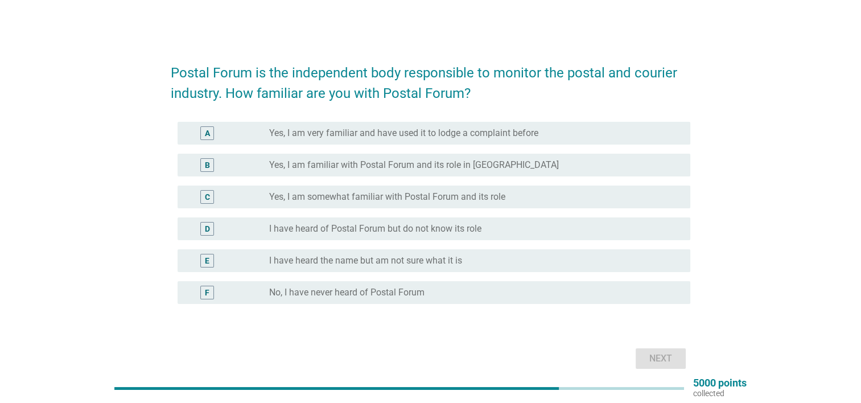
click at [410, 286] on div "radio_button_unchecked No, I have never heard of Postal Forum" at bounding box center [475, 293] width 412 height 14
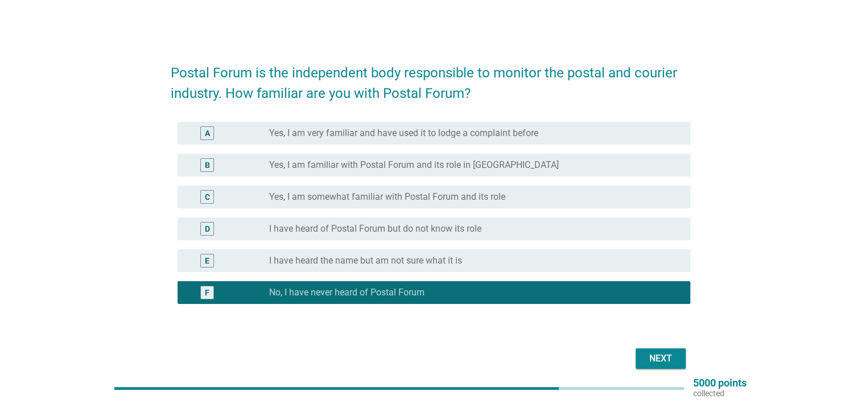
click at [644, 355] on button "Next" at bounding box center [661, 358] width 50 height 20
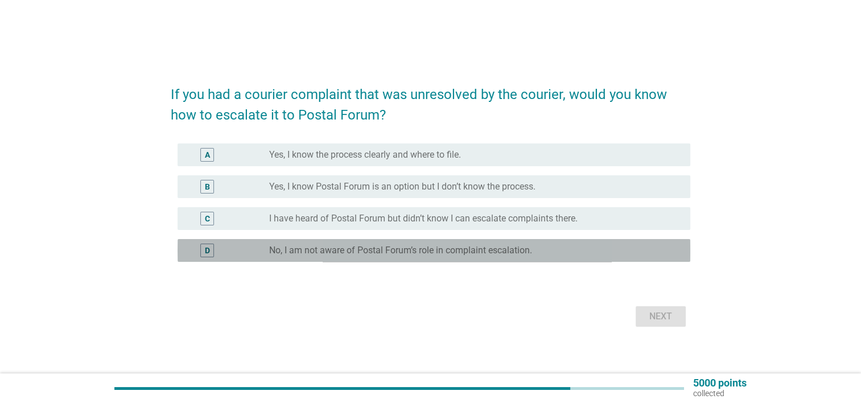
click at [478, 245] on label "No, I am not aware of Postal Forum’s role in complaint escalation." at bounding box center [400, 250] width 263 height 11
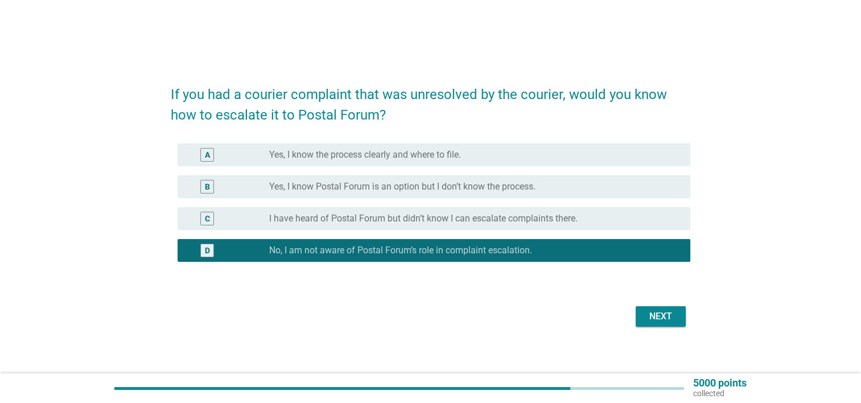
click at [658, 317] on div "Next" at bounding box center [661, 317] width 32 height 14
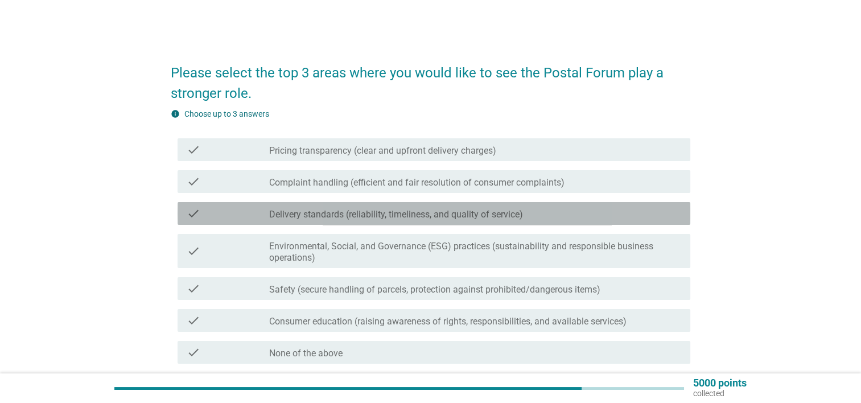
click at [490, 213] on label "Delivery standards (reliability, timeliness, and quality of service)" at bounding box center [396, 214] width 254 height 11
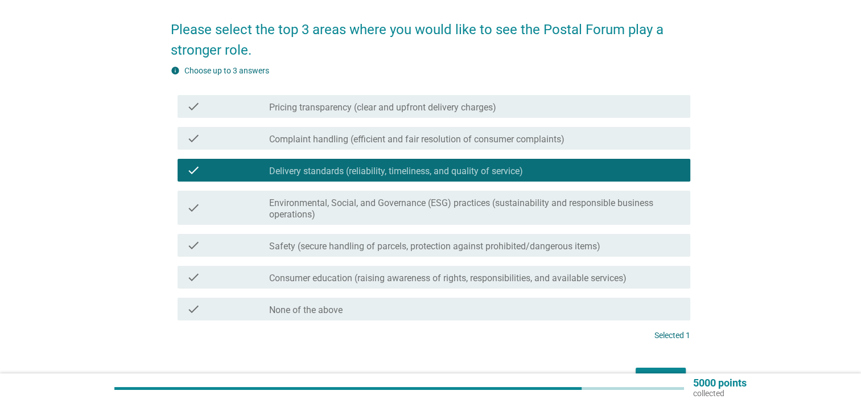
scroll to position [113, 0]
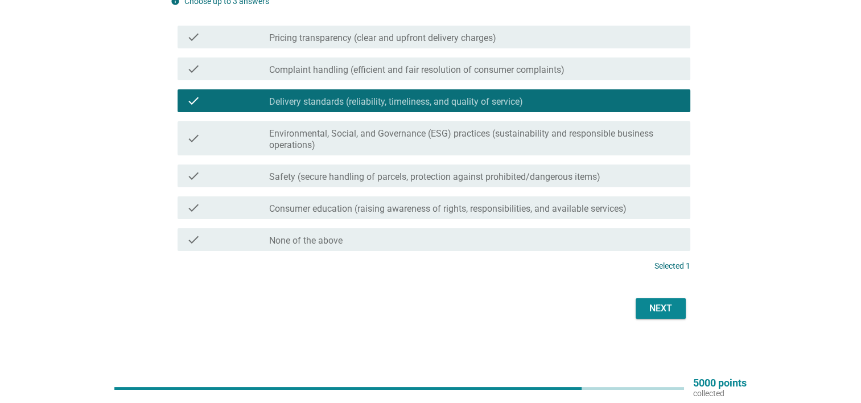
click at [664, 309] on div "Next" at bounding box center [661, 309] width 32 height 14
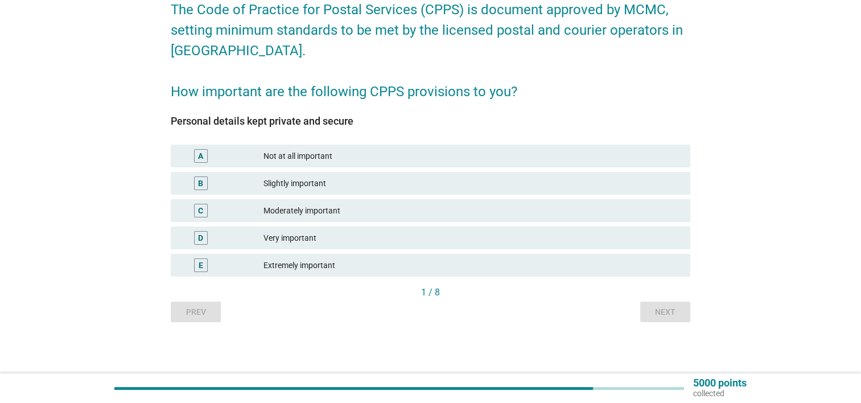
scroll to position [0, 0]
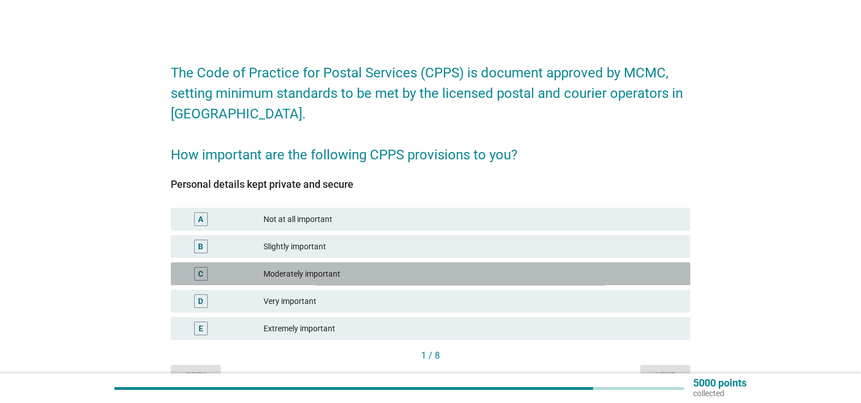
click at [456, 264] on div "C Moderately important" at bounding box center [431, 273] width 520 height 23
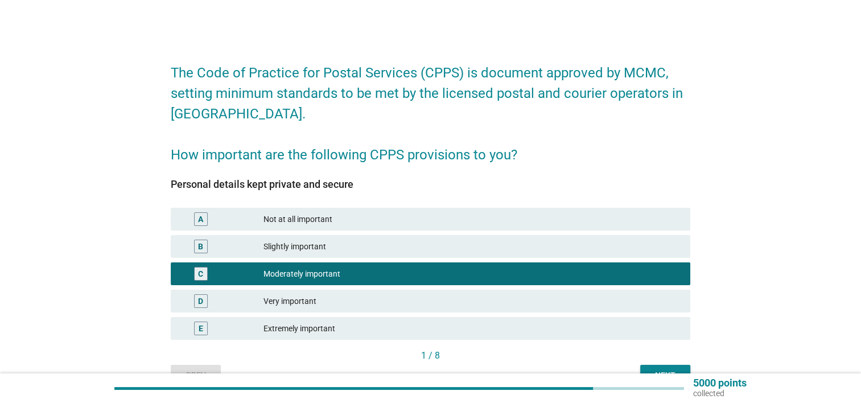
click at [670, 371] on div "Next" at bounding box center [665, 375] width 32 height 12
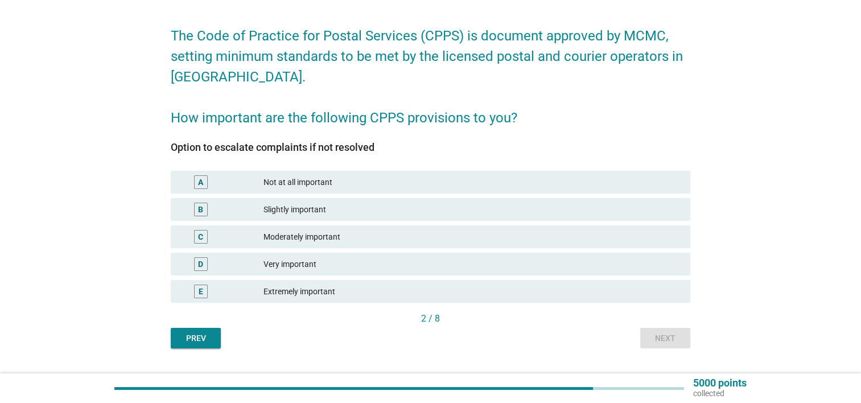
scroll to position [63, 0]
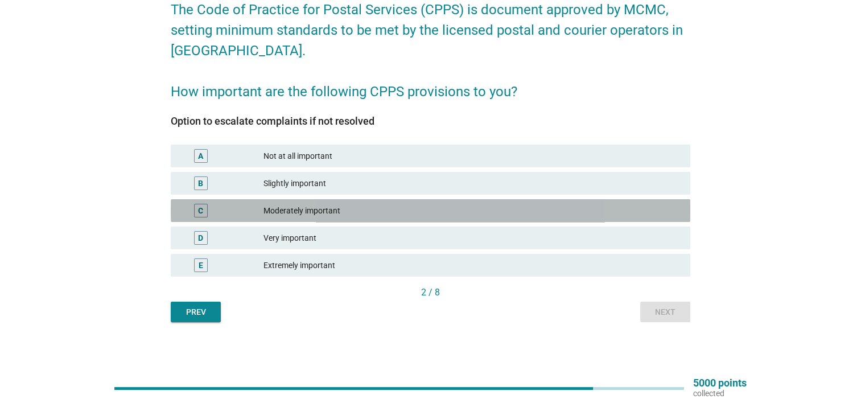
click at [414, 204] on div "Moderately important" at bounding box center [473, 211] width 418 height 14
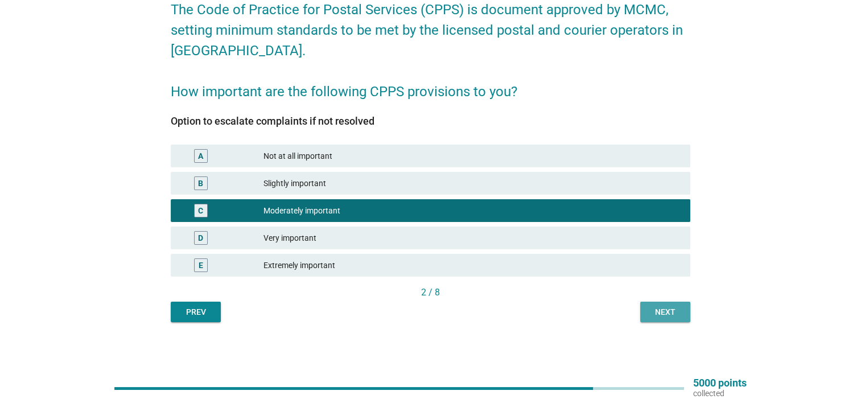
click at [682, 321] on button "Next" at bounding box center [665, 312] width 50 height 20
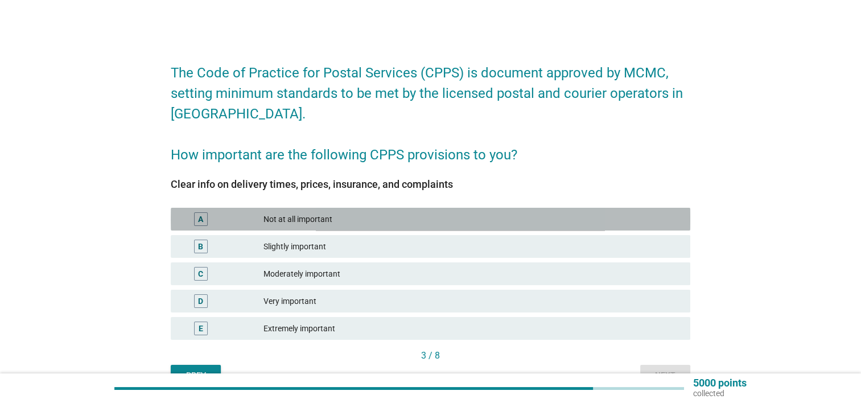
drag, startPoint x: 481, startPoint y: 216, endPoint x: 502, endPoint y: 242, distance: 33.6
click at [479, 216] on div "Not at all important" at bounding box center [473, 219] width 418 height 14
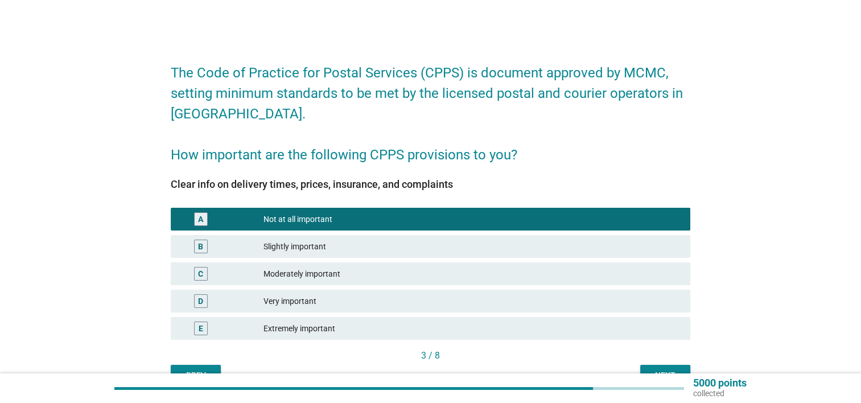
click at [443, 280] on div "Moderately important" at bounding box center [473, 274] width 418 height 14
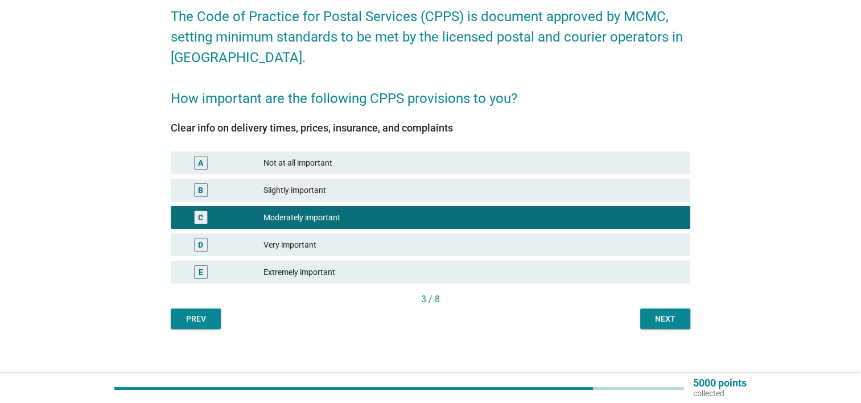
scroll to position [57, 0]
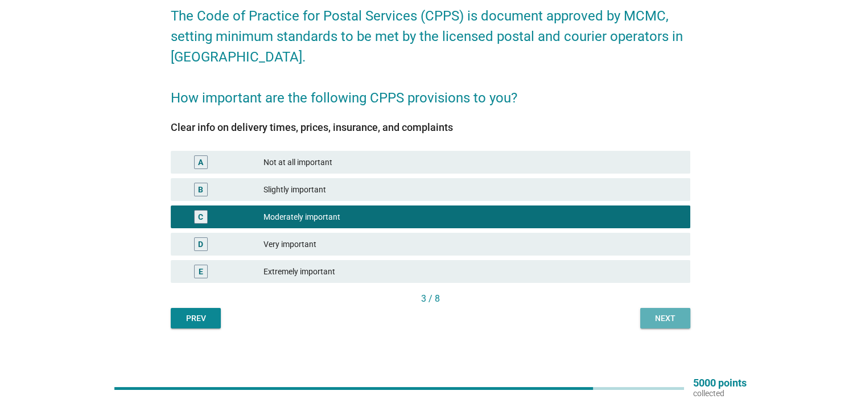
click at [658, 318] on div "Next" at bounding box center [665, 318] width 32 height 12
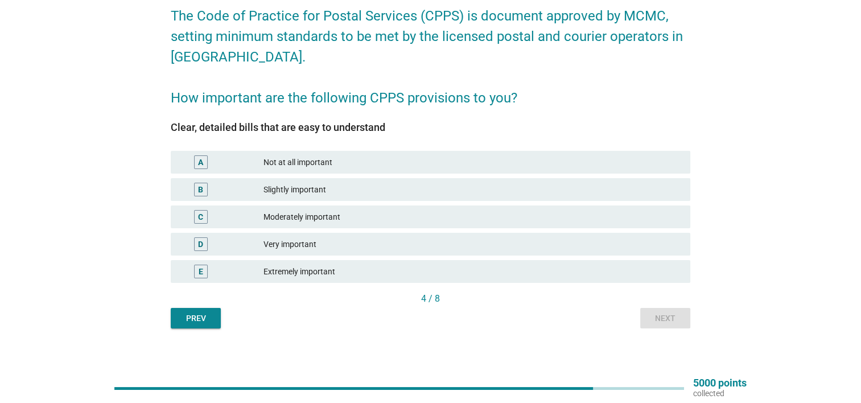
scroll to position [0, 0]
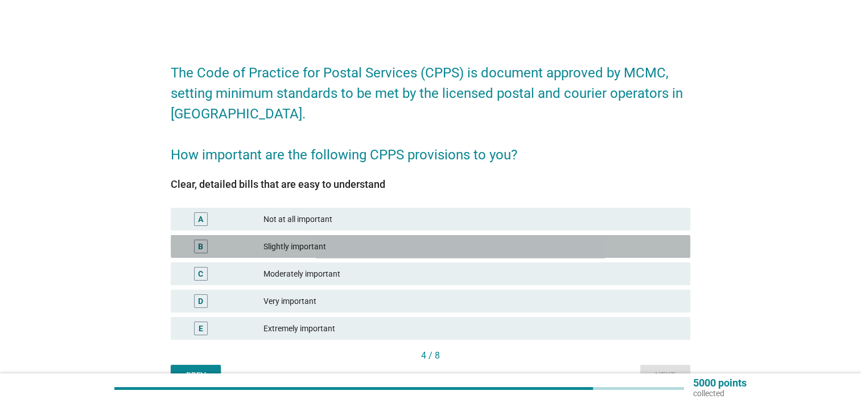
click at [362, 248] on div "Slightly important" at bounding box center [473, 247] width 418 height 14
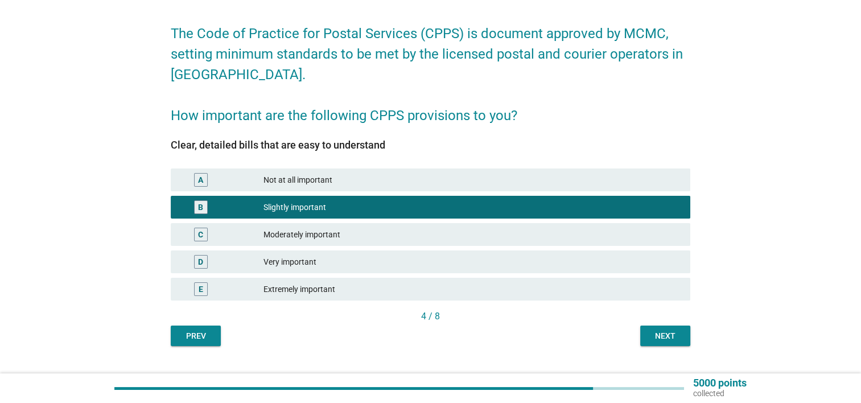
scroll to position [63, 0]
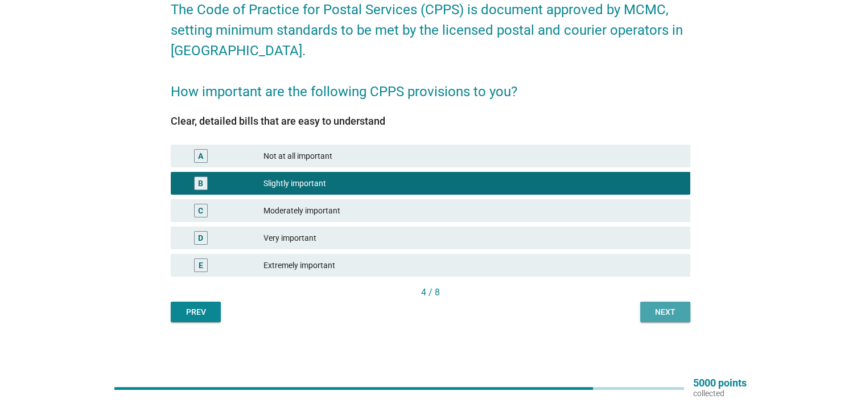
click at [658, 312] on div "Next" at bounding box center [665, 312] width 32 height 12
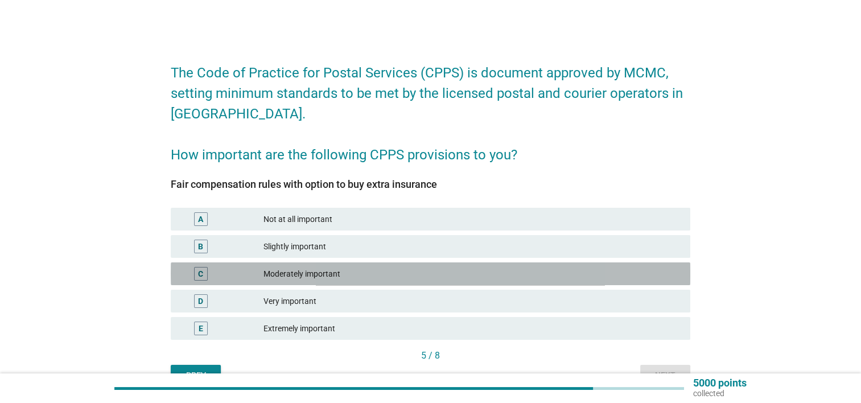
click at [546, 273] on div "Moderately important" at bounding box center [473, 274] width 418 height 14
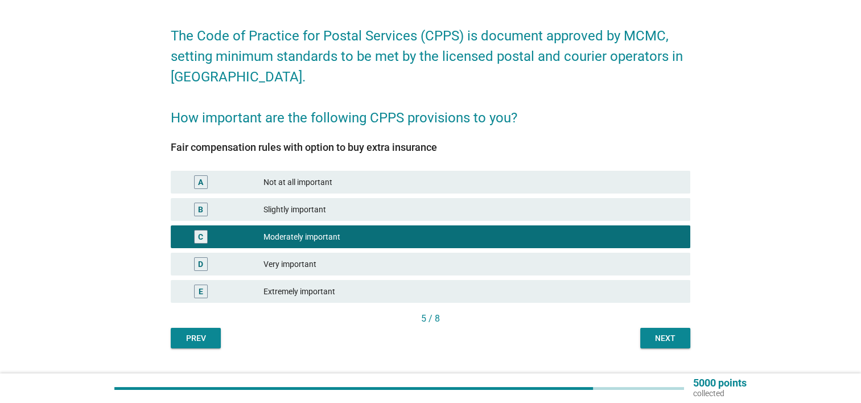
scroll to position [57, 0]
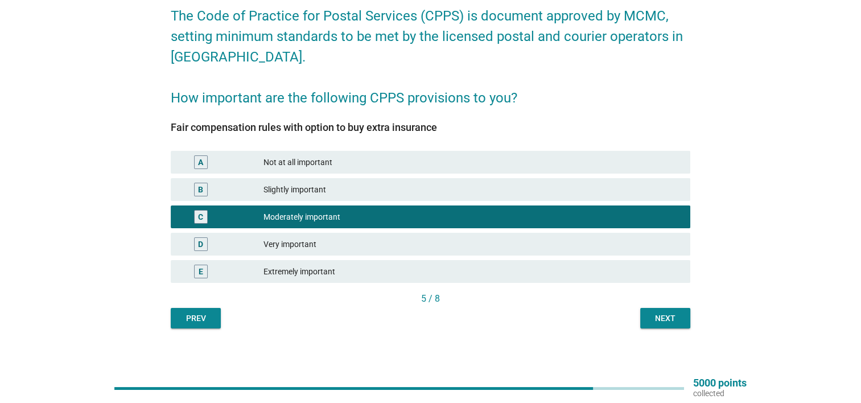
click at [653, 316] on div "Next" at bounding box center [665, 318] width 32 height 12
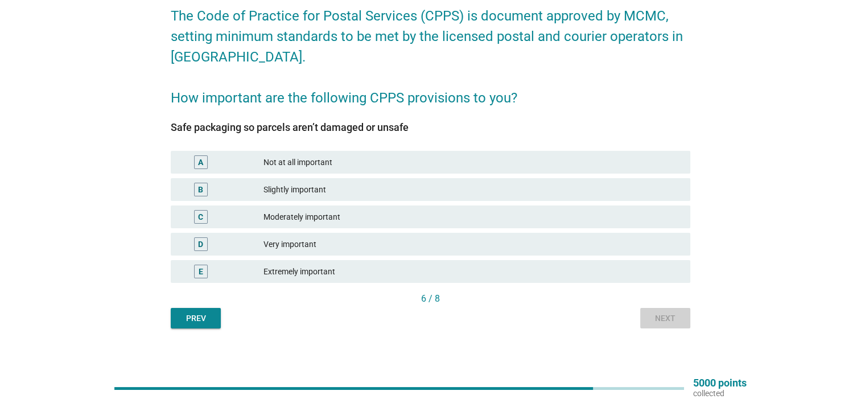
scroll to position [0, 0]
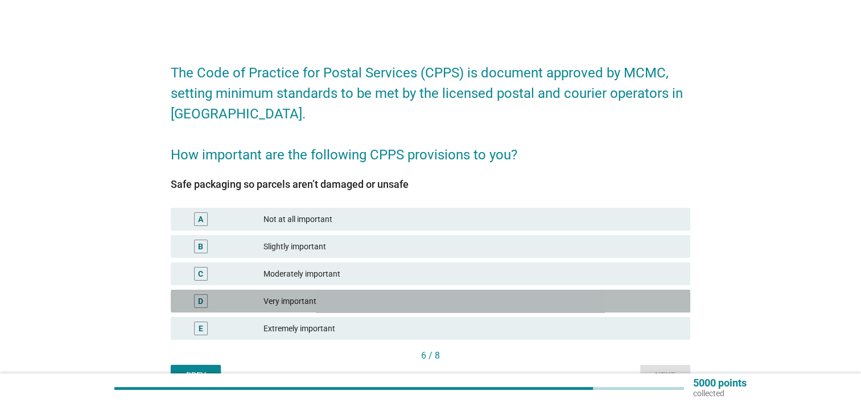
click at [538, 293] on div "D Very important" at bounding box center [431, 301] width 520 height 23
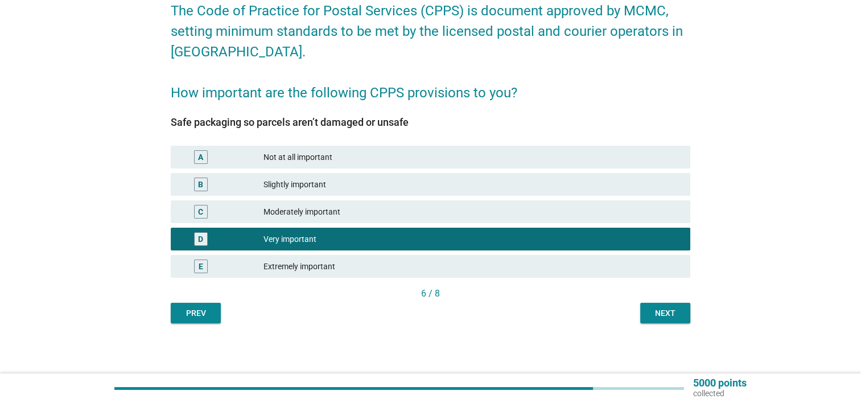
scroll to position [63, 0]
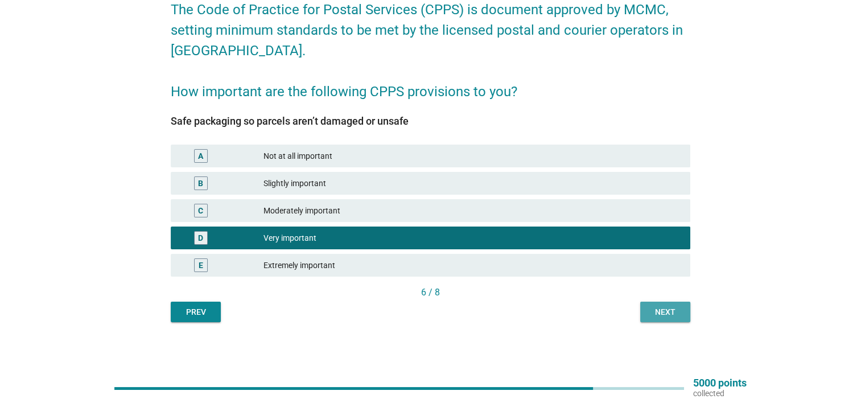
click at [658, 314] on div "Next" at bounding box center [665, 312] width 32 height 12
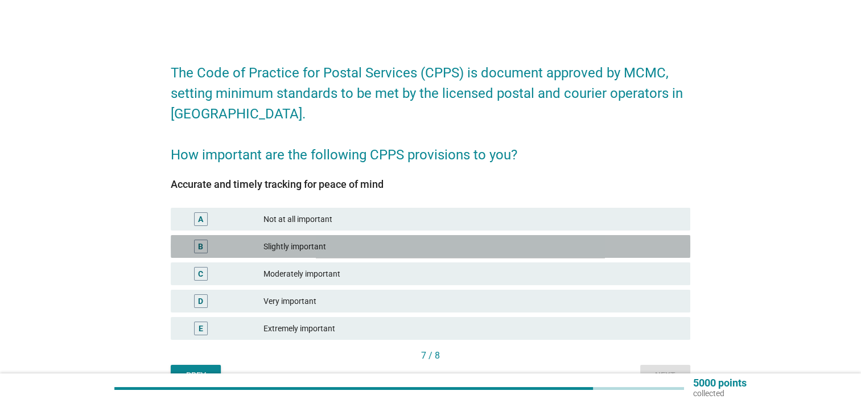
click at [412, 252] on div "Slightly important" at bounding box center [473, 247] width 418 height 14
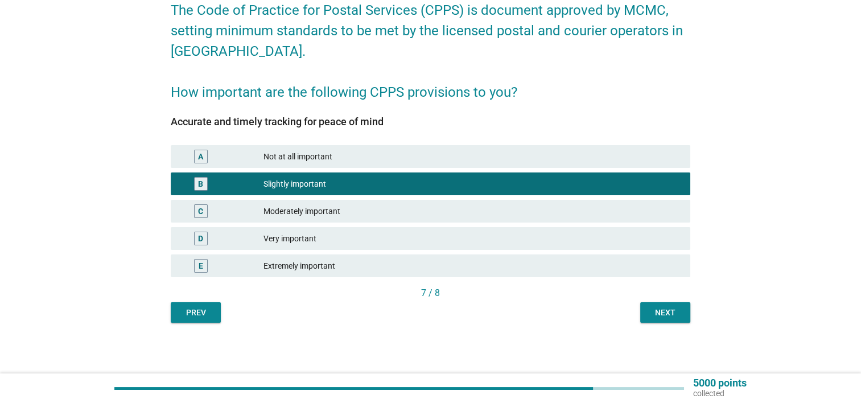
scroll to position [63, 0]
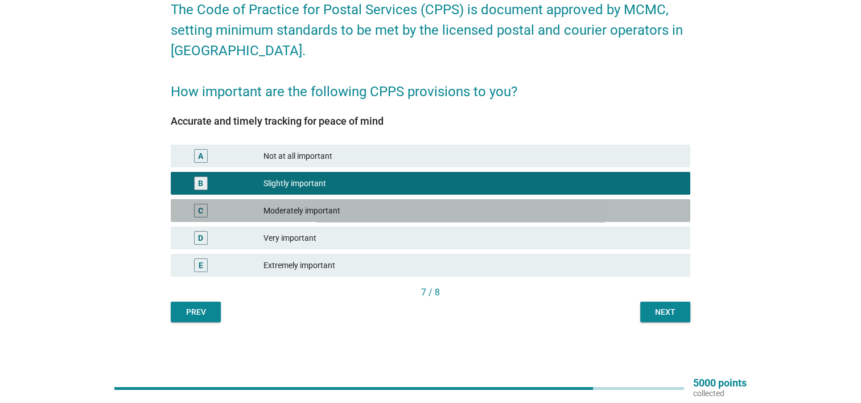
click at [411, 218] on div "C Moderately important" at bounding box center [431, 210] width 520 height 23
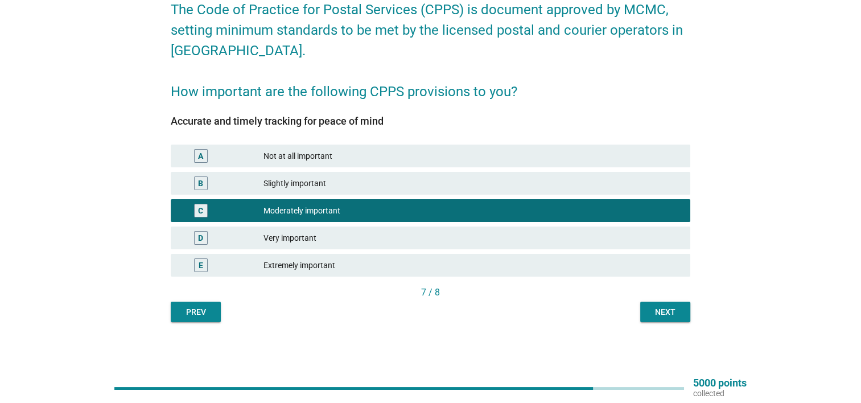
click at [416, 256] on div "E Extremely important" at bounding box center [431, 265] width 520 height 23
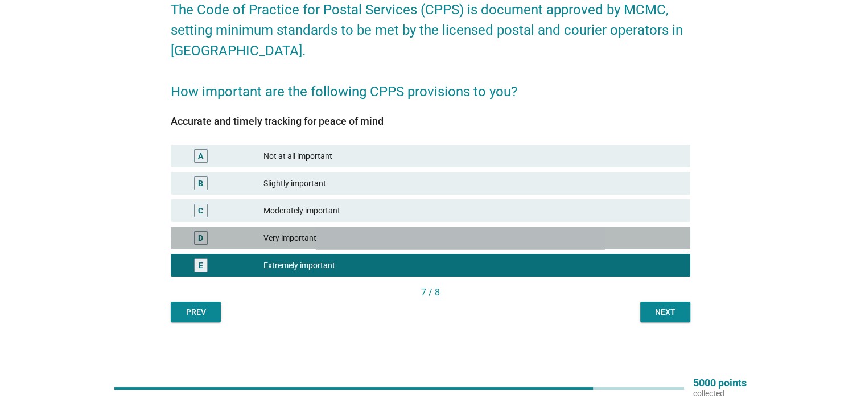
click at [462, 237] on div "Very important" at bounding box center [473, 238] width 418 height 14
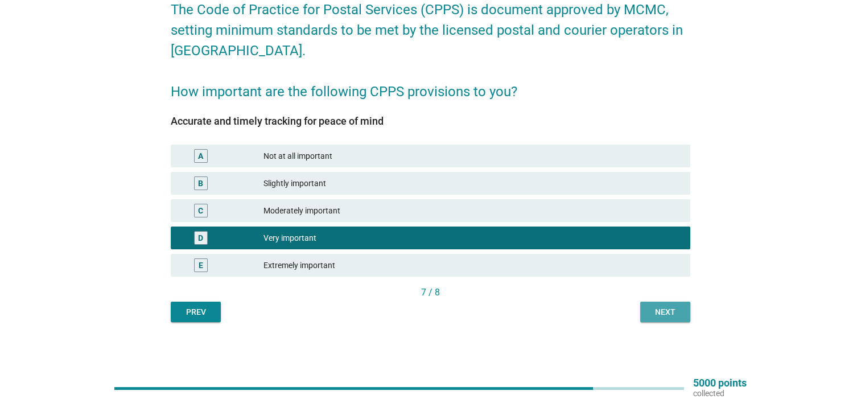
click at [685, 315] on button "Next" at bounding box center [665, 312] width 50 height 20
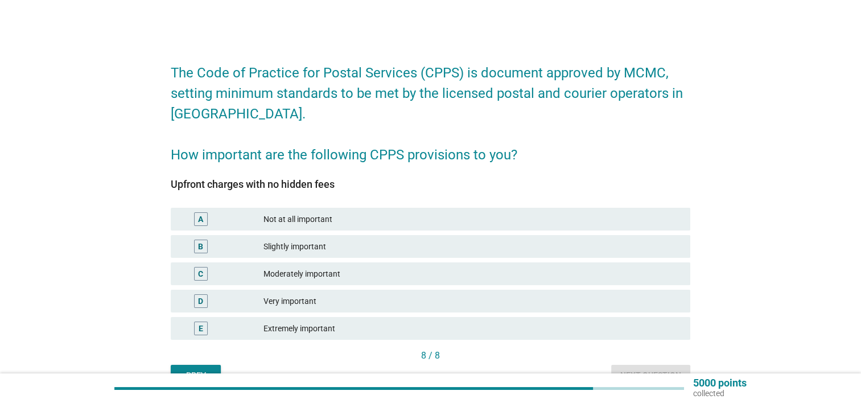
click at [460, 297] on div "Very important" at bounding box center [473, 301] width 418 height 14
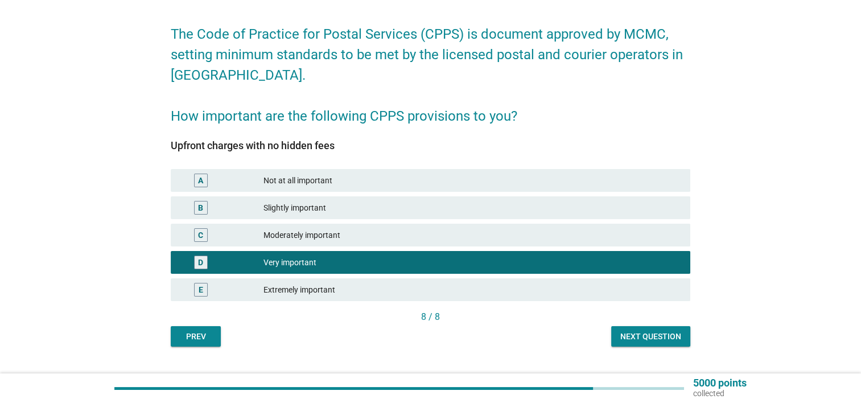
scroll to position [57, 0]
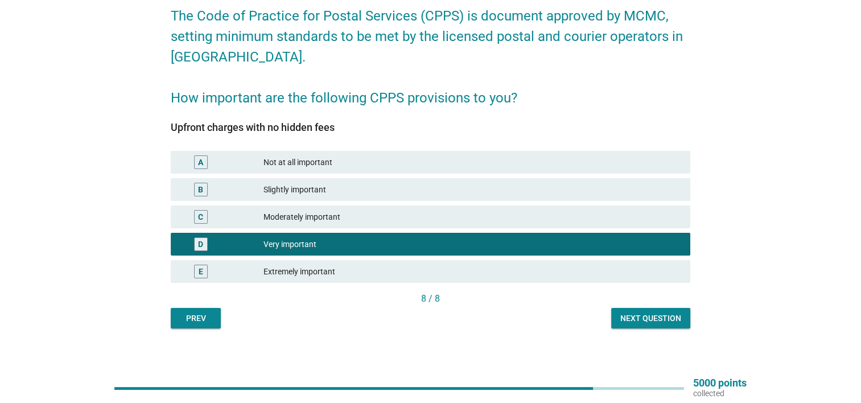
click at [652, 326] on button "Next question" at bounding box center [650, 318] width 79 height 20
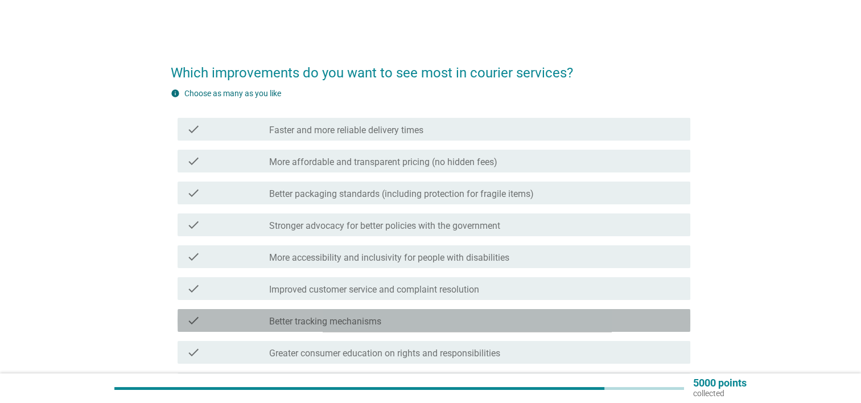
drag, startPoint x: 586, startPoint y: 308, endPoint x: 588, endPoint y: 299, distance: 9.9
click at [587, 305] on div "check check_box_outline_blank Better tracking mechanisms" at bounding box center [431, 320] width 520 height 32
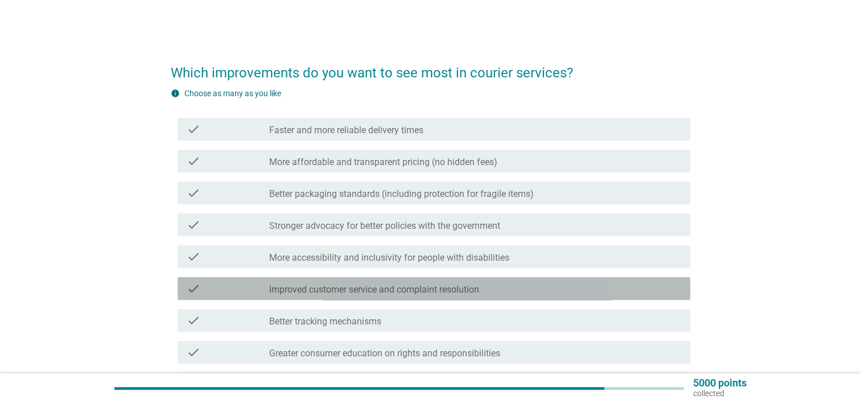
drag, startPoint x: 592, startPoint y: 286, endPoint x: 598, endPoint y: 281, distance: 7.2
click at [596, 282] on div "check_box_outline_blank Improved customer service and complaint resolution" at bounding box center [475, 289] width 412 height 14
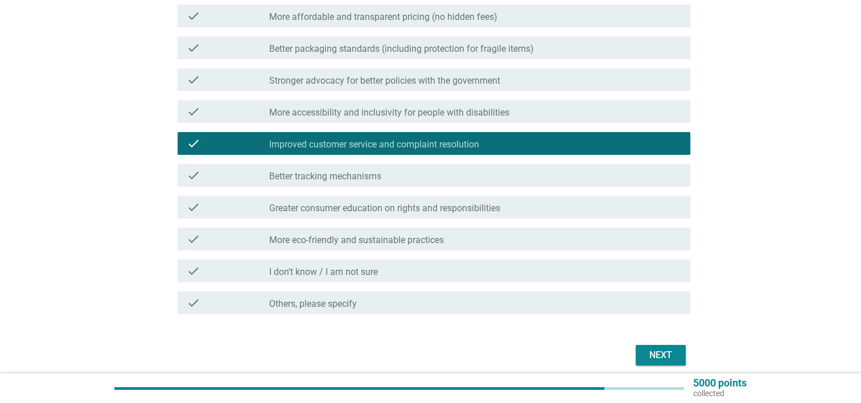
scroll to position [191, 0]
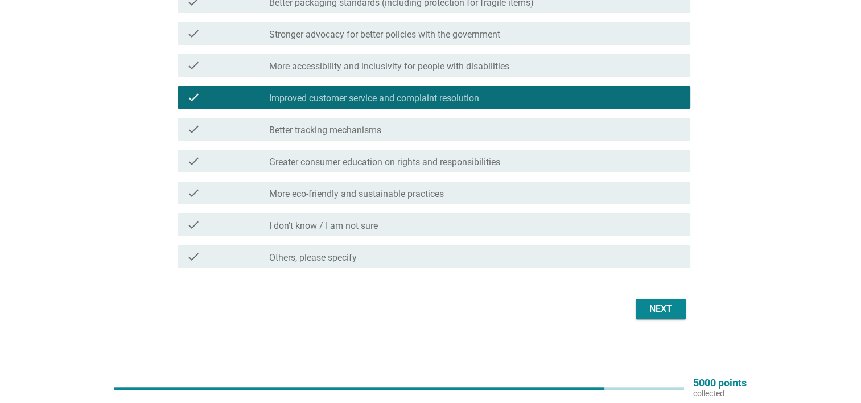
click at [649, 311] on div "Next" at bounding box center [661, 309] width 32 height 14
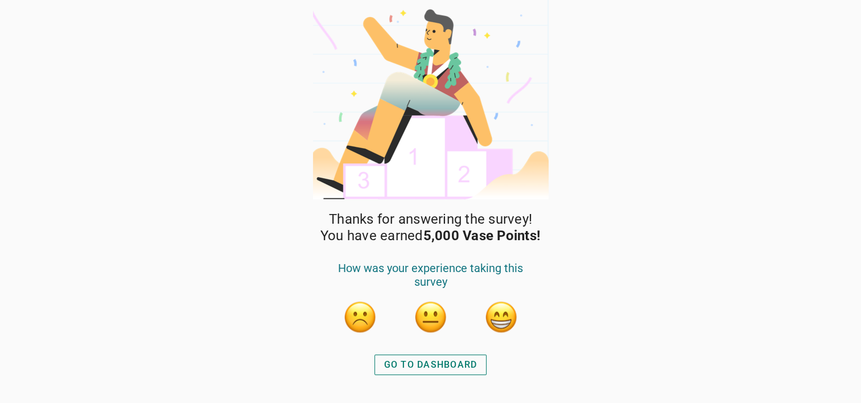
click at [426, 360] on div "GO TO DASHBOARD" at bounding box center [430, 365] width 93 height 14
